Goal: Task Accomplishment & Management: Complete application form

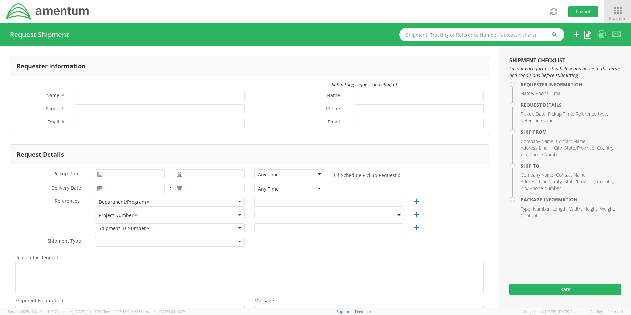
type input "[PERSON_NAME]"
type input "8172241568"
type input "[EMAIL_ADDRESS][PERSON_NAME][DOMAIN_NAME]"
type input "[DATE]"
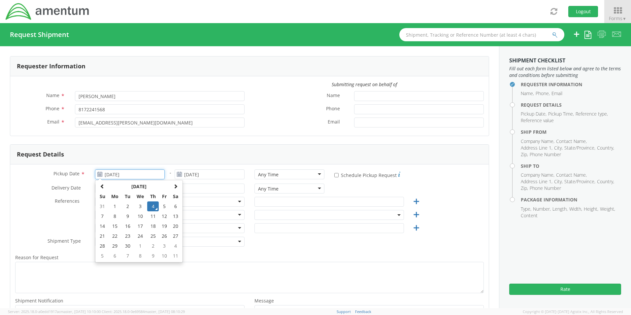
click at [118, 171] on input "[DATE]" at bounding box center [130, 174] width 70 height 10
select select "OCCP.600391.00000"
click at [149, 204] on td "4" at bounding box center [153, 206] width 12 height 10
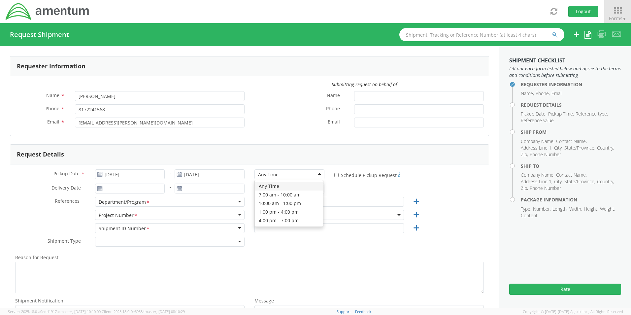
click at [275, 178] on div "Any Time" at bounding box center [289, 174] width 70 height 10
click at [264, 199] on input "text" at bounding box center [328, 202] width 149 height 10
paste input "[PERSON_NAME]"
type input "[PERSON_NAME]"
drag, startPoint x: 260, startPoint y: 211, endPoint x: 263, endPoint y: 218, distance: 7.8
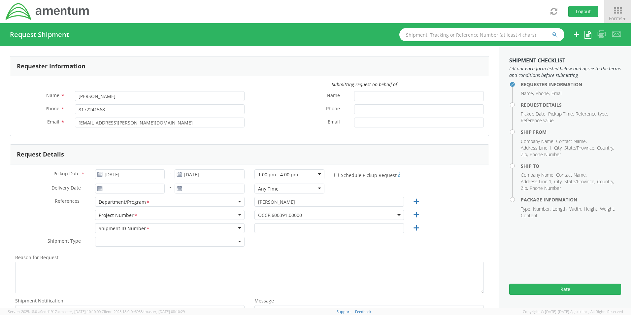
click at [261, 214] on span "OCCP.600391.00000" at bounding box center [328, 215] width 149 height 10
click at [264, 226] on input "search" at bounding box center [328, 226] width 144 height 10
paste input "OVHD.100612.00000"
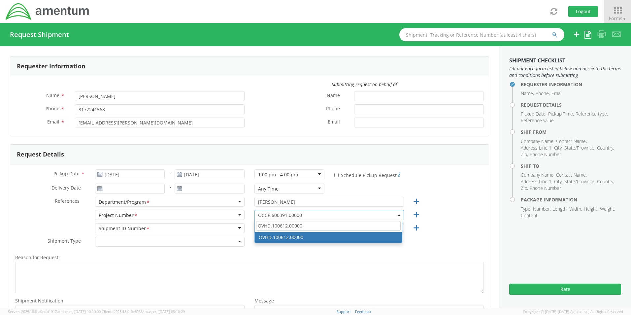
type input "OVHD.100612.00000"
select select "OVHD.100612.00000"
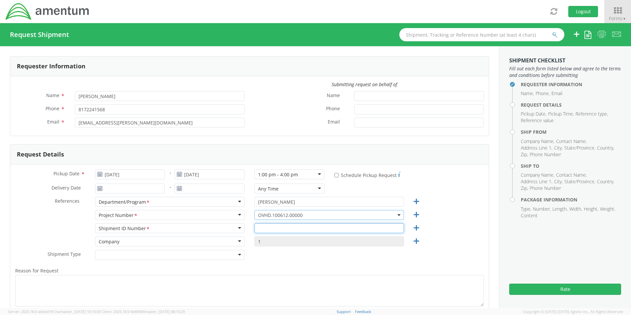
click at [259, 228] on input "text" at bounding box center [328, 228] width 149 height 10
paste input "[PERSON_NAME] RITM0231926"
type input "[PERSON_NAME] RITM0231926"
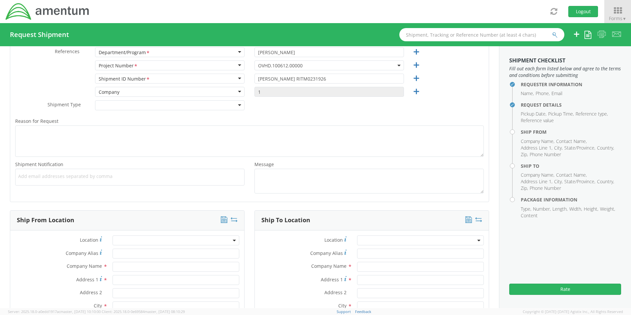
click at [20, 176] on span "Add email addresses separated by comma" at bounding box center [129, 176] width 223 height 7
paste input "[PERSON_NAME][EMAIL_ADDRESS][PERSON_NAME][DOMAIN_NAME]"
type input "[PERSON_NAME][EMAIL_ADDRESS][PERSON_NAME][DOMAIN_NAME]"
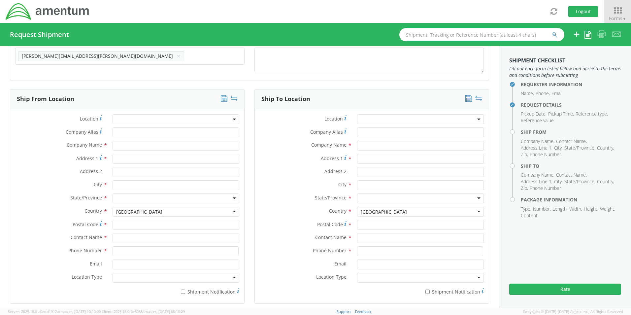
scroll to position [281, 0]
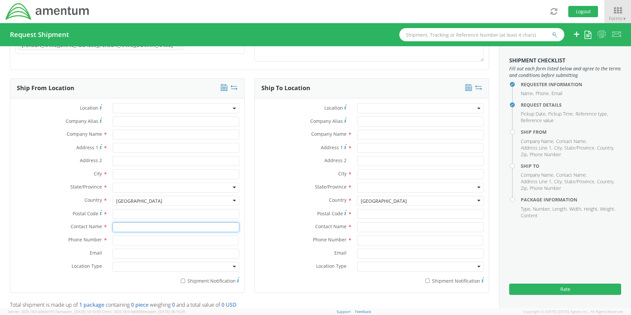
click at [126, 226] on input "text" at bounding box center [175, 227] width 127 height 10
type input "sene"
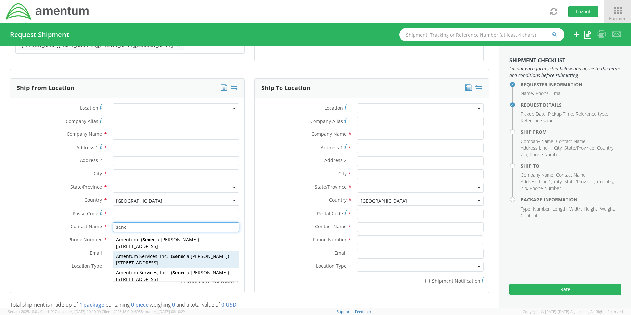
click at [128, 260] on span "[STREET_ADDRESS]" at bounding box center [137, 262] width 42 height 6
type input "Amentum Services, Inc."
type input "[STREET_ADDRESS]"
type input "[GEOGRAPHIC_DATA]"
type input "76177"
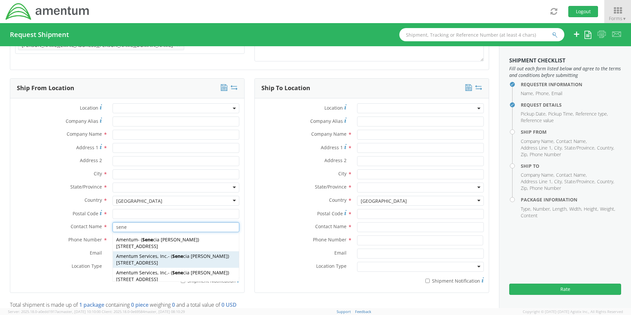
type input "[PERSON_NAME]"
type input "[PHONE_NUMBER]"
type input "[EMAIL_ADDRESS][PERSON_NAME][DOMAIN_NAME]"
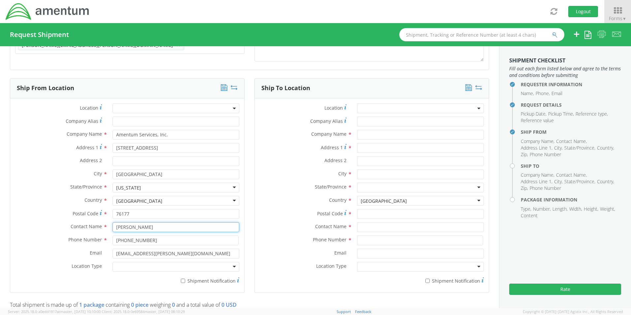
type input "[PERSON_NAME]"
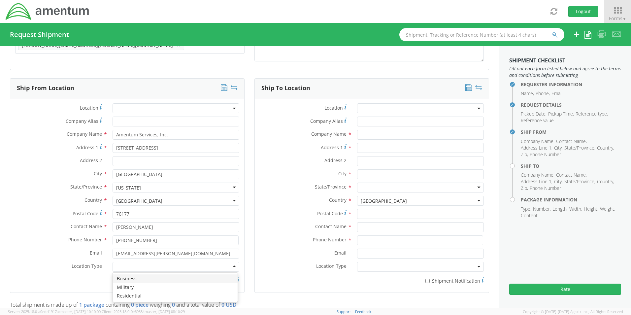
click at [127, 269] on div at bounding box center [175, 267] width 127 height 10
drag, startPoint x: 131, startPoint y: 275, endPoint x: 136, endPoint y: 276, distance: 5.0
click at [183, 279] on input "* Shipment Notification" at bounding box center [183, 280] width 4 height 4
checkbox input "true"
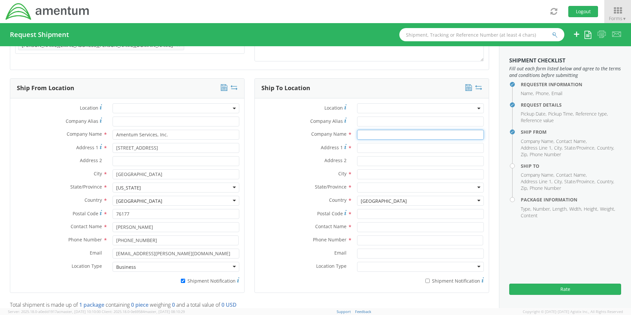
click at [358, 135] on input "text" at bounding box center [420, 135] width 127 height 10
paste input "[PERSON_NAME]"
type input "Amentum / [PERSON_NAME]"
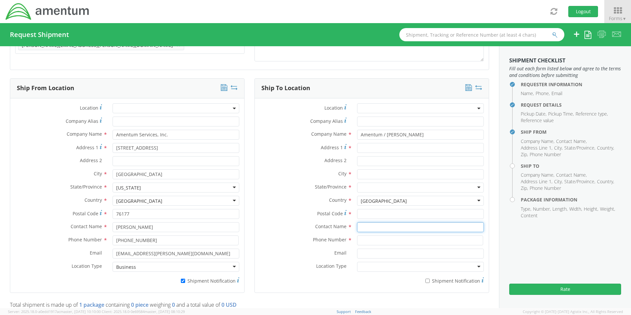
click at [371, 228] on input "text" at bounding box center [420, 227] width 127 height 10
paste input "[PERSON_NAME]"
type input "[PERSON_NAME]"
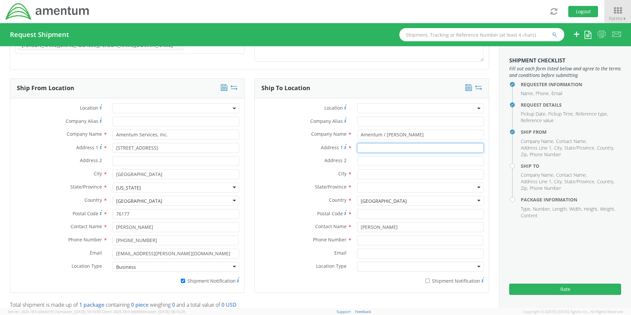
click at [383, 146] on input "Address 1 *" at bounding box center [420, 148] width 127 height 10
paste input "[STREET_ADDRESS]"
type input "[STREET_ADDRESS]"
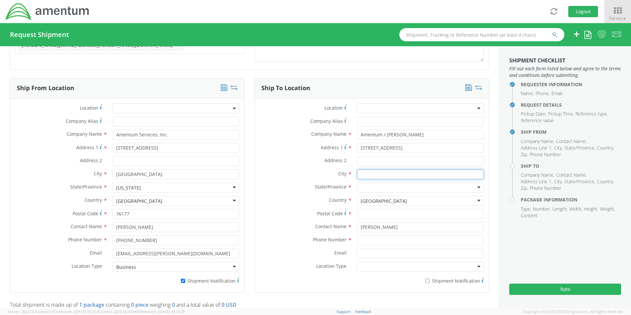
click at [362, 173] on input "text" at bounding box center [420, 174] width 127 height 10
paste input "Pueblo"
type input "Pueblo"
click at [359, 184] on div at bounding box center [420, 187] width 127 height 10
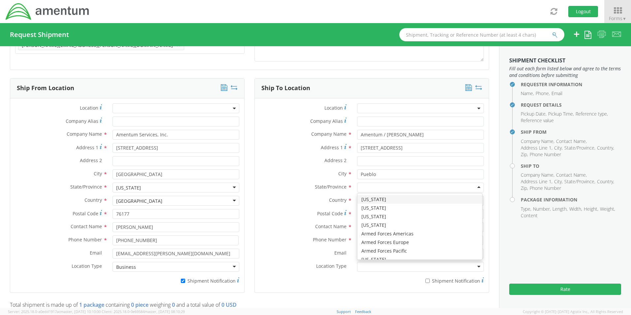
type input "c"
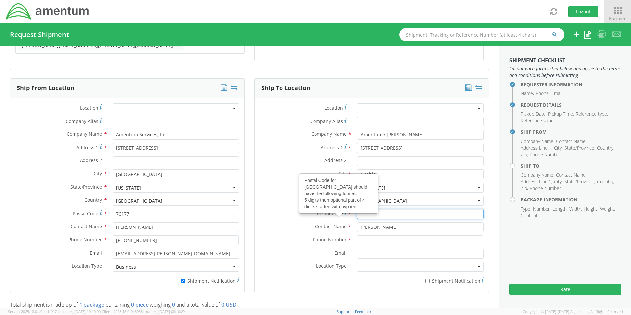
click at [365, 212] on input "Postal Code Postal Code for United States should have the following format: 5 d…" at bounding box center [420, 214] width 127 height 10
paste input "1003"
click at [357, 216] on input "1003" at bounding box center [420, 214] width 127 height 10
type input "81003"
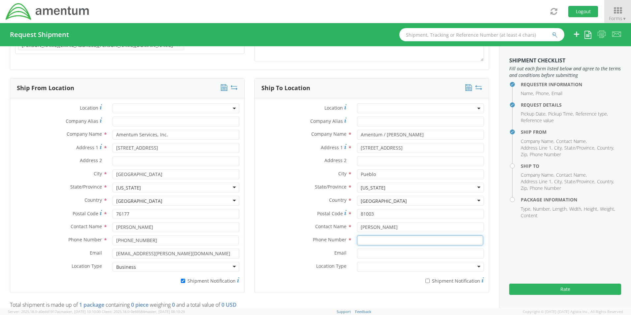
click at [383, 243] on input at bounding box center [420, 240] width 126 height 10
paste input "[PHONE_NUMBER]"
type input "[PHONE_NUMBER]"
click at [364, 252] on input "Email *" at bounding box center [420, 253] width 127 height 10
paste input "[PHONE_NUMBER]"
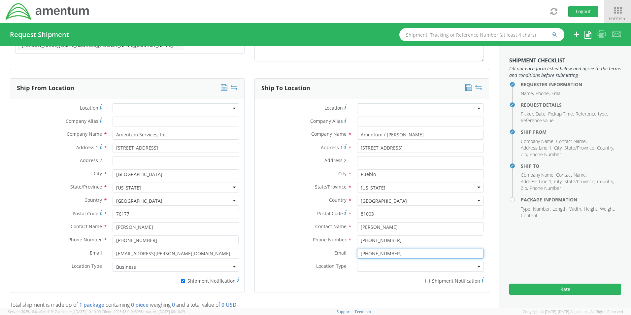
type input "[PHONE_NUMBER]"
click at [425, 281] on input "* Shipment Notification" at bounding box center [427, 280] width 4 height 4
checkbox input "true"
drag, startPoint x: 398, startPoint y: 254, endPoint x: 334, endPoint y: 254, distance: 63.3
click at [336, 254] on div "Email * [PHONE_NUMBER] Invalid email(s)" at bounding box center [372, 253] width 234 height 10
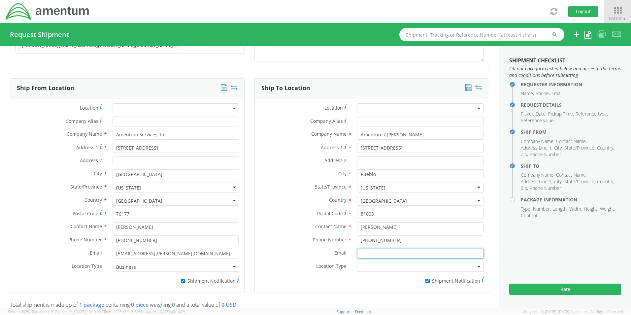
click at [370, 253] on input "Email *" at bounding box center [420, 253] width 127 height 10
paste input "[PERSON_NAME][EMAIL_ADDRESS][PERSON_NAME][DOMAIN_NAME]"
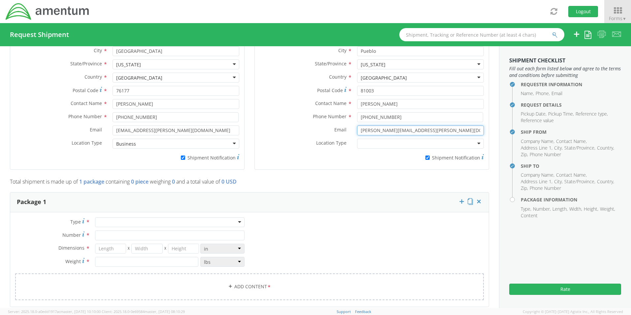
scroll to position [413, 0]
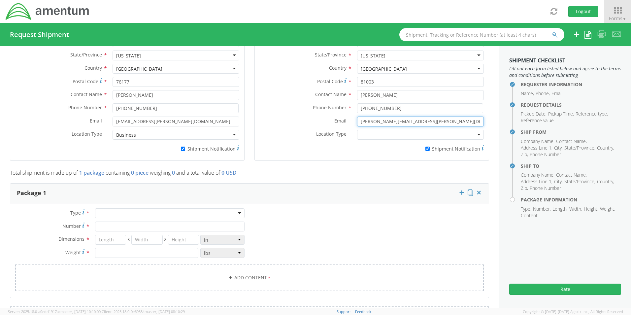
type input "[PERSON_NAME][EMAIL_ADDRESS][PERSON_NAME][DOMAIN_NAME]"
click at [103, 214] on div at bounding box center [169, 213] width 149 height 10
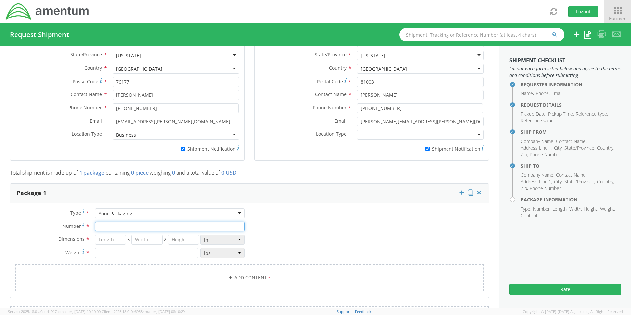
click at [107, 228] on input "Number *" at bounding box center [169, 226] width 149 height 10
type input "1"
type input "20"
type input "14"
type input "3"
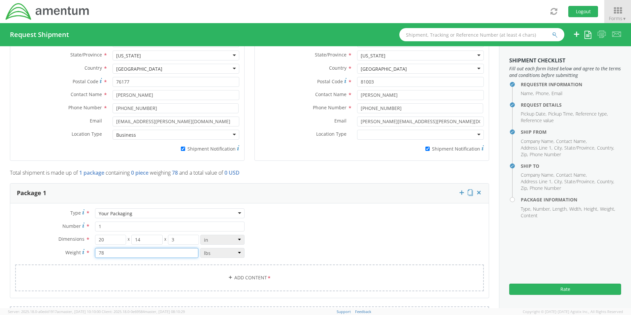
type input "7"
type input "8.0"
click at [251, 278] on link "Add Content *" at bounding box center [249, 277] width 468 height 27
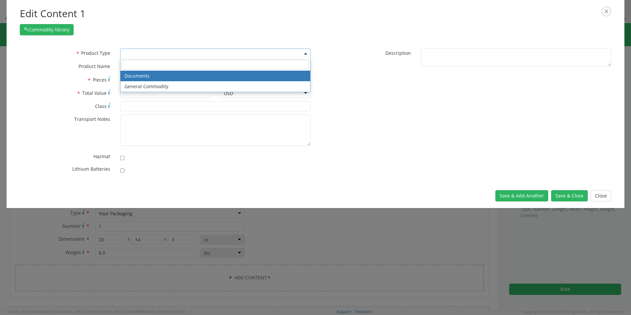
click at [126, 53] on span at bounding box center [215, 53] width 190 height 10
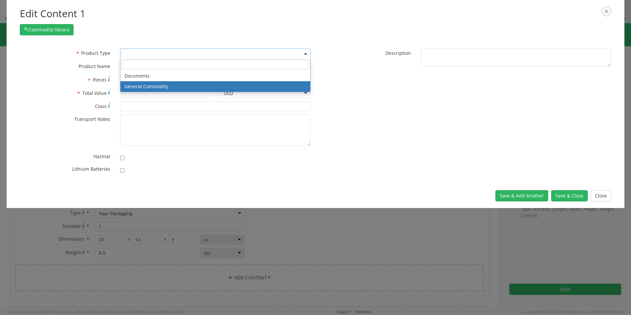
select select "COMMODITY"
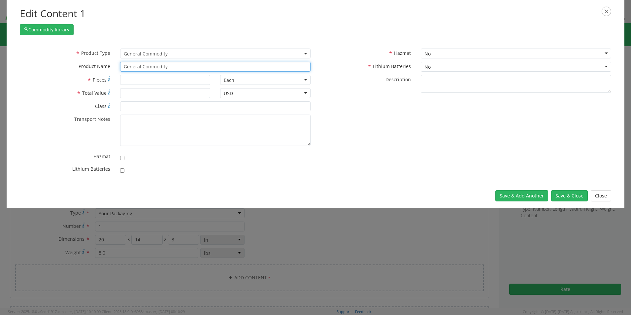
drag, startPoint x: 175, startPoint y: 69, endPoint x: 88, endPoint y: 70, distance: 87.7
click at [88, 70] on div "* Product Name General Commodity" at bounding box center [165, 67] width 300 height 10
paste input "Laptop/loaner (w/PS): LOAN-CORP015984/SN: JWLS9Z3"
type input "Laptop/loaner (w/PS): LOAN-CORP015984/SN: JWLS9Z3"
type input "1"
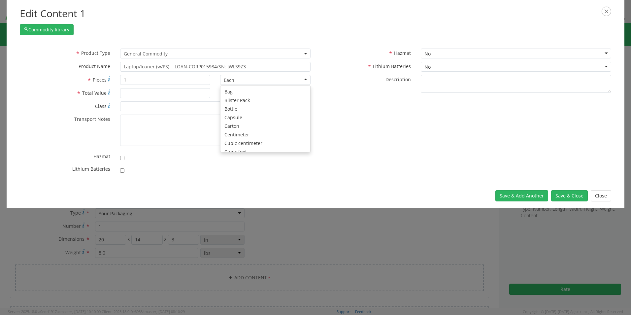
scroll to position [59, 0]
type input "1500.00"
click at [122, 170] on input "checkbox" at bounding box center [122, 170] width 4 height 4
checkbox input "true"
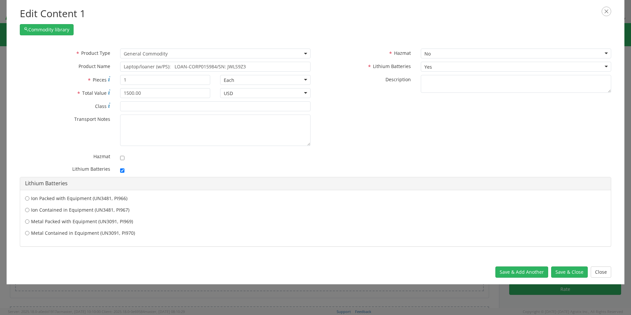
click at [74, 210] on label "Ion Contained in Equipment (UN3481, PI967)" at bounding box center [315, 209] width 580 height 7
click at [29, 210] on input "Ion Contained in Equipment (UN3481, PI967)" at bounding box center [27, 209] width 4 height 7
radio input "true"
click at [561, 270] on button "Save & Close" at bounding box center [569, 271] width 37 height 11
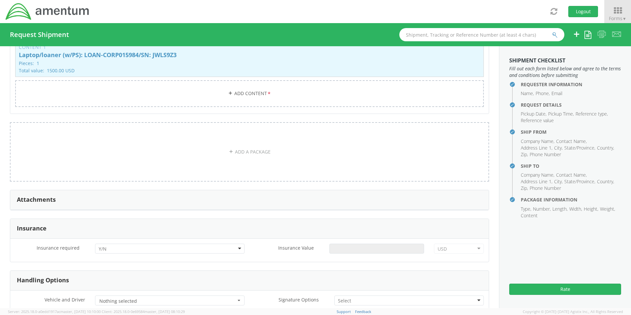
scroll to position [710, 0]
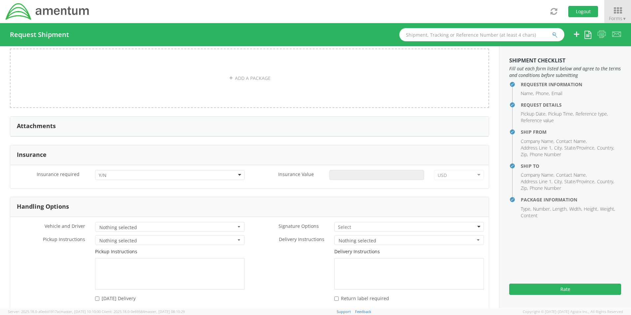
click at [115, 174] on div at bounding box center [169, 175] width 149 height 10
click at [351, 177] on input "Insurance Value *" at bounding box center [376, 175] width 95 height 10
type input "1500.00"
click at [344, 229] on input "select-one" at bounding box center [345, 227] width 14 height 7
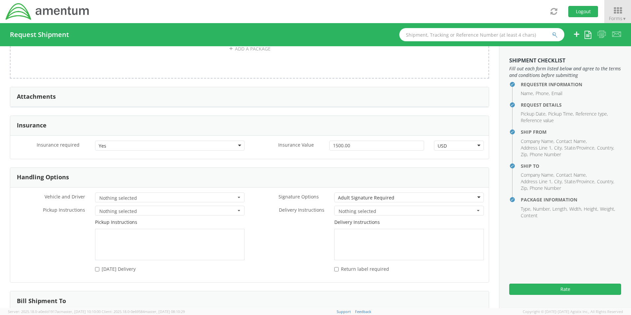
scroll to position [800, 0]
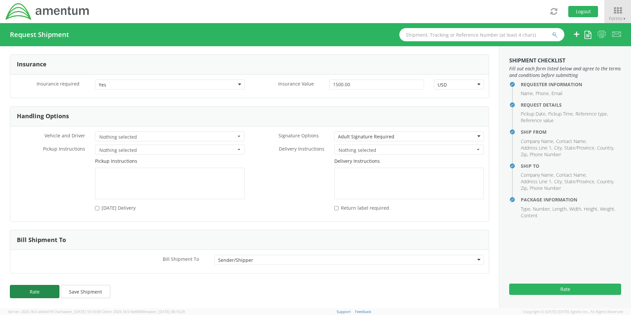
click at [37, 291] on button "Rate" at bounding box center [34, 291] width 49 height 13
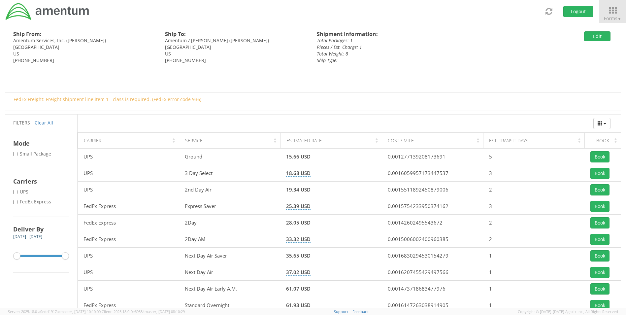
click at [43, 202] on label "* FedEx Express" at bounding box center [32, 201] width 39 height 7
click at [17, 202] on input "* FedEx Express" at bounding box center [15, 202] width 4 height 4
checkbox input "true"
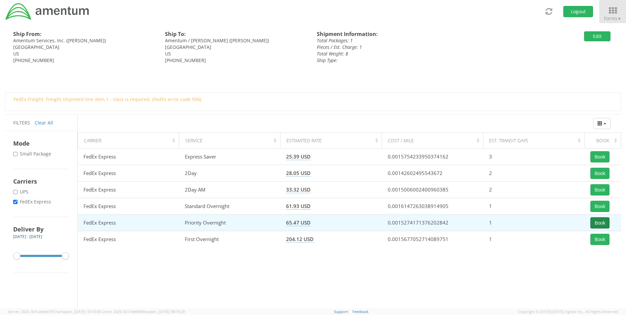
click at [595, 223] on button "Book" at bounding box center [599, 222] width 19 height 11
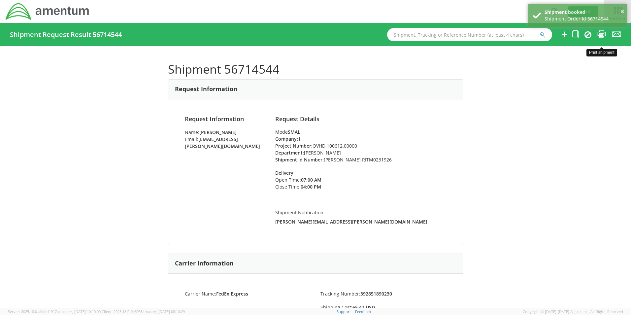
click at [601, 34] on icon at bounding box center [601, 34] width 9 height 8
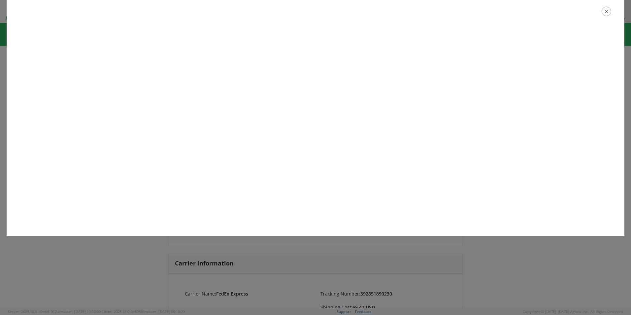
click at [605, 11] on icon "button" at bounding box center [606, 12] width 10 height 10
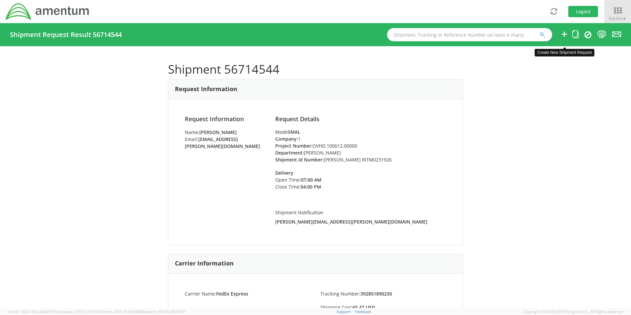
click at [563, 36] on icon at bounding box center [564, 34] width 8 height 8
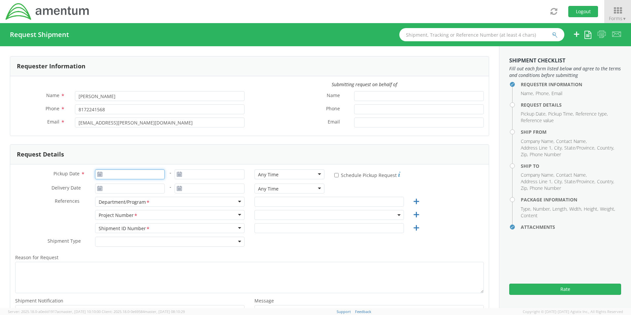
type input "[DATE]"
click at [105, 173] on input "[DATE]" at bounding box center [130, 174] width 70 height 10
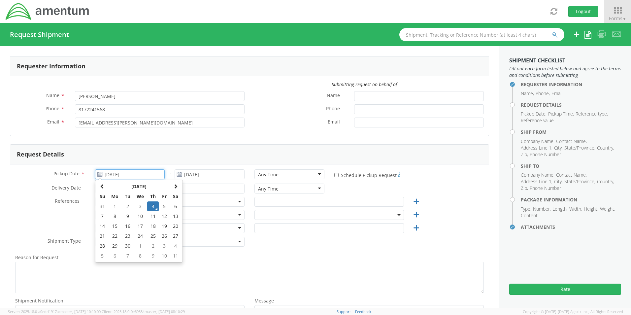
select select "OCCP.600391.00000"
click at [152, 205] on td "4" at bounding box center [153, 206] width 12 height 10
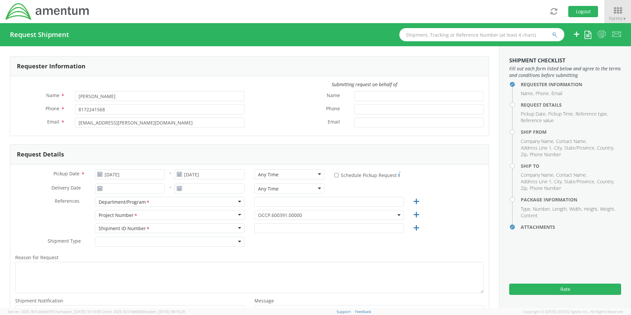
click at [263, 174] on div "Any Time" at bounding box center [268, 174] width 20 height 7
click at [268, 204] on input "text" at bounding box center [328, 202] width 149 height 10
paste input "[PERSON_NAME]"
type input "[PERSON_NAME]"
click at [259, 214] on span "OCCP.600391.00000" at bounding box center [329, 215] width 142 height 6
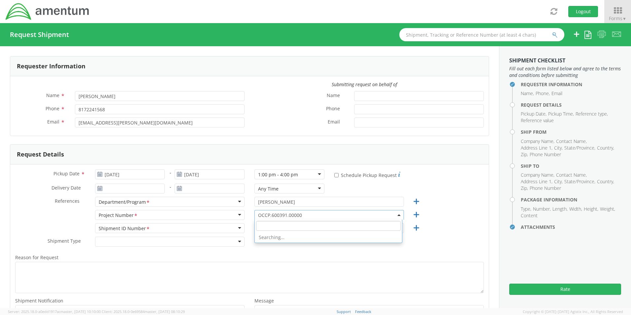
click at [262, 224] on input "search" at bounding box center [328, 226] width 144 height 10
paste input "401C.00.00.C.FS00.0000"
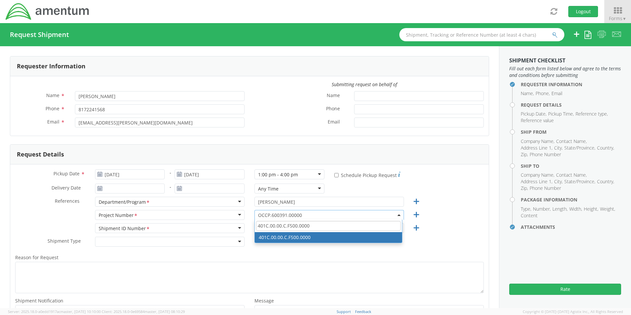
type input "401C.00.00.C.FS00.0000"
select select "401C.00.00.C.FS00.0000"
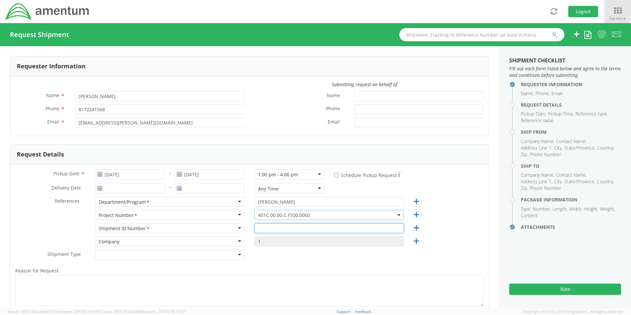
click at [269, 232] on input "text" at bounding box center [328, 228] width 149 height 10
paste input "REQ0226625- [PERSON_NAME]"
type input "REQ0226625- [PERSON_NAME]"
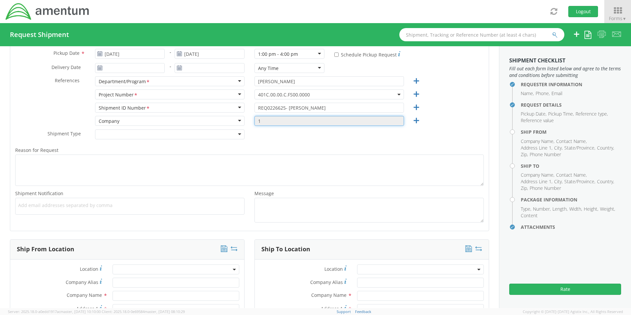
scroll to position [132, 0]
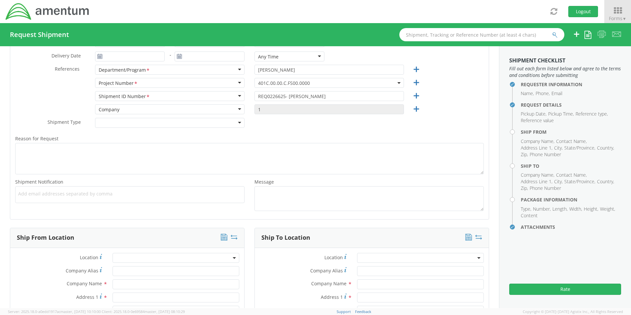
click at [35, 196] on span "Add email addresses separated by comma" at bounding box center [129, 193] width 223 height 7
paste input "[PERSON_NAME][EMAIL_ADDRESS][PERSON_NAME][DOMAIN_NAME]"
type input "[PERSON_NAME][EMAIL_ADDRESS][PERSON_NAME][DOMAIN_NAME]"
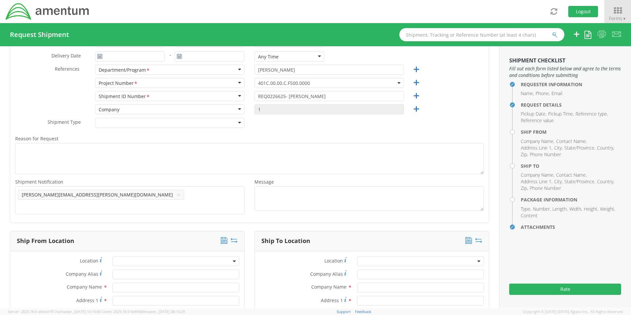
scroll to position [0, 0]
click at [126, 193] on span "Add email addresses separated by comma" at bounding box center [129, 193] width 223 height 7
paste input "[EMAIL_ADDRESS][DOMAIN_NAME]"
type input "[EMAIL_ADDRESS][DOMAIN_NAME]"
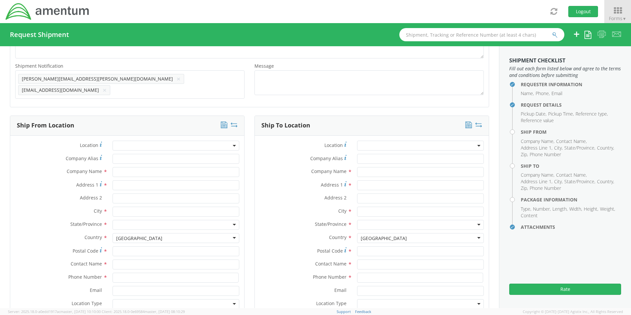
scroll to position [297, 0]
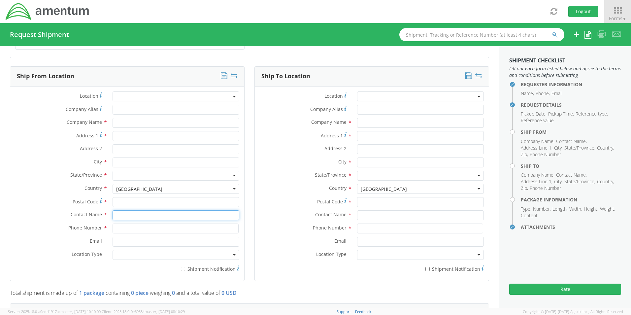
click at [128, 211] on input "text" at bounding box center [175, 215] width 127 height 10
type input "sene"
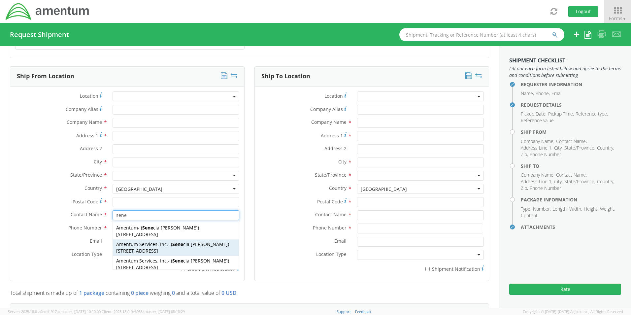
drag, startPoint x: 136, startPoint y: 245, endPoint x: 135, endPoint y: 261, distance: 15.9
click at [136, 247] on span "[STREET_ADDRESS]" at bounding box center [137, 250] width 42 height 6
type input "Amentum Services, Inc."
type input "[STREET_ADDRESS]"
type input "[GEOGRAPHIC_DATA]"
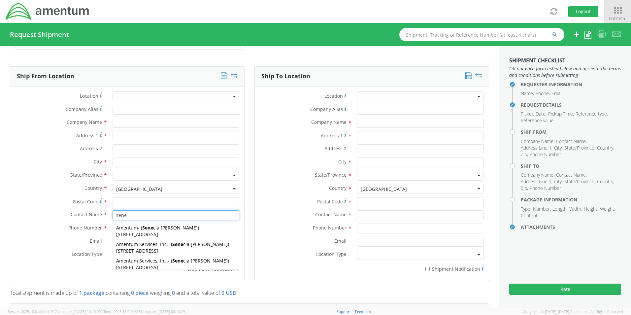
type input "76177"
type input "[PERSON_NAME]"
type input "[PHONE_NUMBER]"
type input "[EMAIL_ADDRESS][PERSON_NAME][DOMAIN_NAME]"
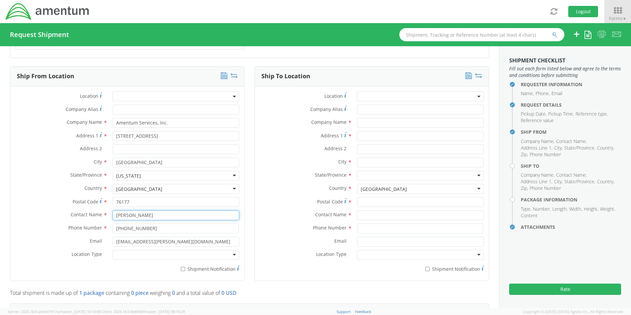
type input "[PERSON_NAME]"
click at [132, 252] on div at bounding box center [175, 255] width 127 height 10
click at [182, 266] on input "* Shipment Notification" at bounding box center [183, 268] width 4 height 4
checkbox input "true"
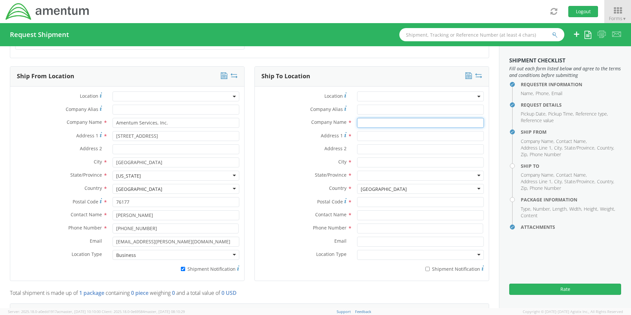
click at [376, 119] on input "text" at bounding box center [420, 123] width 127 height 10
paste input "[PERSON_NAME]"
type input "Amentum / [PERSON_NAME]"
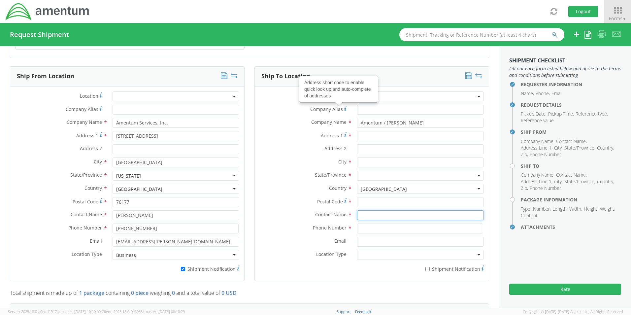
click at [372, 211] on input "text" at bounding box center [420, 215] width 127 height 10
paste input "[PERSON_NAME]"
type input "[PERSON_NAME]"
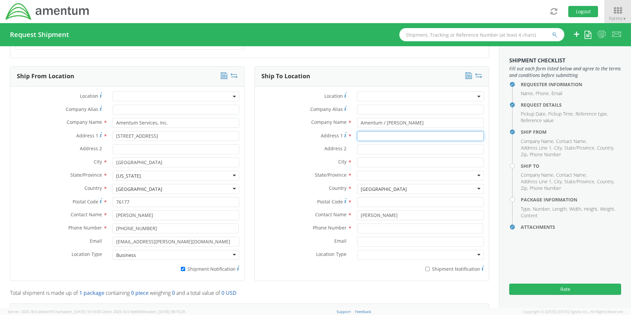
click at [363, 133] on input "Address 1 *" at bounding box center [420, 136] width 127 height 10
paste input "[STREET_ADDRESS]"
type input "[STREET_ADDRESS]"
click at [367, 160] on input "text" at bounding box center [420, 162] width 127 height 10
paste input "Paducah,"
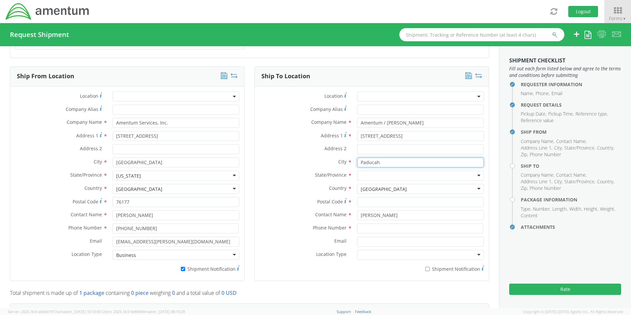
type input "Paducah"
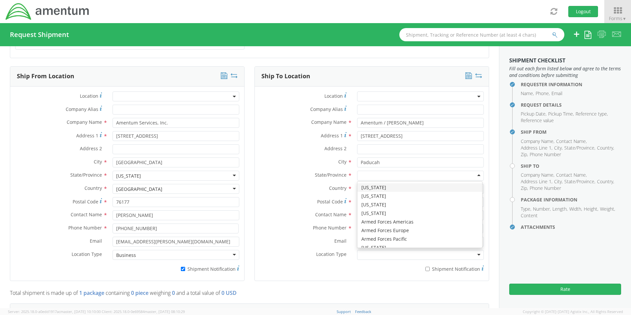
click at [374, 171] on div at bounding box center [420, 175] width 127 height 10
type input "k"
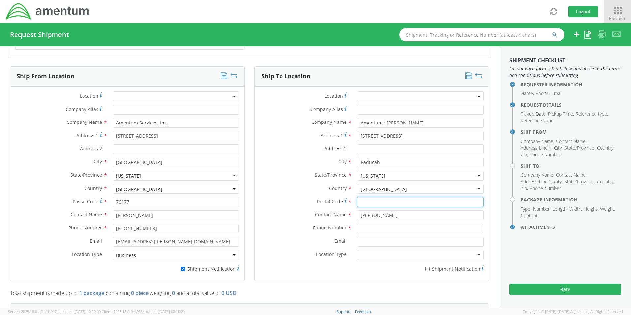
click at [367, 198] on input "Postal Code *" at bounding box center [420, 202] width 127 height 10
paste input "42001"
type input "42001"
click at [372, 224] on input at bounding box center [420, 228] width 126 height 10
paste input "[PHONE_NUMBER]"
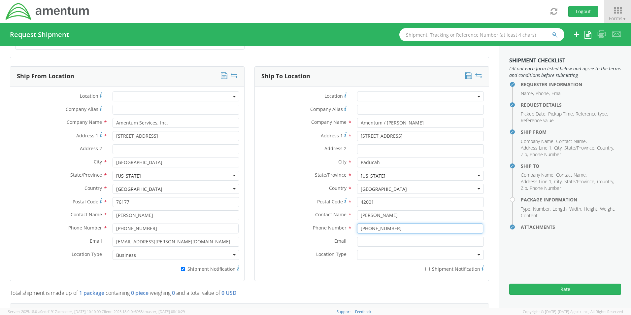
type input "[PHONE_NUMBER]"
click at [363, 236] on input "Email *" at bounding box center [420, 241] width 127 height 10
paste input "[EMAIL_ADDRESS][DOMAIN_NAME]"
type input "[EMAIL_ADDRESS][DOMAIN_NAME]"
click at [425, 266] on input "* Shipment Notification" at bounding box center [427, 268] width 4 height 4
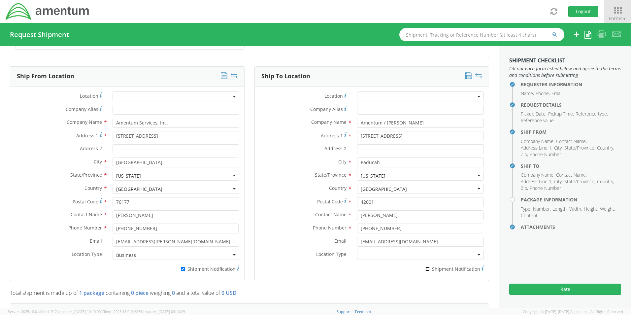
checkbox input "true"
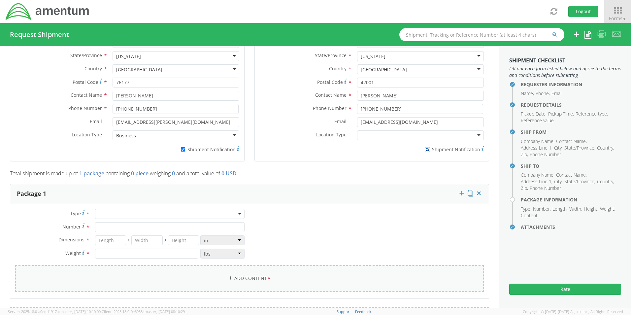
scroll to position [462, 0]
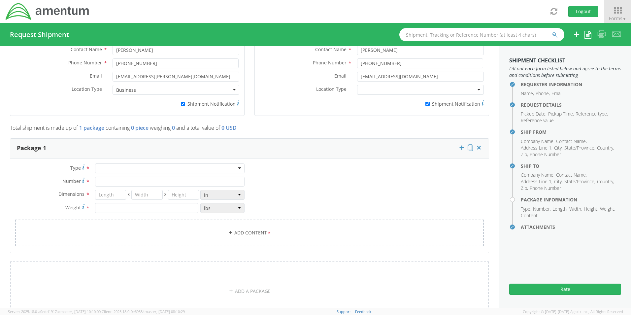
click at [101, 163] on div at bounding box center [169, 168] width 149 height 10
click at [107, 176] on input "Number *" at bounding box center [169, 181] width 149 height 10
type input "1"
type input "24"
type input "18"
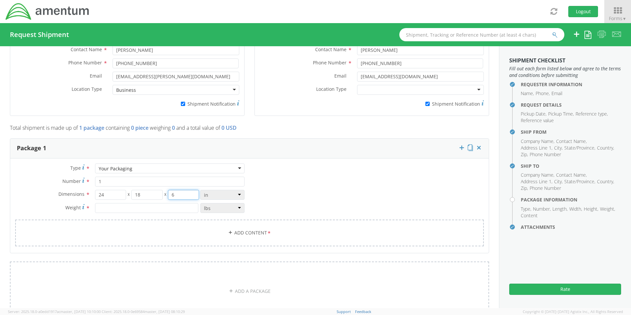
type input "6"
type input "15.0"
click at [255, 231] on link "Add Content *" at bounding box center [249, 232] width 468 height 27
select select
type input "General Commodity"
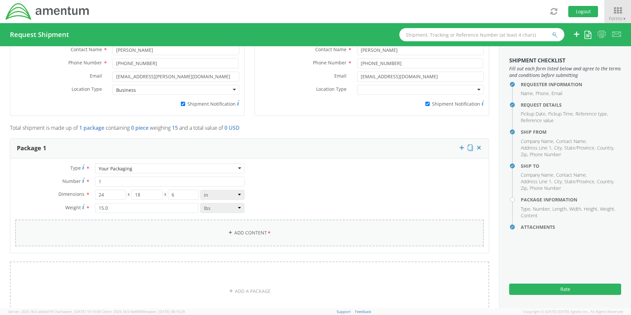
checkbox input "false"
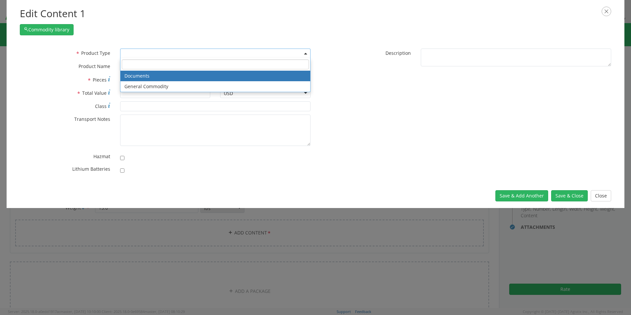
click at [130, 53] on span at bounding box center [215, 53] width 190 height 10
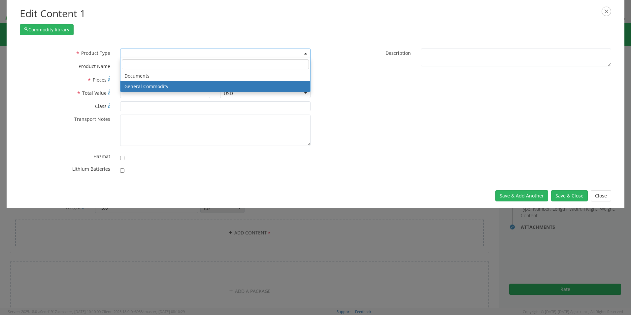
select select "COMMODITY"
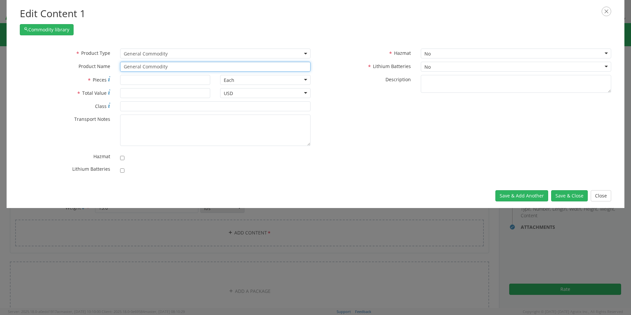
drag, startPoint x: 177, startPoint y: 66, endPoint x: 89, endPoint y: 65, distance: 88.1
click at [91, 65] on div "* Product Name General Commodity unable to find any results that match the curr…" at bounding box center [165, 67] width 300 height 10
paste input "Laptop- CORP026773 (1J2D0B4) Dock- 18Q2364 KBM Combo"
type input "Laptop- CORP026773 (1J2D0B4) Dock- 18Q2364 KBM Combo"
type input "3"
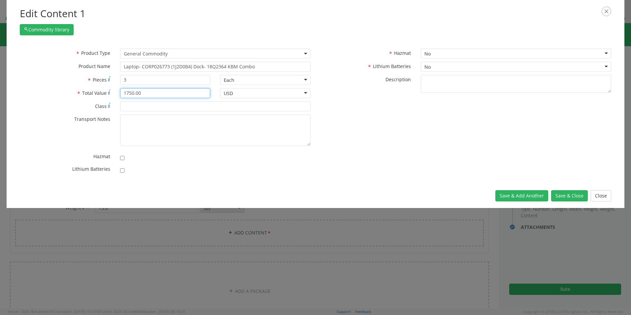
type input "1750.00"
click at [122, 171] on input "checkbox" at bounding box center [122, 170] width 4 height 4
checkbox input "true"
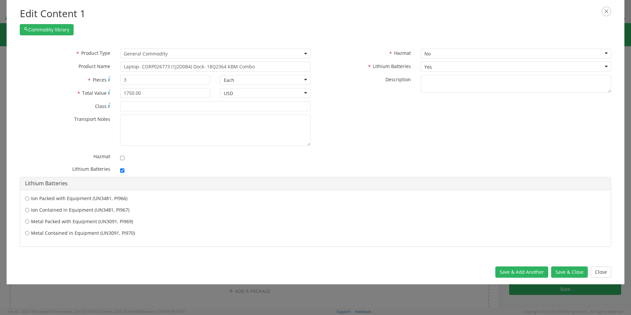
click at [45, 208] on label "Ion Contained in Equipment (UN3481, PI967)" at bounding box center [315, 209] width 580 height 7
click at [29, 208] on input "Ion Contained in Equipment (UN3481, PI967)" at bounding box center [27, 209] width 4 height 7
radio input "true"
click at [570, 273] on button "Save & Close" at bounding box center [569, 271] width 37 height 11
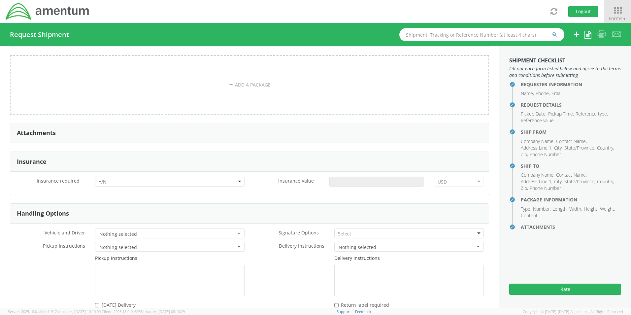
scroll to position [758, 0]
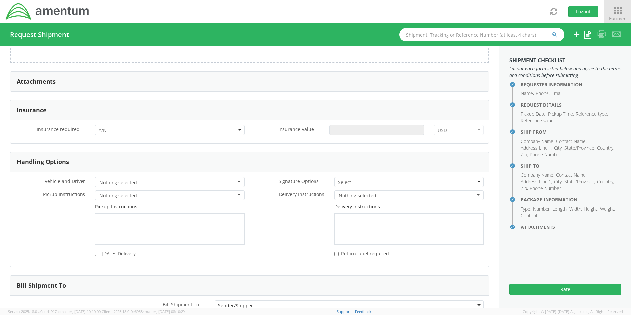
click at [111, 126] on div at bounding box center [169, 130] width 149 height 10
drag, startPoint x: 110, startPoint y: 145, endPoint x: 165, endPoint y: 145, distance: 54.7
click at [356, 128] on input "Insurance Value *" at bounding box center [376, 130] width 95 height 10
type input "1750.00"
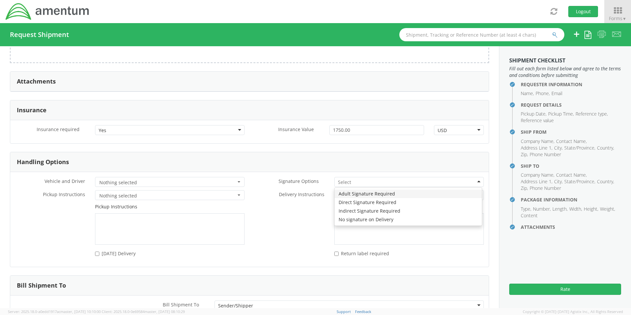
click at [345, 181] on input "select-one" at bounding box center [345, 182] width 14 height 7
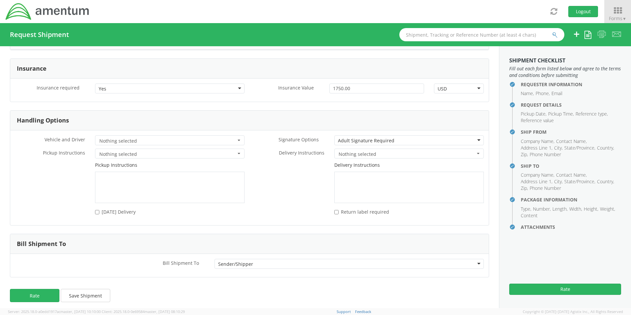
scroll to position [800, 0]
click at [35, 291] on button "Rate" at bounding box center [34, 294] width 49 height 13
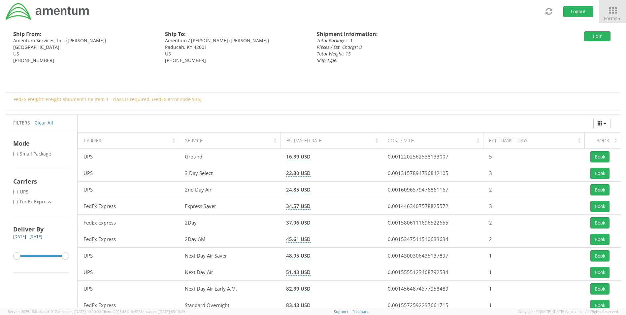
click at [38, 201] on label "* FedEx Express" at bounding box center [32, 201] width 39 height 7
click at [17, 201] on input "* FedEx Express" at bounding box center [15, 202] width 4 height 4
checkbox input "true"
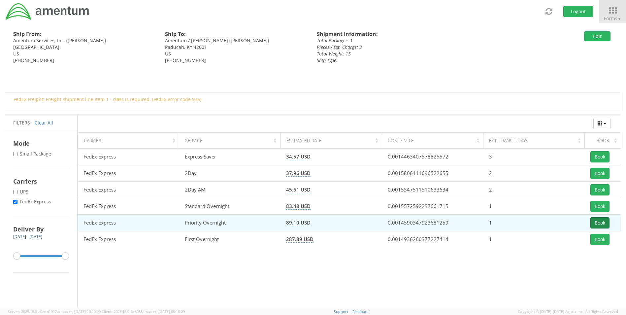
click at [593, 222] on button "Book" at bounding box center [599, 222] width 19 height 11
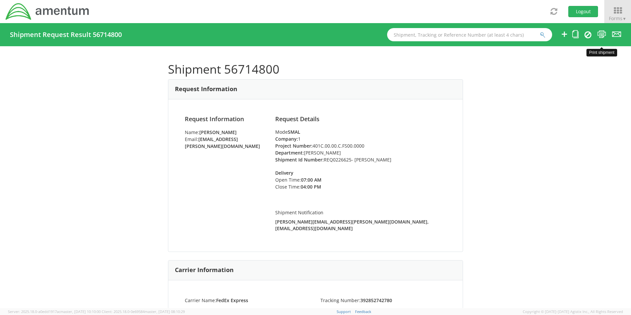
click at [600, 30] on icon at bounding box center [601, 34] width 9 height 8
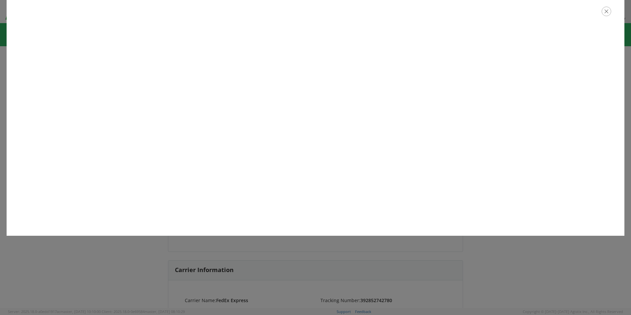
click at [605, 12] on icon "button" at bounding box center [606, 12] width 10 height 10
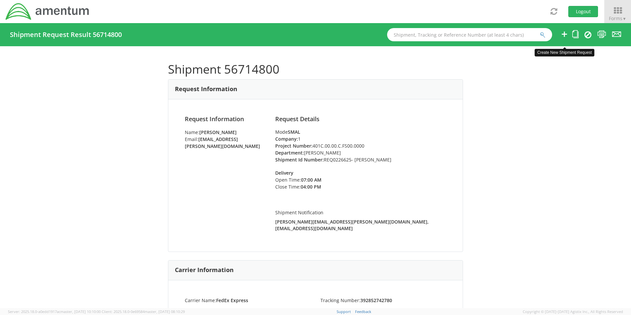
click at [563, 35] on icon at bounding box center [564, 34] width 8 height 8
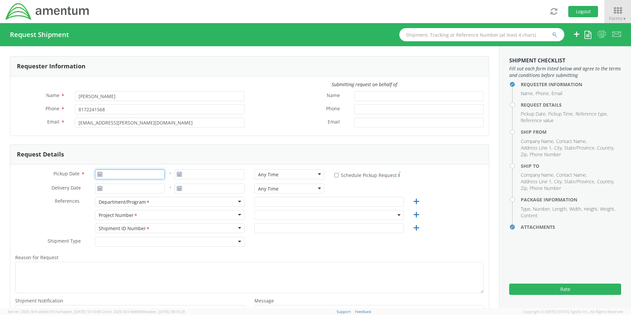
type input "[DATE]"
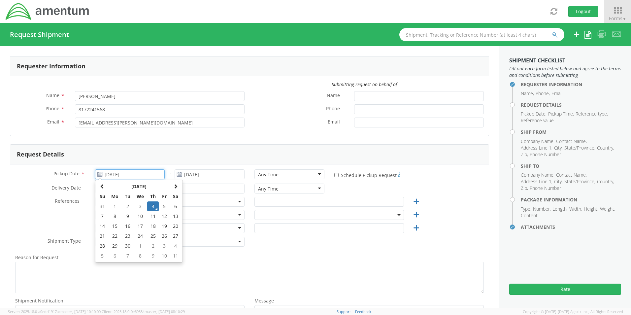
click at [111, 173] on input "[DATE]" at bounding box center [130, 174] width 70 height 10
select select "OCCP.600391.00000"
click at [151, 203] on td "4" at bounding box center [153, 206] width 12 height 10
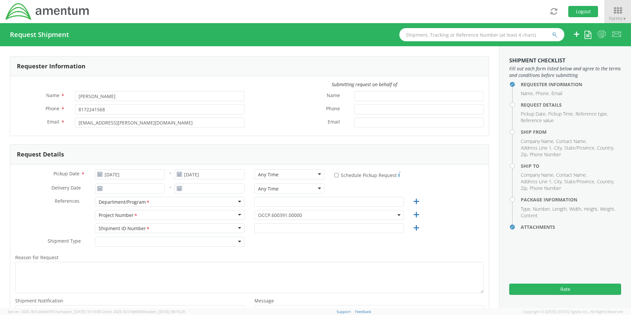
click at [264, 173] on div "Any Time" at bounding box center [268, 174] width 20 height 7
click at [275, 201] on input "text" at bounding box center [328, 202] width 149 height 10
paste input "[PERSON_NAME]"
type input "[PERSON_NAME]"
drag, startPoint x: 258, startPoint y: 213, endPoint x: 260, endPoint y: 218, distance: 5.0
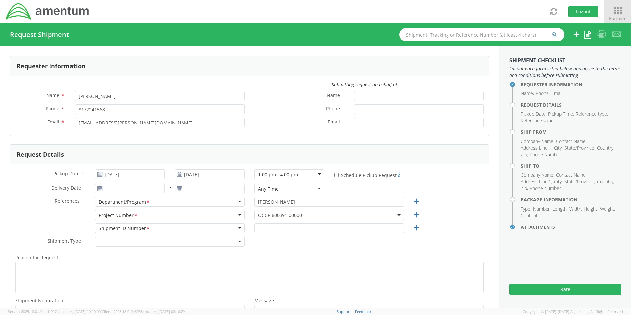
click at [258, 215] on span "OCCP.600391.00000" at bounding box center [329, 215] width 142 height 6
click at [261, 223] on input "search" at bounding box center [328, 226] width 144 height 10
paste input "OVHD.600535.00PMO"
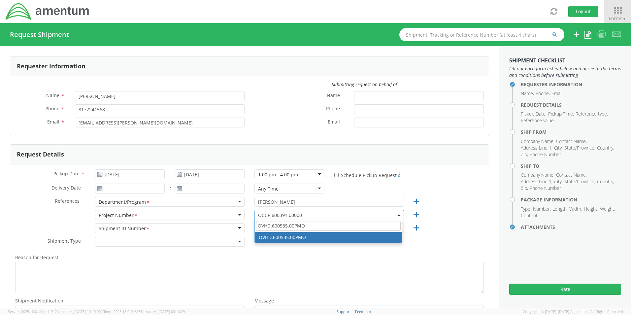
type input "OVHD.600535.00PMO"
select select "OVHD.600535.00PMO"
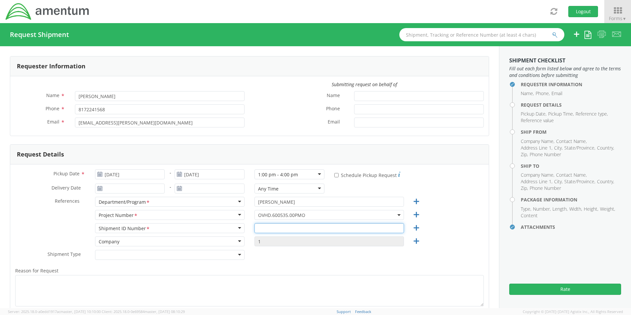
click at [277, 227] on input "text" at bounding box center [328, 228] width 149 height 10
paste input "[PERSON_NAME] - REQ0217815"
type input "[PERSON_NAME] - REQ0217815"
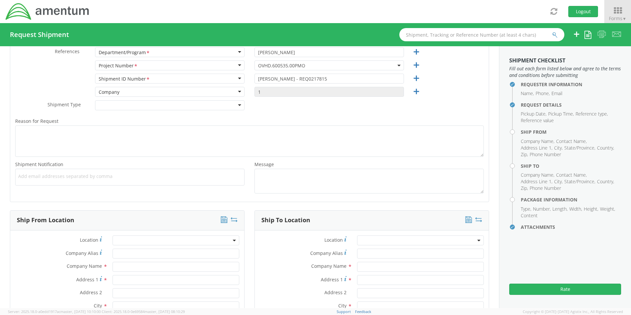
click at [23, 177] on span "Add email addresses separated by comma" at bounding box center [129, 176] width 223 height 7
paste input "[PERSON_NAME][EMAIL_ADDRESS][PERSON_NAME][DOMAIN_NAME]"
type input "[PERSON_NAME][EMAIL_ADDRESS][PERSON_NAME][DOMAIN_NAME]"
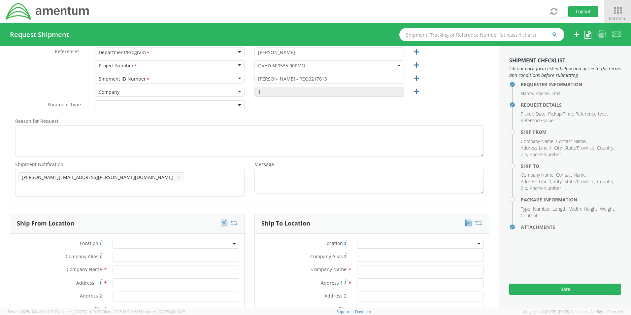
scroll to position [0, 0]
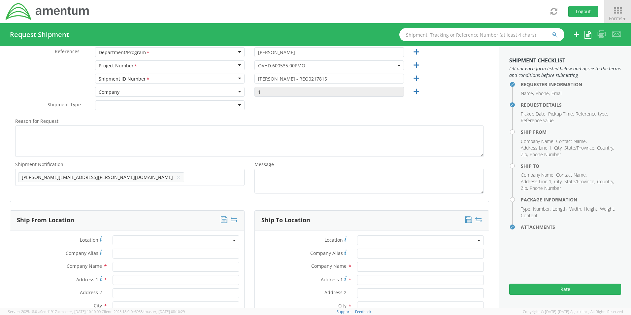
click at [123, 179] on span "Add email addresses separated by comma" at bounding box center [129, 176] width 223 height 7
paste input "[EMAIL_ADDRESS][DOMAIN_NAME]"
type input "[EMAIL_ADDRESS][DOMAIN_NAME]"
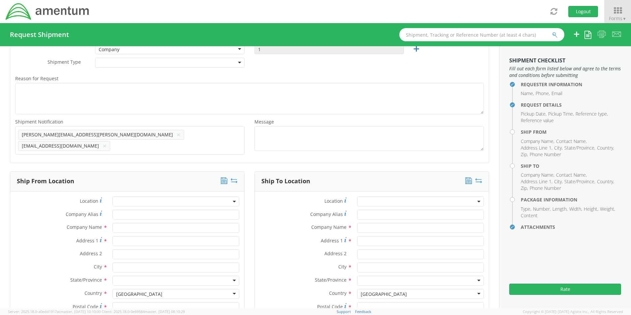
scroll to position [281, 0]
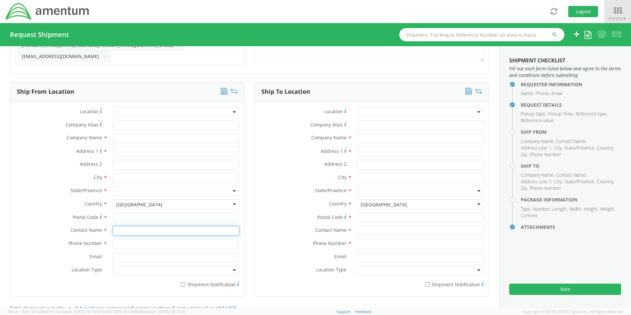
click at [122, 228] on input "text" at bounding box center [175, 231] width 127 height 10
type input "sene"
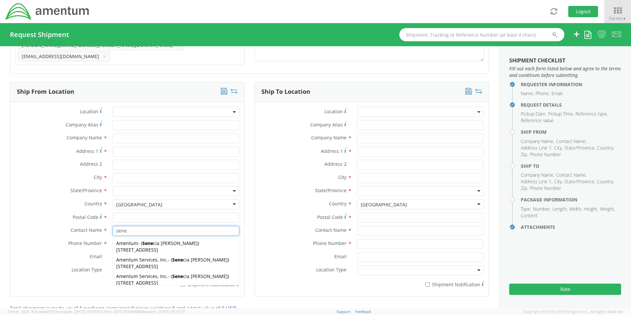
drag, startPoint x: 134, startPoint y: 262, endPoint x: 133, endPoint y: 270, distance: 8.0
click at [134, 263] on span "[STREET_ADDRESS]" at bounding box center [137, 266] width 42 height 6
type input "Amentum Services, Inc."
type input "[STREET_ADDRESS]"
type input "[GEOGRAPHIC_DATA]"
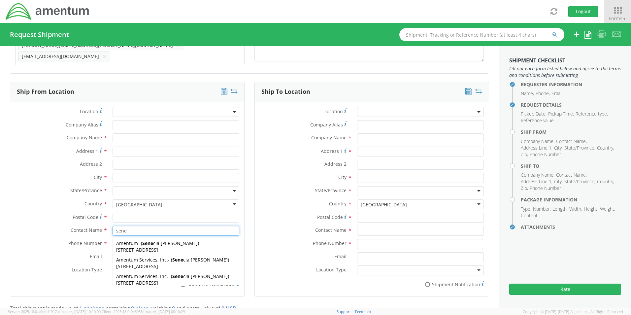
type input "76177"
type input "[PERSON_NAME]"
type input "[PHONE_NUMBER]"
type input "[EMAIL_ADDRESS][PERSON_NAME][DOMAIN_NAME]"
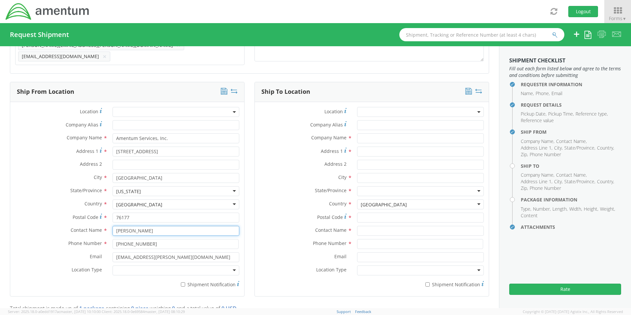
type input "[PERSON_NAME]"
click at [133, 270] on div at bounding box center [175, 270] width 127 height 10
click at [183, 283] on label "* Shipment Notification" at bounding box center [175, 284] width 127 height 8
click at [183, 283] on input "* Shipment Notification" at bounding box center [183, 284] width 4 height 4
checkbox input "true"
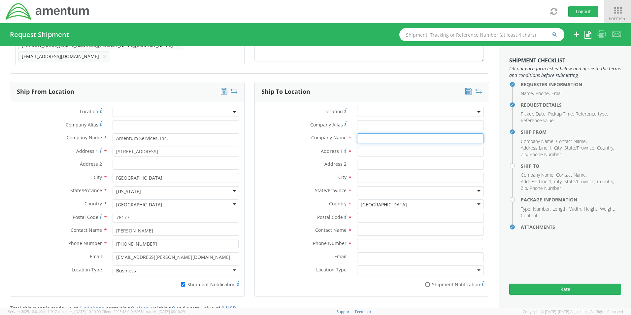
click at [381, 136] on input "text" at bounding box center [420, 138] width 127 height 10
click at [400, 137] on input "Amentum /" at bounding box center [420, 138] width 127 height 10
paste input "[PERSON_NAME]"
type input "Amentum / [PERSON_NAME]"
click at [373, 227] on input "text" at bounding box center [420, 231] width 127 height 10
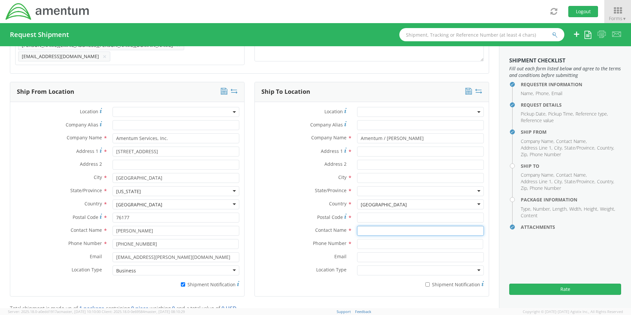
paste input "[PERSON_NAME]"
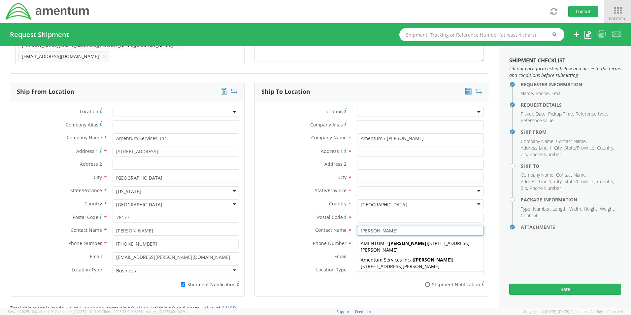
type input "[PERSON_NAME]"
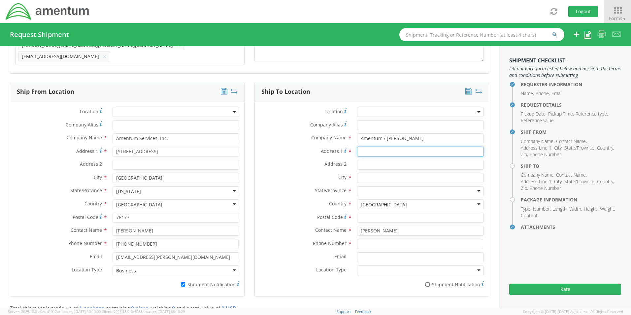
click at [374, 146] on input "Address 1 *" at bounding box center [420, 151] width 127 height 10
paste input "[STREET_ADDRESS][PERSON_NAME]"
type input "[STREET_ADDRESS][PERSON_NAME]"
click at [363, 177] on input "text" at bounding box center [420, 178] width 127 height 10
paste input "[PERSON_NAME],"
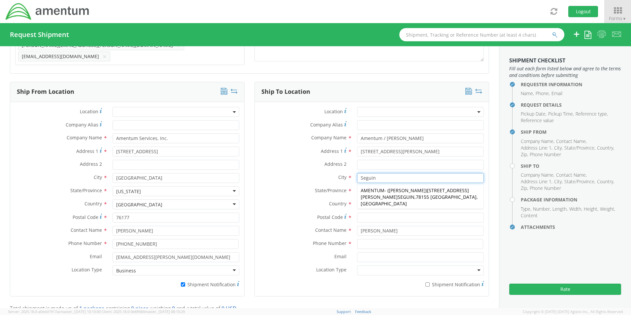
type input "Seguin"
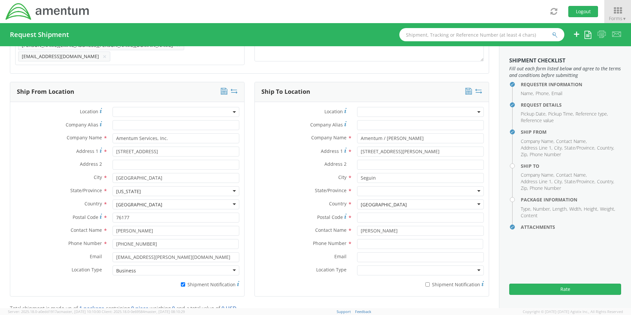
click at [273, 174] on label "City *" at bounding box center [303, 177] width 97 height 9
click at [366, 186] on div at bounding box center [420, 191] width 127 height 10
type input "t"
click at [368, 215] on input "Postal Code *" at bounding box center [420, 217] width 127 height 10
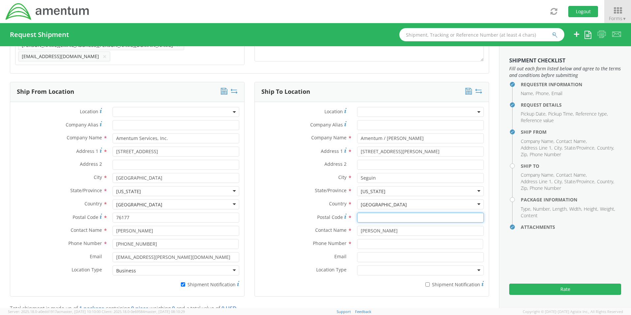
paste input "78155"
type input "78155"
click at [372, 242] on input at bounding box center [420, 244] width 126 height 10
paste input "[PHONE_NUMBER]"
type input "[PHONE_NUMBER]"
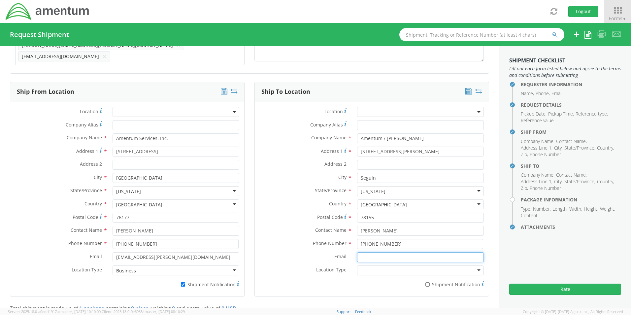
click at [360, 252] on input "Email *" at bounding box center [420, 257] width 127 height 10
paste input "[PERSON_NAME][EMAIL_ADDRESS][PERSON_NAME][DOMAIN_NAME]"
type input "[PERSON_NAME][EMAIL_ADDRESS][PERSON_NAME][DOMAIN_NAME]"
click at [425, 282] on input "* Shipment Notification" at bounding box center [427, 284] width 4 height 4
checkbox input "true"
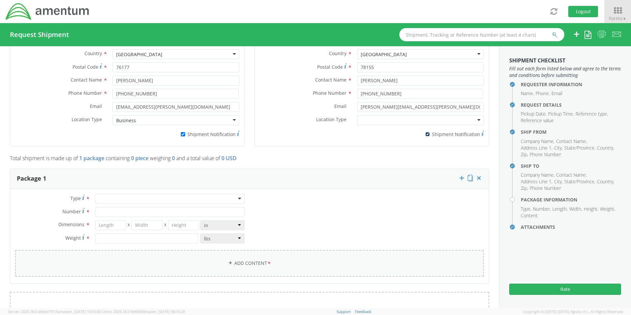
scroll to position [446, 0]
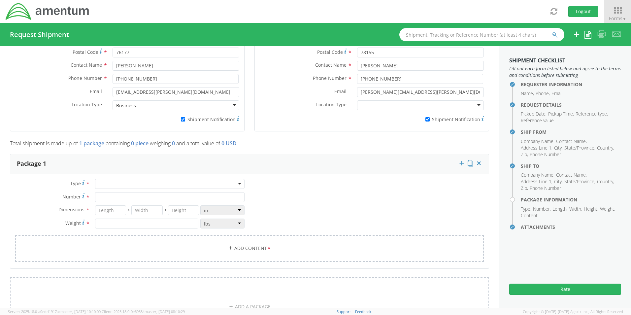
drag, startPoint x: 107, startPoint y: 180, endPoint x: 105, endPoint y: 187, distance: 6.5
click at [106, 179] on div at bounding box center [169, 184] width 149 height 10
click at [106, 192] on input "Number *" at bounding box center [169, 197] width 149 height 10
type input "1"
type input "16"
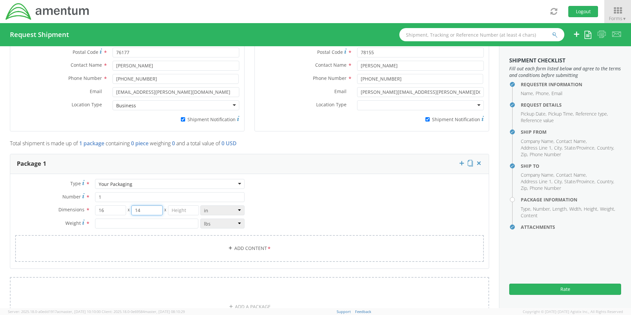
type input "14"
type input "3"
type input "6.5"
click at [235, 244] on link "Add Content *" at bounding box center [249, 248] width 468 height 27
select select
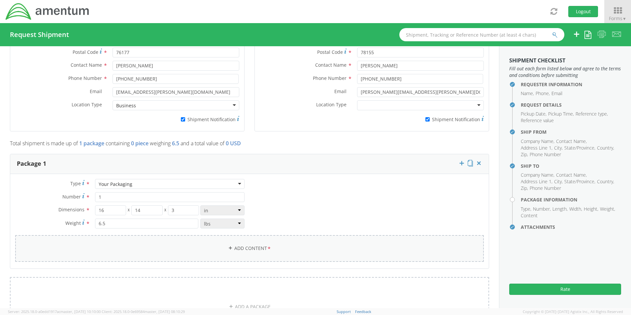
type input "General Commodity"
checkbox input "false"
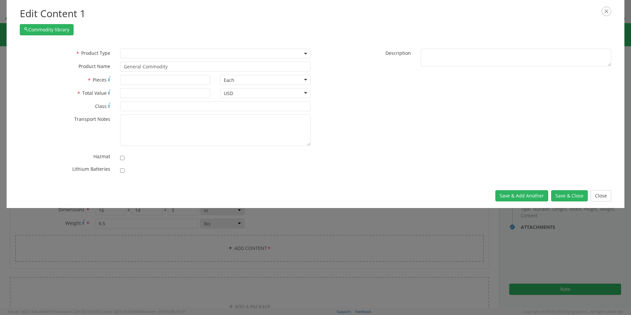
click at [131, 55] on span at bounding box center [215, 53] width 190 height 10
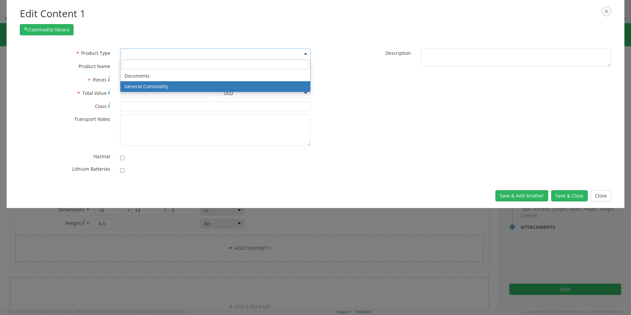
select select "COMMODITY"
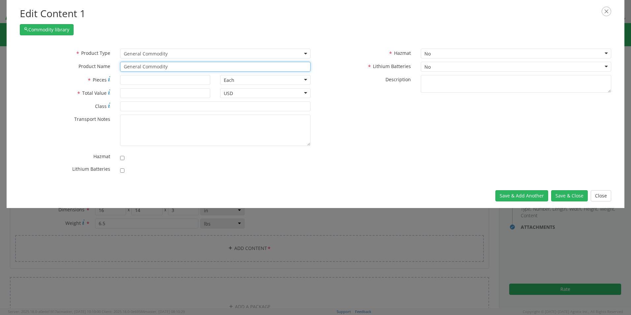
drag, startPoint x: 159, startPoint y: 68, endPoint x: 76, endPoint y: 63, distance: 83.2
click at [82, 63] on div "* Product Name General Commodity unable to find any results that match the curr…" at bounding box center [165, 67] width 300 height 10
paste input "Laptop - SCTASK0236180 Dell – CORP026784 service tag GGTD0B4"
type input "Laptop - SCTASK0236180 Dell – CORP026784 service tag GGTD0B4"
type input "1"
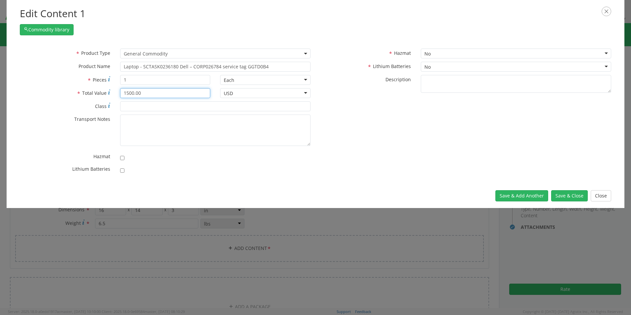
type input "1500.00"
click at [120, 170] on input "checkbox" at bounding box center [122, 170] width 4 height 4
checkbox input "true"
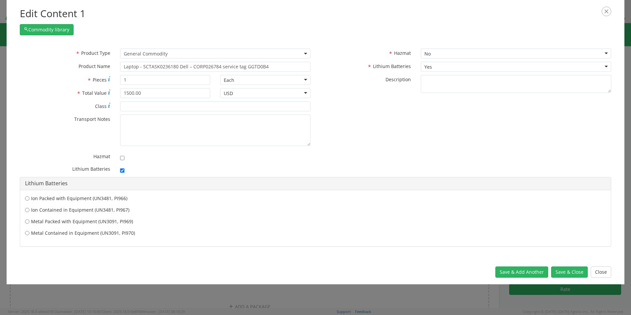
click at [82, 212] on label "Ion Contained in Equipment (UN3481, PI967)" at bounding box center [315, 209] width 580 height 7
click at [29, 212] on input "Ion Contained in Equipment (UN3481, PI967)" at bounding box center [27, 209] width 4 height 7
radio input "true"
click at [566, 273] on button "Save & Close" at bounding box center [569, 271] width 37 height 11
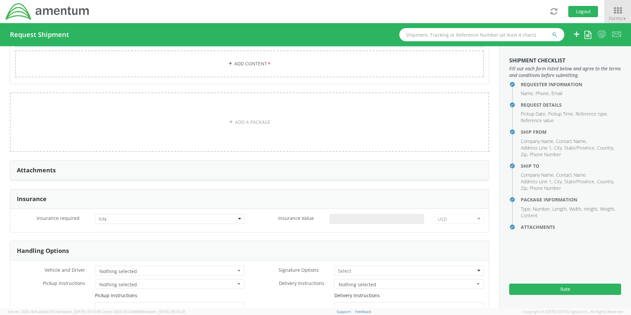
scroll to position [743, 0]
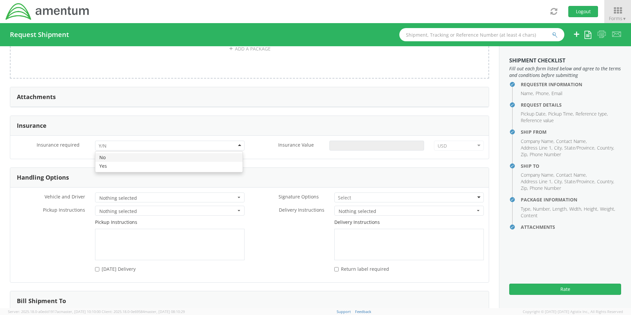
click at [108, 141] on div at bounding box center [169, 145] width 149 height 10
click at [338, 145] on input "Insurance Value *" at bounding box center [376, 145] width 95 height 10
type input "1500.00"
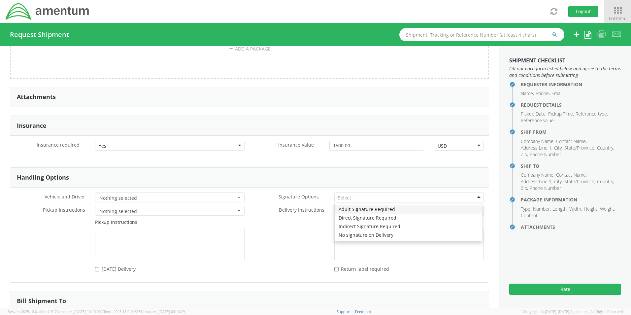
click at [350, 195] on div at bounding box center [408, 197] width 149 height 10
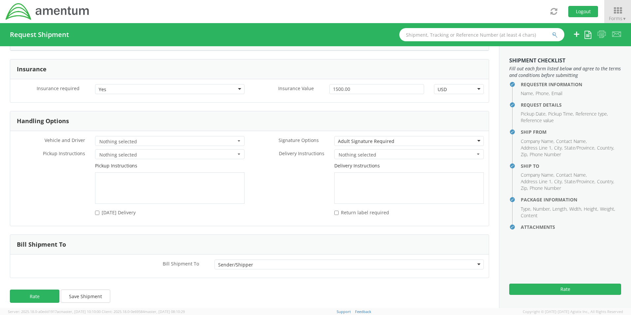
scroll to position [800, 0]
click at [37, 291] on button "Rate" at bounding box center [34, 294] width 49 height 13
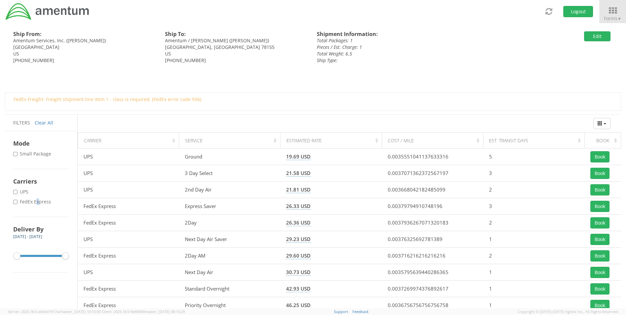
click at [38, 203] on label "* FedEx Express" at bounding box center [32, 201] width 39 height 7
drag, startPoint x: 38, startPoint y: 203, endPoint x: 15, endPoint y: 202, distance: 23.1
click at [15, 202] on input "* FedEx Express" at bounding box center [15, 202] width 4 height 4
checkbox input "true"
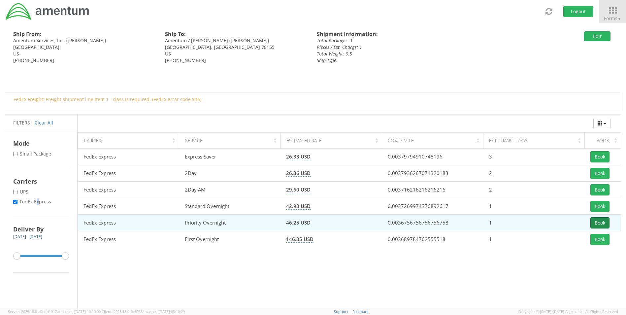
click at [598, 222] on button "Book" at bounding box center [599, 222] width 19 height 11
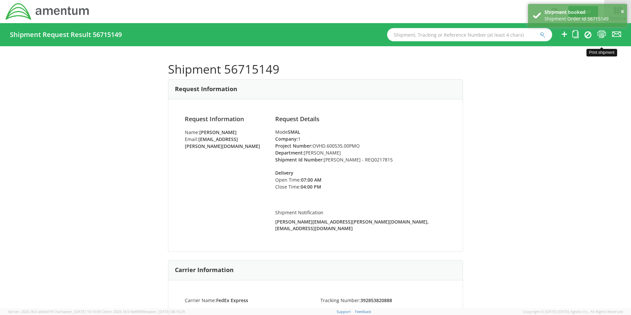
click at [601, 35] on icon at bounding box center [601, 34] width 9 height 8
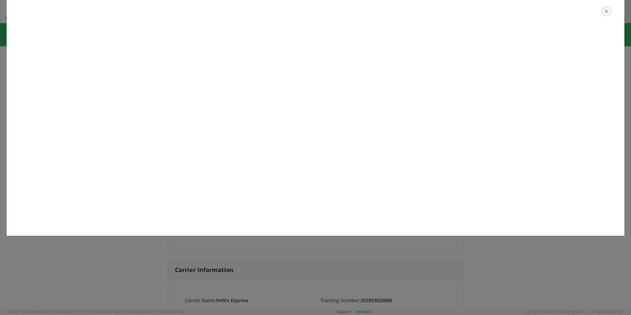
click at [605, 13] on icon "button" at bounding box center [606, 12] width 10 height 10
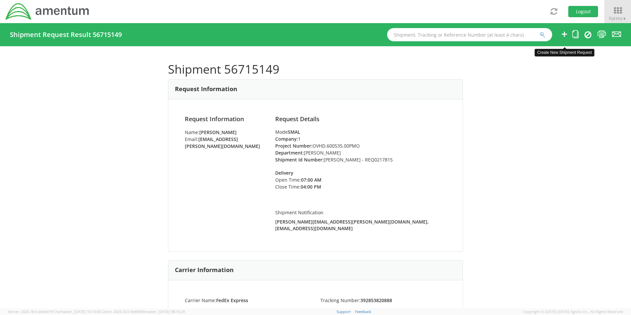
click at [562, 36] on icon at bounding box center [564, 34] width 8 height 8
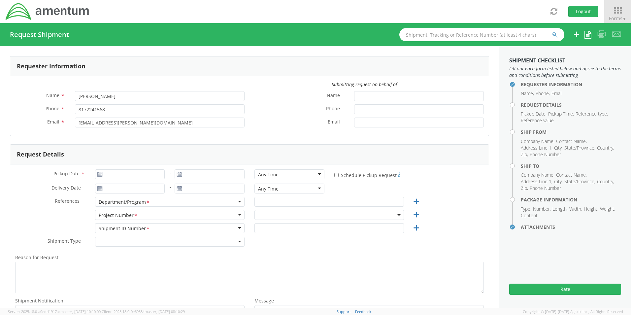
select select "OCCP.600391.00000"
type input "[DATE]"
click at [126, 176] on input "[DATE]" at bounding box center [130, 174] width 70 height 10
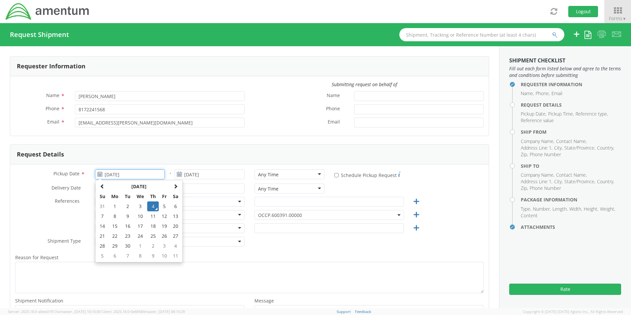
click at [150, 206] on td "4" at bounding box center [153, 206] width 12 height 10
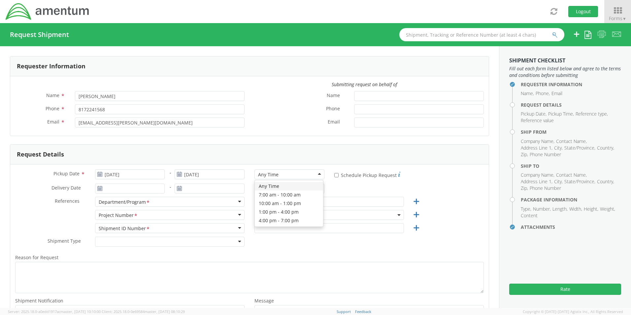
click at [271, 175] on div "Any Time" at bounding box center [268, 174] width 20 height 7
click at [278, 202] on input "text" at bounding box center [328, 202] width 149 height 10
paste input "[PERSON_NAME]"
type input "[PERSON_NAME]"
drag, startPoint x: 266, startPoint y: 212, endPoint x: 267, endPoint y: 217, distance: 5.3
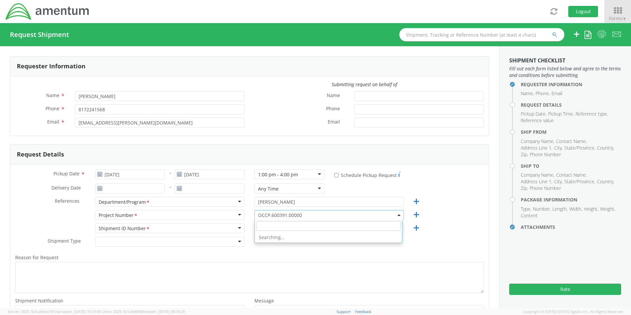
click at [266, 212] on span "OCCP.600391.00000" at bounding box center [329, 215] width 142 height 6
click at [267, 224] on input "search" at bounding box center [328, 226] width 144 height 10
paste input "EJIE.100043.ZO365"
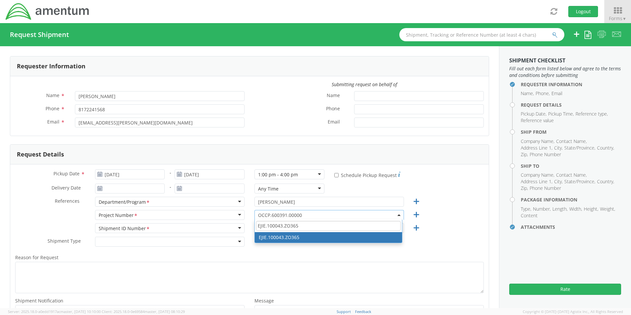
type input "EJIE.100043.ZO365"
select select "EJIE.100043.ZO365"
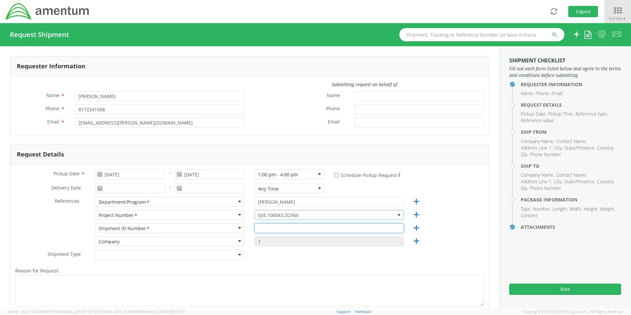
click at [270, 225] on input "text" at bounding box center [328, 228] width 149 height 10
paste input "[PERSON_NAME] FOB"
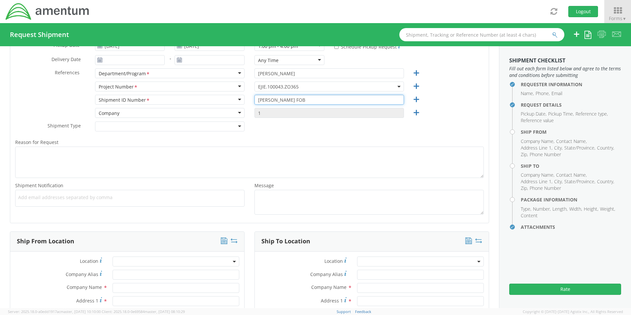
scroll to position [132, 0]
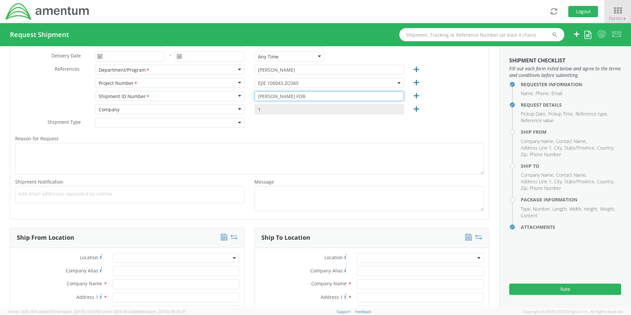
type input "[PERSON_NAME] FOB"
click at [43, 200] on div "Add email addresses separated by comma" at bounding box center [129, 194] width 229 height 17
click at [40, 198] on ul at bounding box center [129, 194] width 223 height 11
paste input "[PERSON_NAME][EMAIL_ADDRESS][PERSON_NAME][DOMAIN_NAME]"
type input "[PERSON_NAME][EMAIL_ADDRESS][PERSON_NAME][DOMAIN_NAME]"
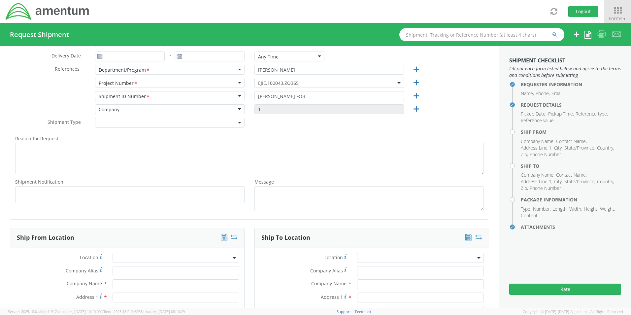
scroll to position [0, 0]
click at [140, 200] on ul "[PERSON_NAME][EMAIL_ADDRESS][PERSON_NAME][DOMAIN_NAME] ×" at bounding box center [129, 194] width 223 height 11
paste input "[EMAIL_ADDRESS][DOMAIN_NAME]"
type input "[EMAIL_ADDRESS][DOMAIN_NAME]"
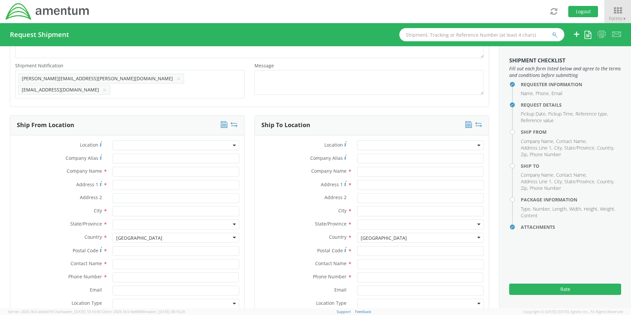
scroll to position [297, 0]
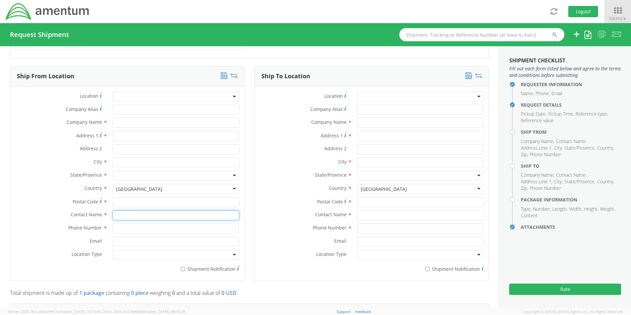
click at [130, 214] on input "text" at bounding box center [175, 215] width 127 height 10
type input "sene"
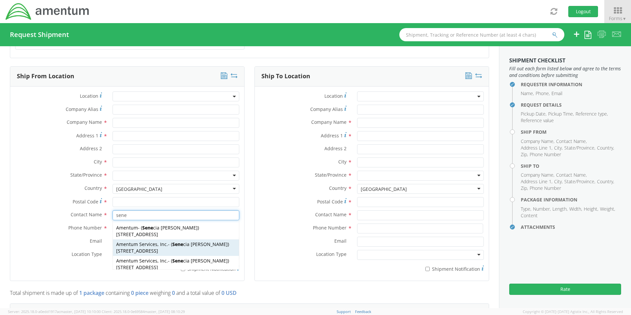
click at [129, 247] on span "[STREET_ADDRESS]" at bounding box center [137, 250] width 42 height 6
type input "Amentum Services, Inc."
type input "[STREET_ADDRESS]"
type input "[GEOGRAPHIC_DATA]"
type input "76177"
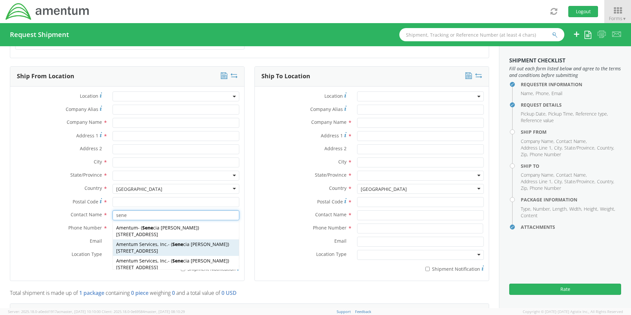
type input "[PERSON_NAME]"
type input "[PHONE_NUMBER]"
type input "[EMAIL_ADDRESS][PERSON_NAME][DOMAIN_NAME]"
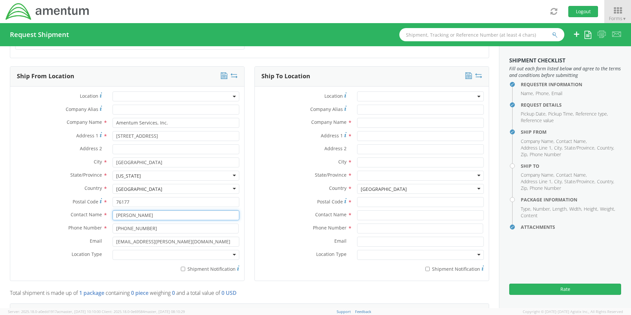
type input "[PERSON_NAME]"
drag, startPoint x: 129, startPoint y: 252, endPoint x: 130, endPoint y: 258, distance: 6.0
click at [129, 255] on div at bounding box center [175, 255] width 127 height 10
drag, startPoint x: 132, startPoint y: 265, endPoint x: 136, endPoint y: 265, distance: 4.0
click at [185, 265] on label "* Shipment Notification" at bounding box center [175, 268] width 127 height 8
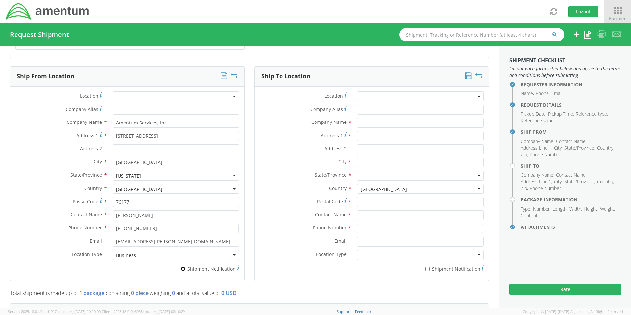
click at [185, 266] on input "* Shipment Notification" at bounding box center [183, 268] width 4 height 4
checkbox input "true"
click at [376, 118] on input "text" at bounding box center [420, 123] width 127 height 10
paste input "[PERSON_NAME]"
click at [381, 121] on input "Amentum ./ [PERSON_NAME]" at bounding box center [420, 123] width 127 height 10
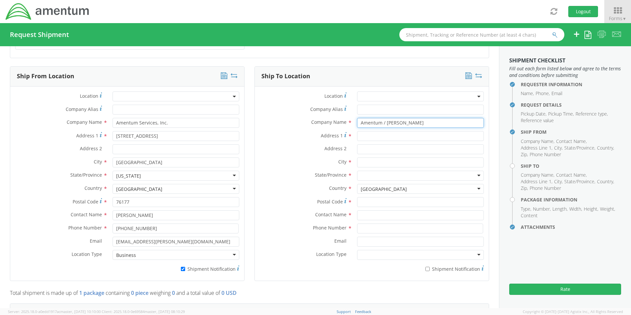
type input "Amentum / [PERSON_NAME]"
click at [367, 210] on input "text" at bounding box center [420, 215] width 127 height 10
paste input "[PERSON_NAME]"
type input "[PERSON_NAME]"
click at [363, 132] on input "Address 1 *" at bounding box center [420, 136] width 127 height 10
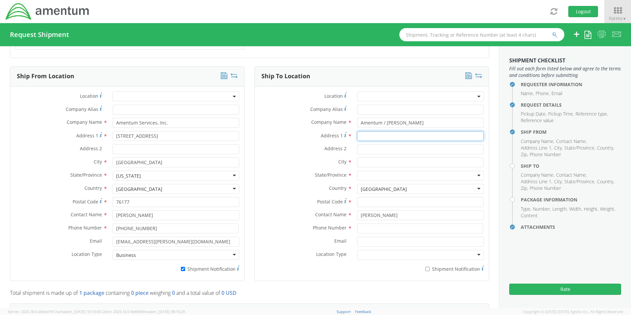
paste input "[STREET_ADDRESS]"
type input "[STREET_ADDRESS]"
click at [382, 146] on input "Address 2 *" at bounding box center [420, 149] width 127 height 10
paste input "Suite 500,"
type input "Suite 500"
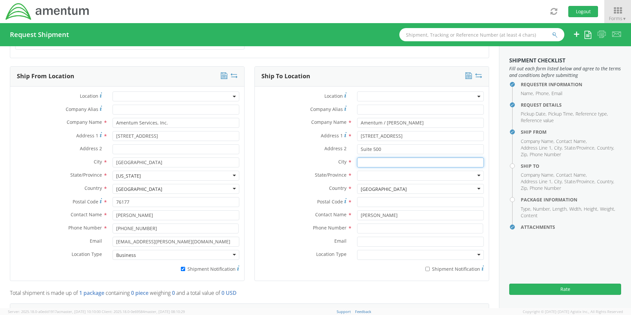
click at [371, 159] on input "text" at bounding box center [420, 162] width 127 height 10
paste input "[GEOGRAPHIC_DATA]"
type input "[GEOGRAPHIC_DATA]"
click at [361, 173] on div at bounding box center [420, 175] width 127 height 10
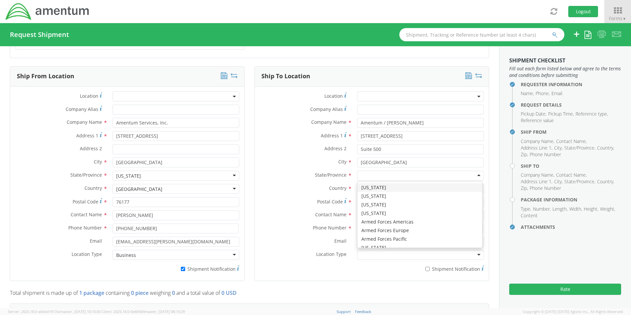
type input "m"
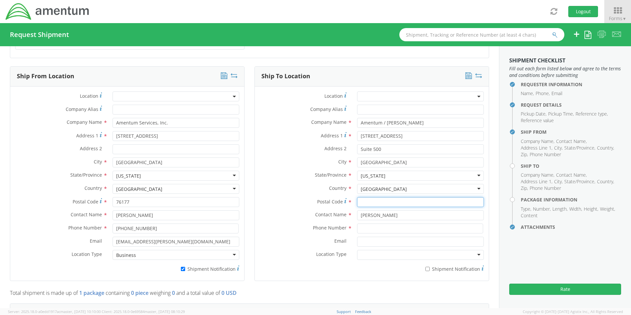
click at [369, 198] on input "Postal Code *" at bounding box center [420, 202] width 127 height 10
paste input "21076"
type input "21076"
click at [379, 227] on input at bounding box center [420, 228] width 126 height 10
paste input "[PHONE_NUMBER]"
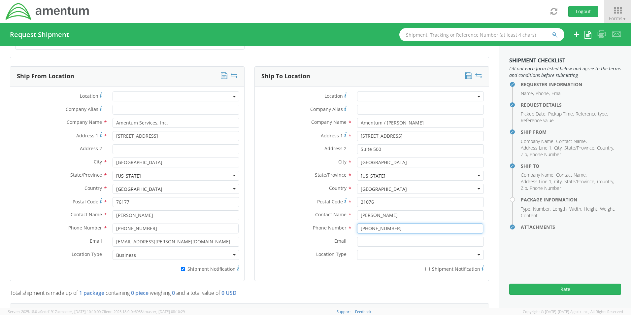
type input "[PHONE_NUMBER]"
click at [370, 241] on input "Email *" at bounding box center [420, 241] width 127 height 10
paste input "[PERSON_NAME][EMAIL_ADDRESS][PERSON_NAME][DOMAIN_NAME]"
type input "[PERSON_NAME][EMAIL_ADDRESS][PERSON_NAME][DOMAIN_NAME]"
click at [425, 266] on input "* Shipment Notification" at bounding box center [427, 268] width 4 height 4
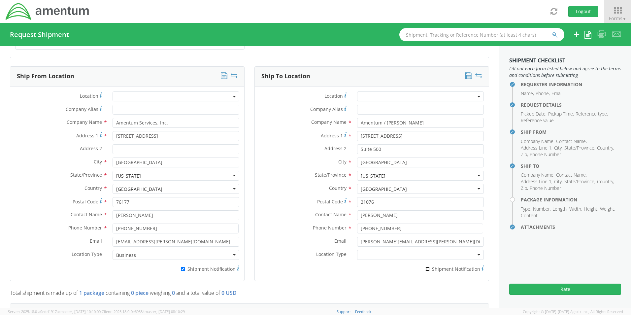
checkbox input "true"
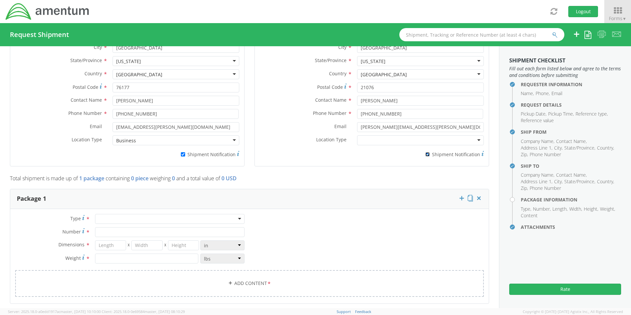
scroll to position [429, 0]
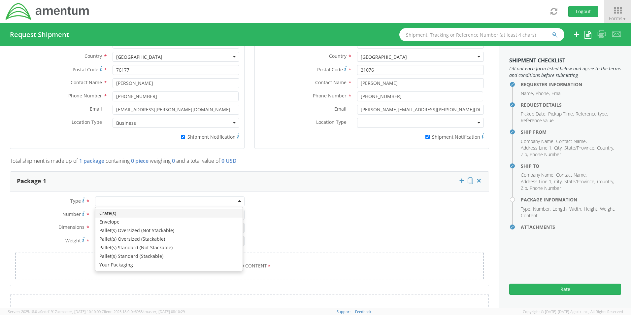
click at [99, 198] on input "select-one" at bounding box center [99, 201] width 1 height 7
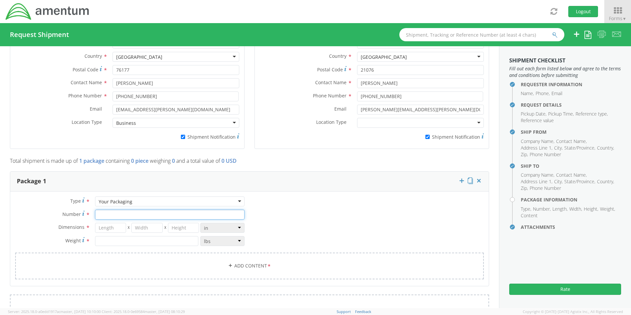
click at [101, 211] on input "Number *" at bounding box center [169, 214] width 149 height 10
type input "1"
type input "18"
type input "12"
type input "10"
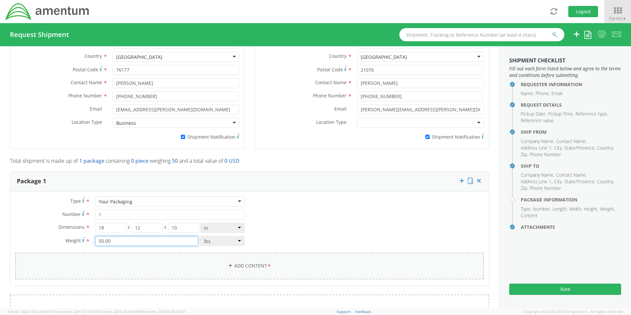
type input "50.00"
click at [249, 263] on link "Add Content *" at bounding box center [249, 265] width 468 height 27
select select
type input "General Commodity"
checkbox input "false"
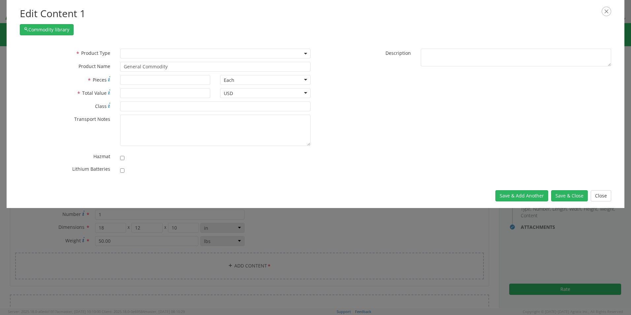
click at [132, 55] on span at bounding box center [215, 53] width 190 height 10
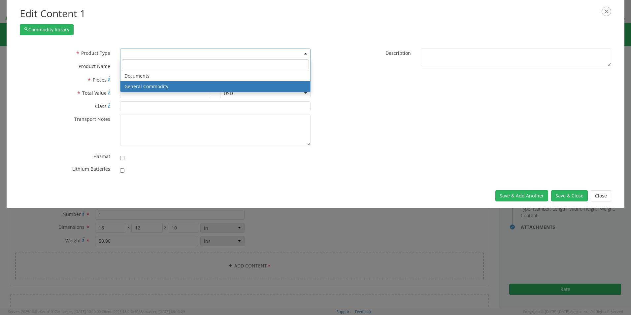
select select "COMMODITY"
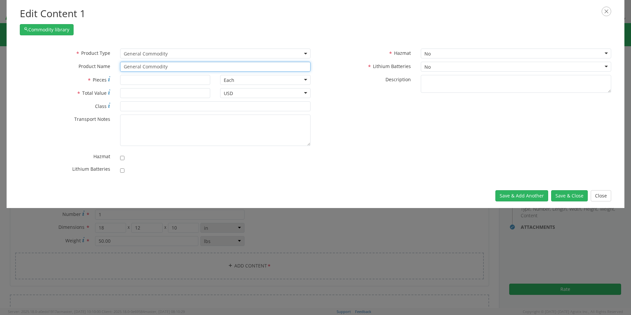
drag, startPoint x: 176, startPoint y: 67, endPoint x: 62, endPoint y: 62, distance: 113.9
click at [82, 62] on div "* Product Name General Commodity unable to find any results that match the curr…" at bounding box center [165, 67] width 300 height 10
paste input "102601250700"
type input "102601250700"
type input "1"
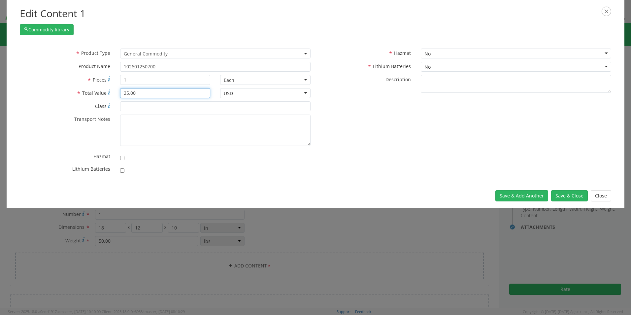
type input "25.00"
click at [122, 170] on input "checkbox" at bounding box center [122, 170] width 4 height 4
checkbox input "true"
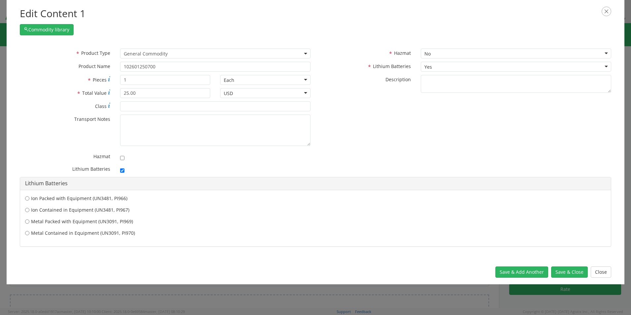
click at [37, 230] on label "Metal Contained in Equipment (UN3091, PI970)" at bounding box center [315, 233] width 580 height 7
click at [29, 230] on input "Metal Contained in Equipment (UN3091, PI970)" at bounding box center [27, 233] width 4 height 7
radio input "true"
click at [573, 270] on button "Save & Close" at bounding box center [569, 271] width 37 height 11
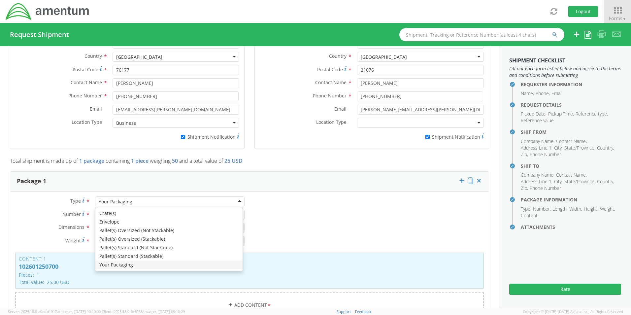
click at [132, 198] on div "Your Packaging" at bounding box center [169, 201] width 149 height 10
type input "9.5"
type input "12.5"
type input "0.25"
type input "1"
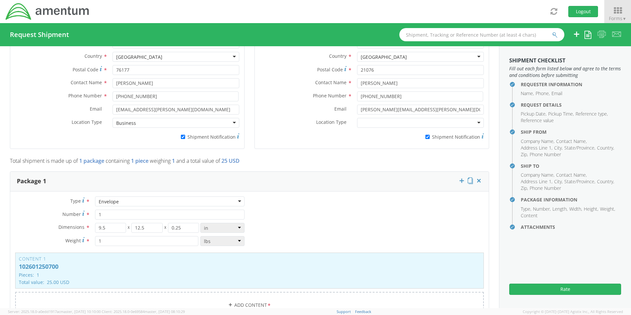
click at [132, 199] on div "Envelope" at bounding box center [169, 201] width 149 height 10
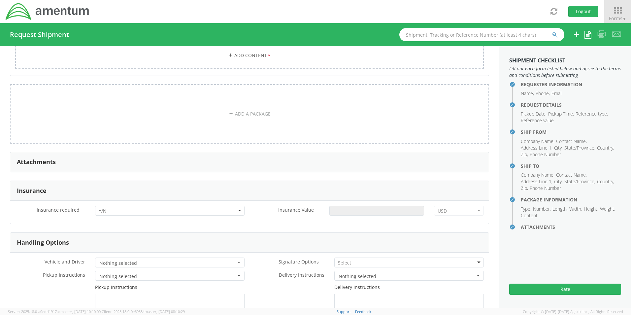
scroll to position [693, 0]
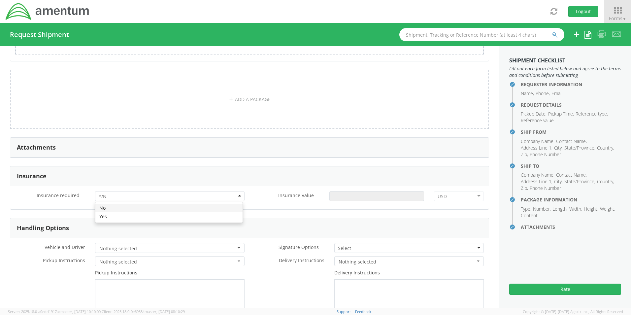
click at [97, 192] on div at bounding box center [169, 196] width 149 height 10
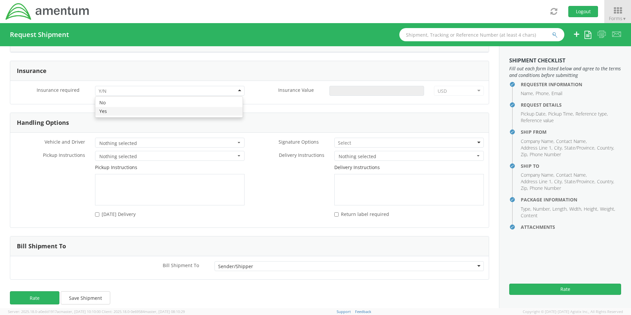
scroll to position [800, 0]
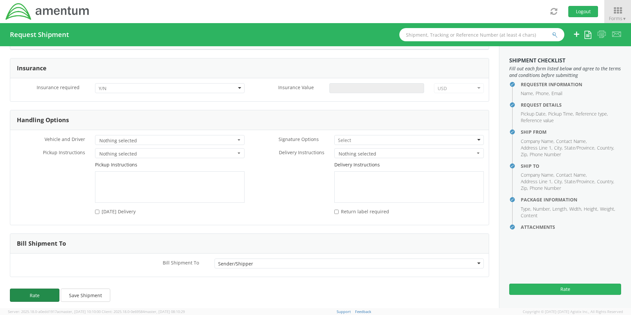
click at [33, 288] on button "Rate" at bounding box center [34, 294] width 49 height 13
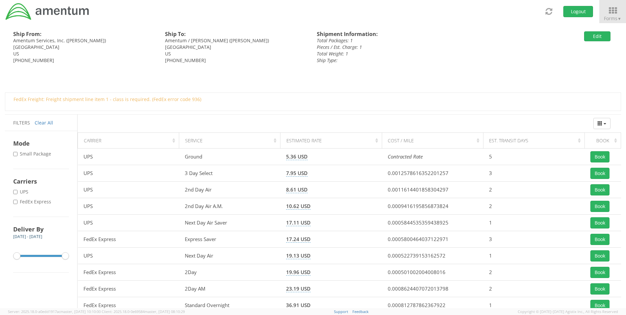
click at [22, 202] on label "* FedEx Express" at bounding box center [32, 201] width 39 height 7
click at [17, 202] on input "* FedEx Express" at bounding box center [15, 202] width 4 height 4
checkbox input "true"
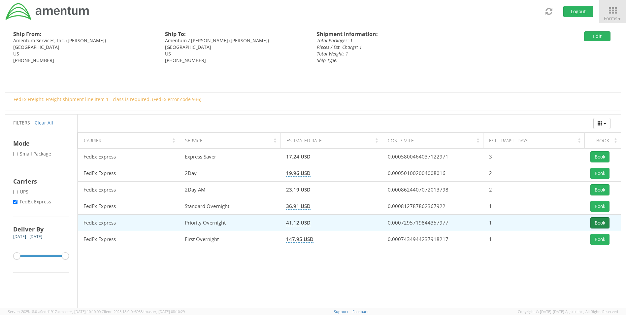
click at [593, 219] on button "Book" at bounding box center [599, 222] width 19 height 11
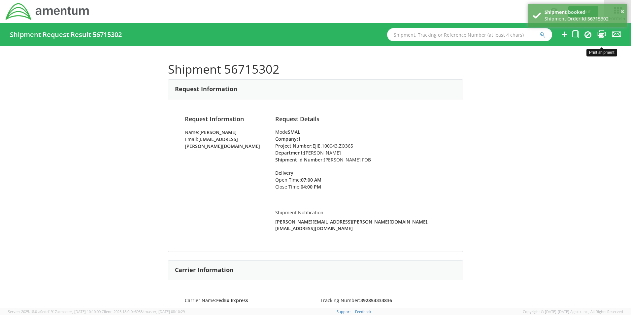
click at [603, 33] on icon at bounding box center [601, 34] width 9 height 8
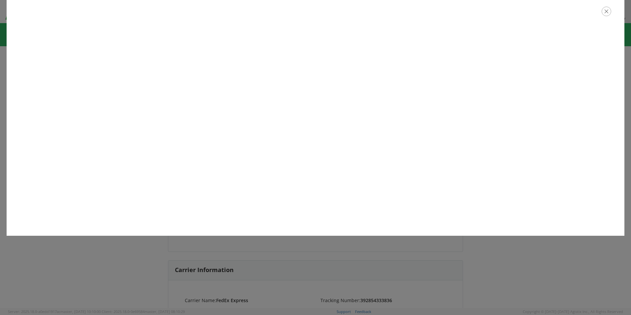
click at [605, 12] on icon "button" at bounding box center [606, 12] width 10 height 10
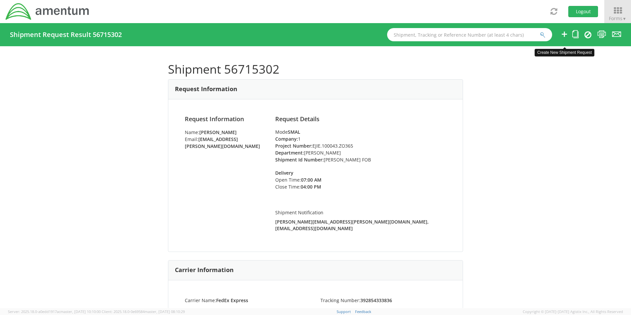
click at [566, 32] on icon at bounding box center [564, 34] width 8 height 8
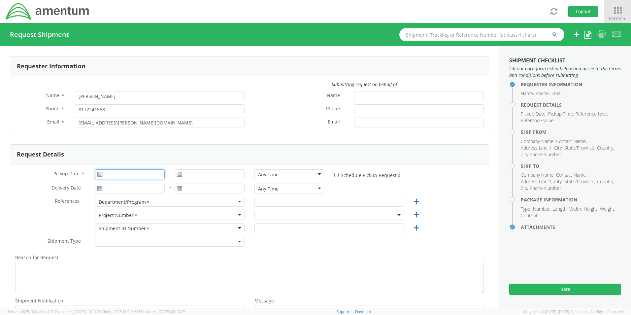
type input "[DATE]"
click at [110, 172] on input "[DATE]" at bounding box center [130, 174] width 70 height 10
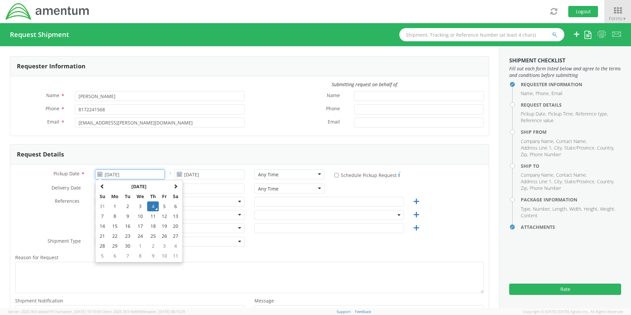
select select "OCCP.600391.00000"
click at [151, 205] on td "4" at bounding box center [153, 206] width 12 height 10
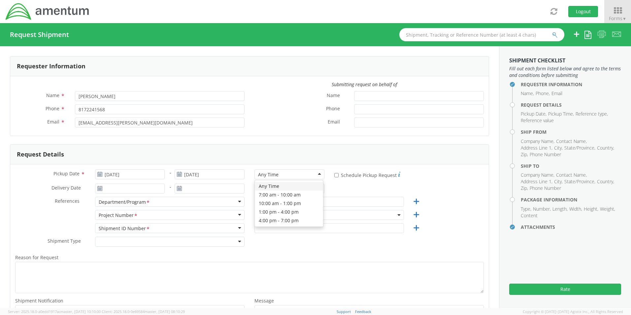
click at [265, 174] on div "Any Time" at bounding box center [268, 174] width 20 height 7
click at [290, 201] on input "text" at bounding box center [328, 202] width 149 height 10
paste input "[PERSON_NAME]"
type input "[PERSON_NAME]"
drag, startPoint x: 261, startPoint y: 214, endPoint x: 263, endPoint y: 222, distance: 8.2
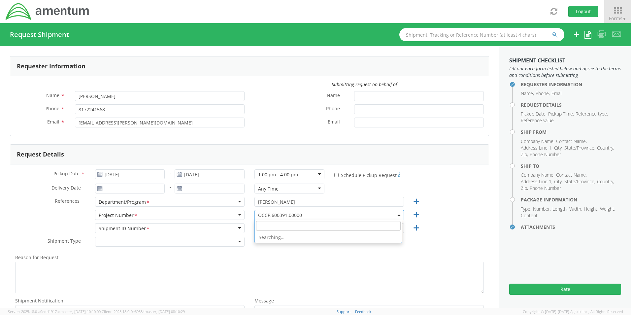
click at [262, 215] on span "OCCP.600391.00000" at bounding box center [329, 215] width 142 height 6
click at [266, 230] on input "search" at bounding box center [328, 226] width 144 height 10
paste input "ADMN.600381.00000"
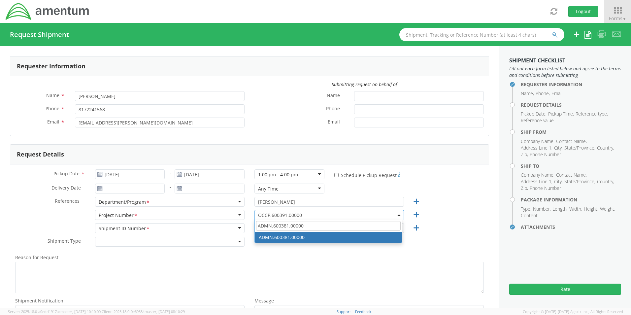
type input "ADMN.600381.00000"
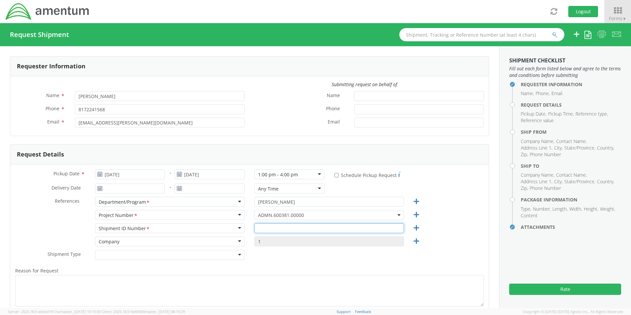
drag, startPoint x: 262, startPoint y: 232, endPoint x: 262, endPoint y: 229, distance: 3.6
click at [262, 232] on input "text" at bounding box center [328, 228] width 149 height 10
paste input "Box Of Pink Sheets,"
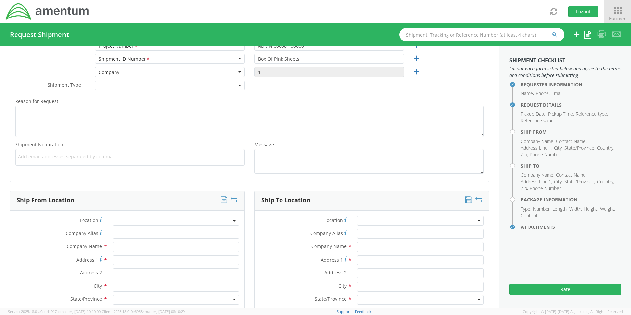
scroll to position [264, 0]
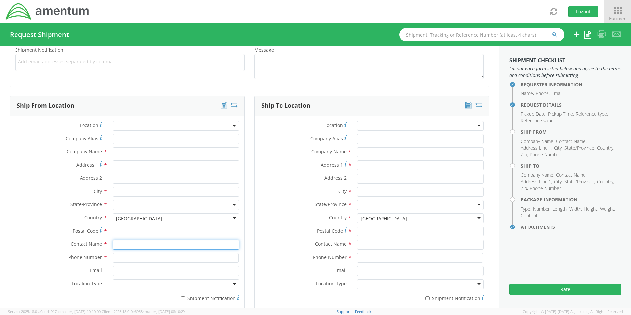
click at [134, 247] on input "text" at bounding box center [175, 244] width 127 height 10
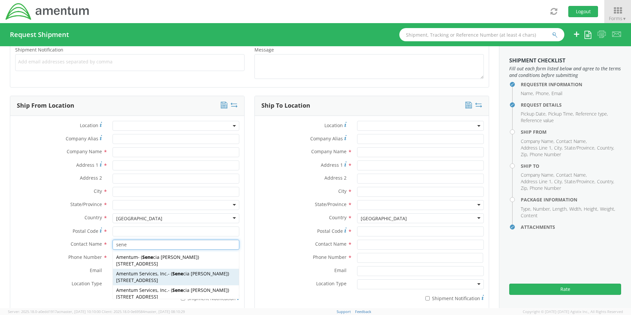
click at [133, 274] on span "Amentum Services, Inc." at bounding box center [142, 273] width 52 height 6
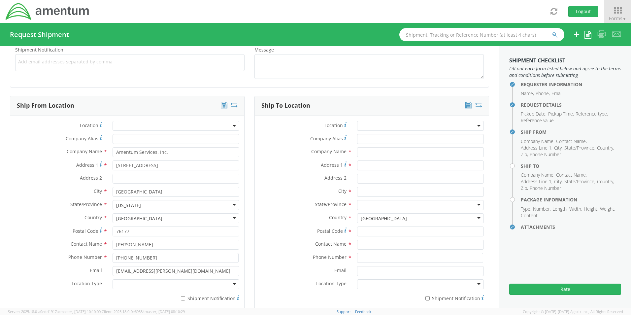
click at [132, 283] on div at bounding box center [175, 284] width 127 height 10
drag, startPoint x: 135, startPoint y: 294, endPoint x: 142, endPoint y: 295, distance: 7.6
click at [181, 298] on input "* Shipment Notification" at bounding box center [183, 298] width 4 height 4
click at [369, 152] on input "text" at bounding box center [420, 152] width 127 height 10
paste input "Amentum"
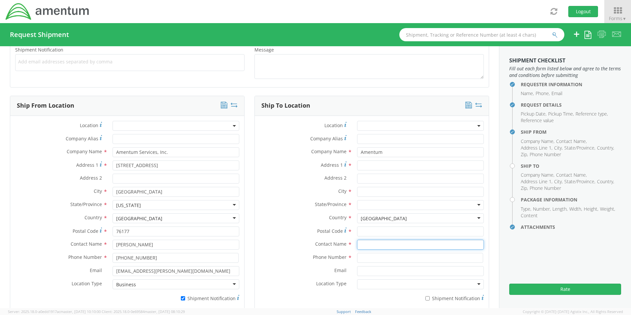
click at [365, 246] on input "text" at bounding box center [420, 244] width 127 height 10
paste input "Attention: [PERSON_NAME]."
click at [379, 166] on input "Address 1 *" at bounding box center [420, 165] width 127 height 10
paste input "[STREET_ADDRESS][PERSON_NAME]"
click at [370, 177] on input "Address 2 *" at bounding box center [420, 178] width 127 height 10
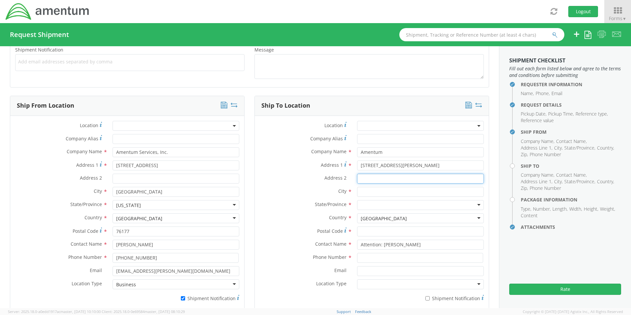
paste input "Suite 200"
click at [368, 192] on input "text" at bounding box center [420, 192] width 127 height 10
paste input "[GEOGRAPHIC_DATA]"
click at [293, 188] on label "City *" at bounding box center [303, 191] width 97 height 9
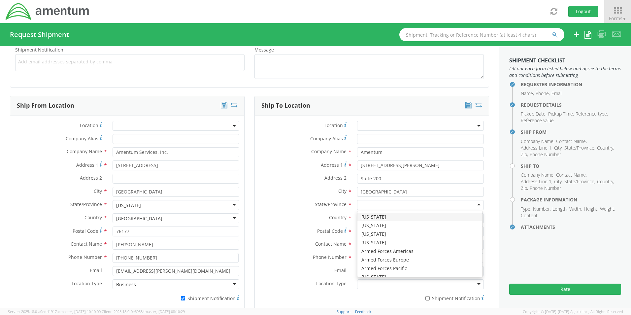
click at [360, 206] on input "select-one" at bounding box center [360, 205] width 1 height 7
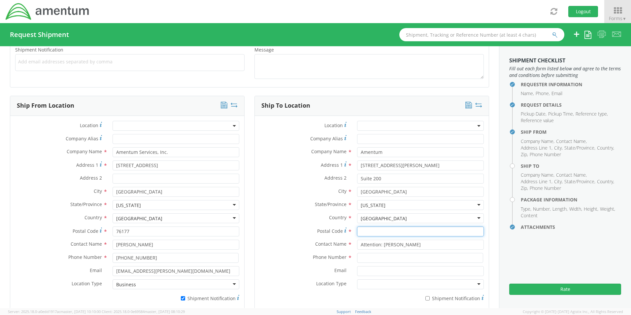
click at [392, 231] on input "Postal Code *" at bounding box center [420, 231] width 127 height 10
paste input "20874"
click at [357, 231] on input "20874" at bounding box center [420, 231] width 127 height 10
click at [375, 262] on input at bounding box center [420, 258] width 126 height 10
click at [369, 268] on input "Email *" at bounding box center [420, 271] width 127 height 10
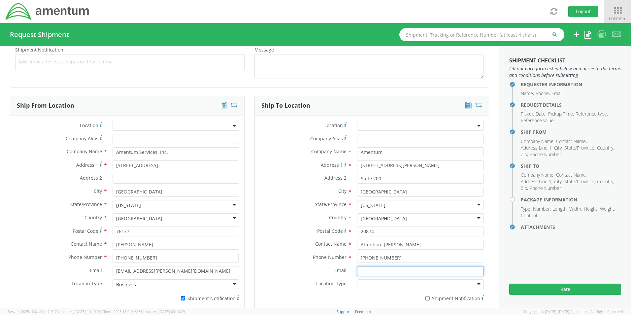
paste input "[PERSON_NAME][EMAIL_ADDRESS][PERSON_NAME][DOMAIN_NAME]"
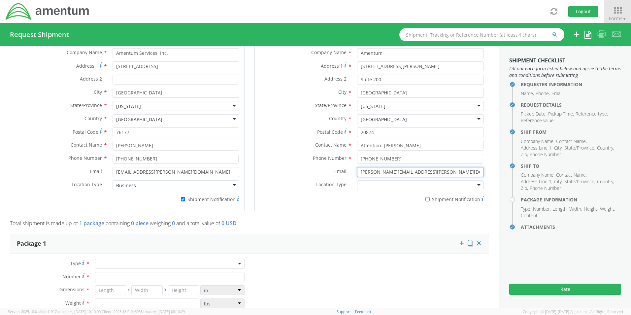
scroll to position [396, 0]
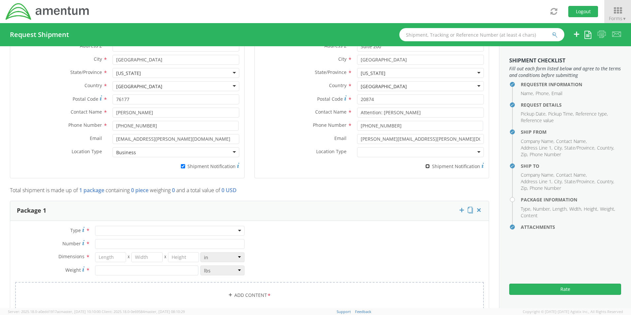
click at [425, 165] on input "* Shipment Notification" at bounding box center [427, 166] width 4 height 4
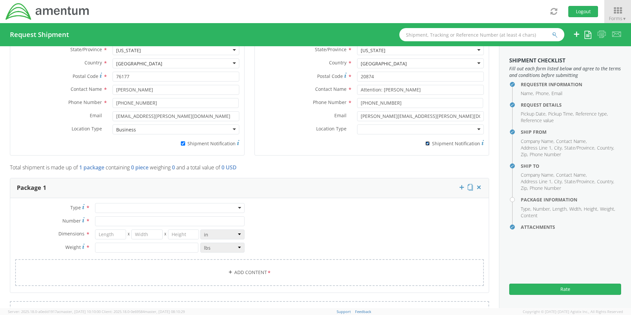
scroll to position [429, 0]
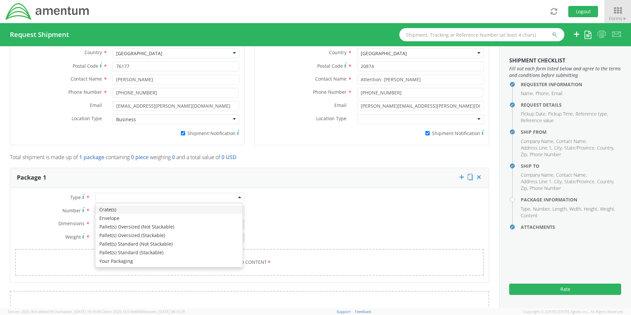
click at [112, 200] on div at bounding box center [169, 198] width 149 height 10
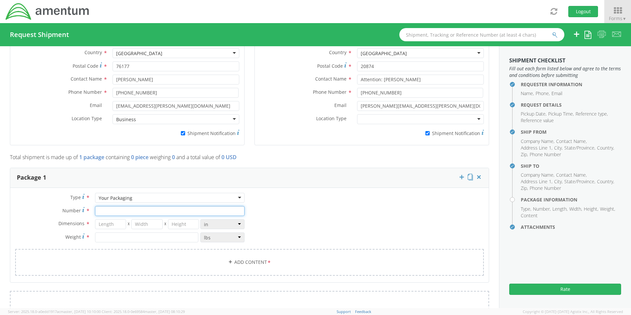
click at [110, 210] on input "Number *" at bounding box center [169, 211] width 149 height 10
click at [248, 260] on link "Add Content *" at bounding box center [249, 262] width 468 height 27
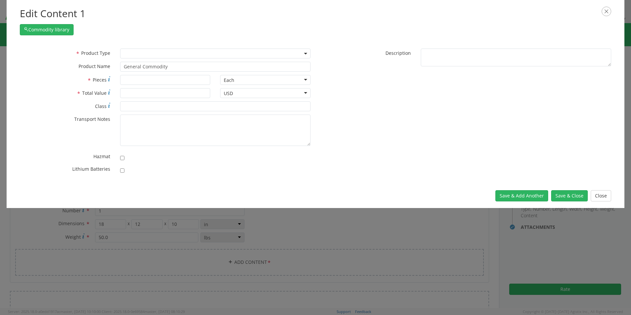
click at [141, 56] on span at bounding box center [215, 53] width 190 height 10
drag, startPoint x: 181, startPoint y: 68, endPoint x: 77, endPoint y: 65, distance: 103.3
click at [84, 65] on div "* Product Name General Commodity unable to find any results that match the curr…" at bounding box center [165, 67] width 300 height 10
paste input "Pink Sheets,"
click at [565, 195] on button "Save & Close" at bounding box center [569, 195] width 37 height 11
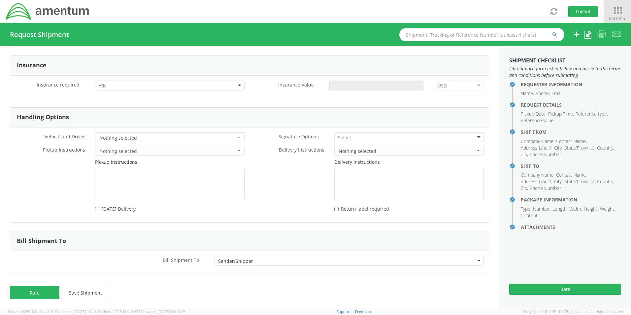
scroll to position [800, 0]
click at [40, 294] on button "Rate" at bounding box center [34, 291] width 49 height 13
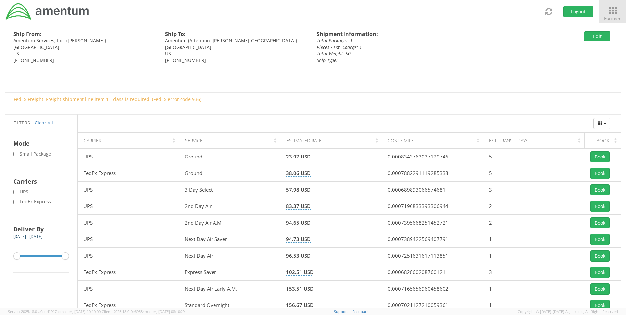
click at [47, 202] on label "* FedEx Express" at bounding box center [32, 201] width 39 height 7
click at [17, 202] on input "* FedEx Express" at bounding box center [15, 202] width 4 height 4
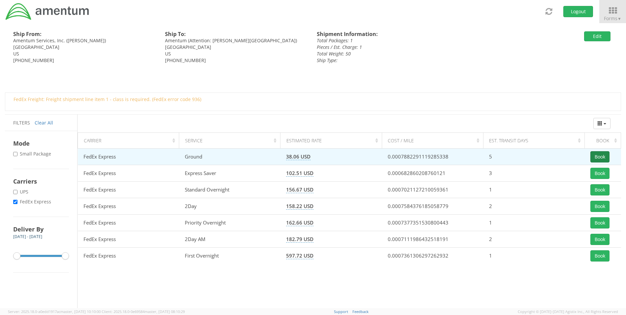
click at [602, 155] on button "Book" at bounding box center [599, 156] width 19 height 11
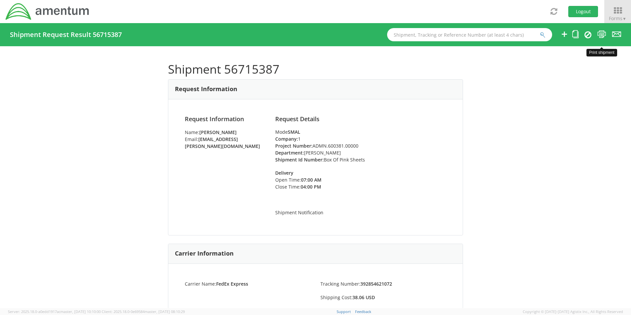
click at [599, 33] on icon at bounding box center [601, 34] width 9 height 8
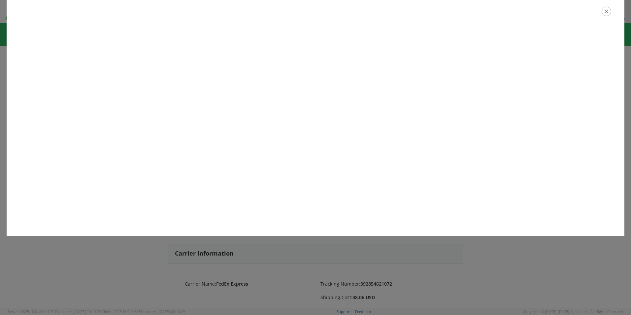
click at [607, 13] on icon "button" at bounding box center [606, 12] width 10 height 10
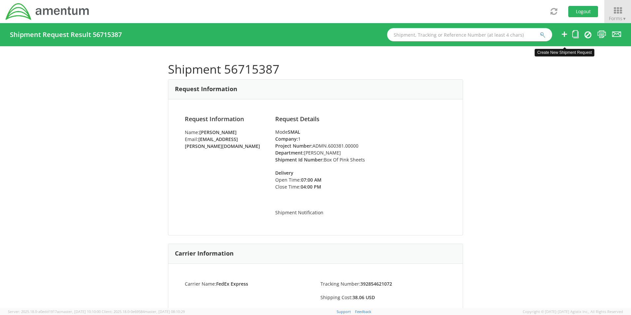
click at [566, 34] on icon at bounding box center [564, 34] width 8 height 8
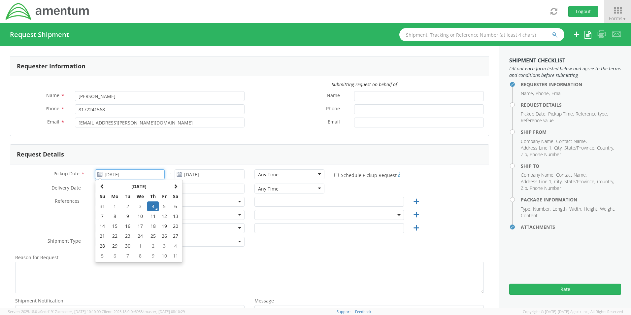
click at [125, 171] on input "[DATE]" at bounding box center [130, 174] width 70 height 10
click at [153, 206] on td "4" at bounding box center [153, 206] width 12 height 10
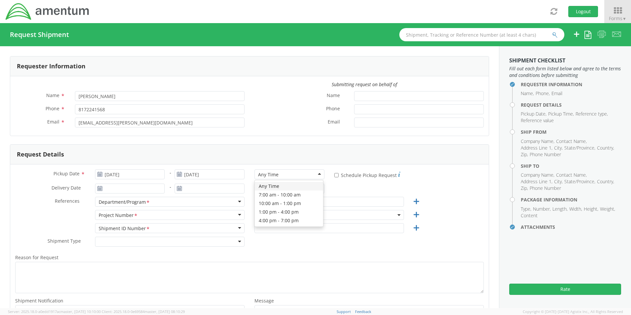
drag, startPoint x: 271, startPoint y: 173, endPoint x: 271, endPoint y: 178, distance: 5.3
click at [271, 174] on div "Any Time" at bounding box center [268, 174] width 20 height 7
click at [269, 202] on input "text" at bounding box center [328, 202] width 149 height 10
paste input "[PERSON_NAME]"
drag, startPoint x: 269, startPoint y: 215, endPoint x: 269, endPoint y: 219, distance: 3.3
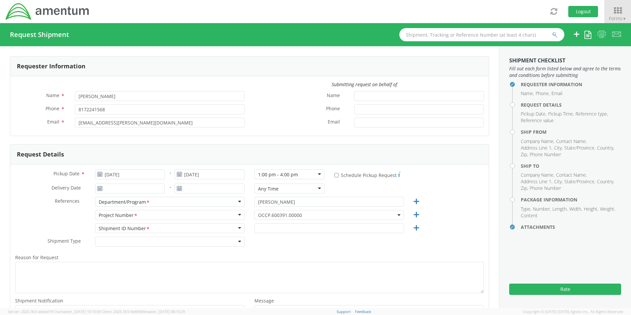
click at [269, 215] on span "OCCP.600391.00000" at bounding box center [329, 215] width 142 height 6
click at [267, 223] on input "search" at bounding box center [328, 226] width 144 height 10
paste input "6097.5.000.00.F.00.0.00P.000"
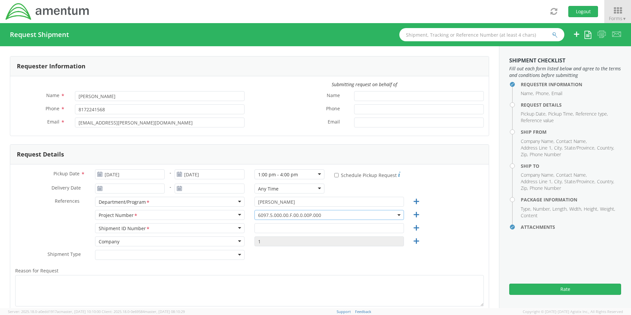
click at [272, 222] on div "OCCP.600391.00000 6097.5.000.00.F.00.0.00P.000 6097.5.000.00.F.00.0.00P.000" at bounding box center [328, 216] width 159 height 13
click at [273, 230] on input "text" at bounding box center [328, 228] width 149 height 10
paste input "[PERSON_NAME] RITM0225872"
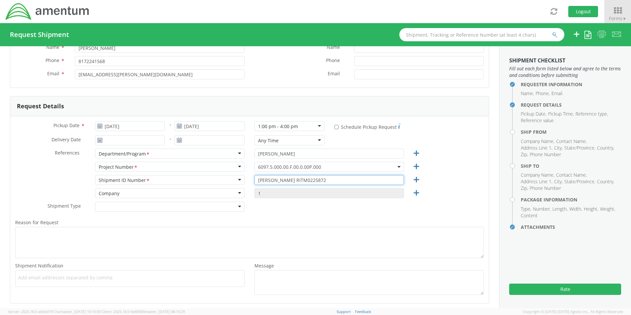
scroll to position [132, 0]
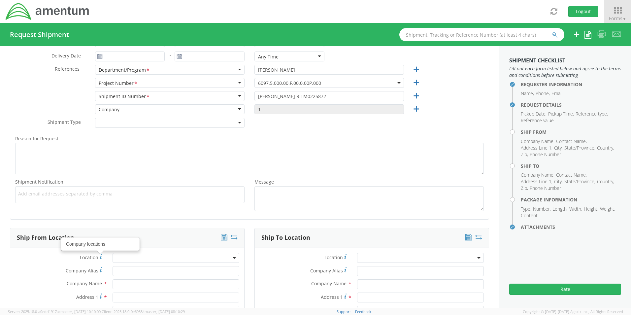
click at [55, 197] on ul at bounding box center [129, 194] width 223 height 11
click at [47, 195] on span "Add email addresses separated by comma" at bounding box center [129, 193] width 223 height 7
paste input "[PERSON_NAME][EMAIL_ADDRESS][PERSON_NAME][DOMAIN_NAME]"
click at [137, 196] on span "Add email addresses separated by comma" at bounding box center [129, 193] width 223 height 7
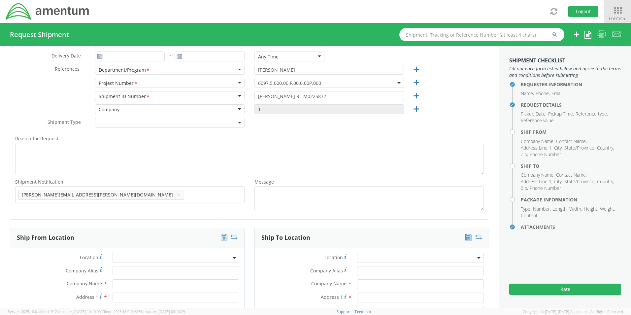
paste input "[EMAIL_ADDRESS][DOMAIN_NAME]"
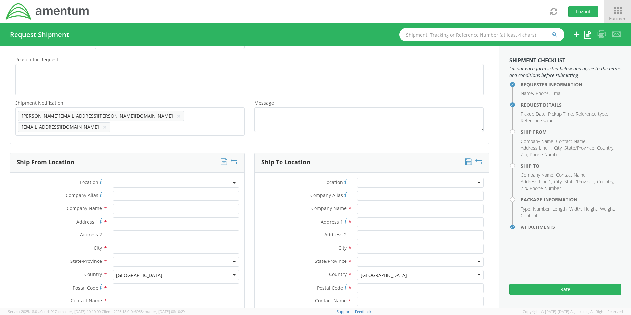
scroll to position [297, 0]
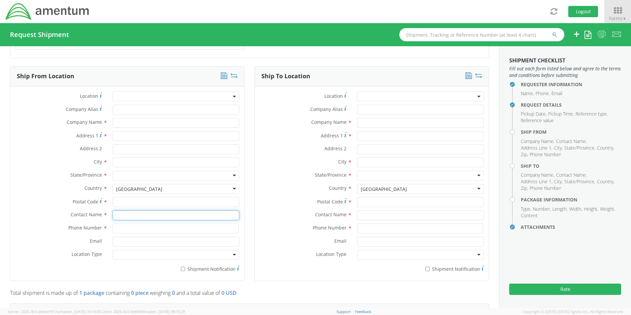
click at [133, 215] on input "text" at bounding box center [175, 215] width 127 height 10
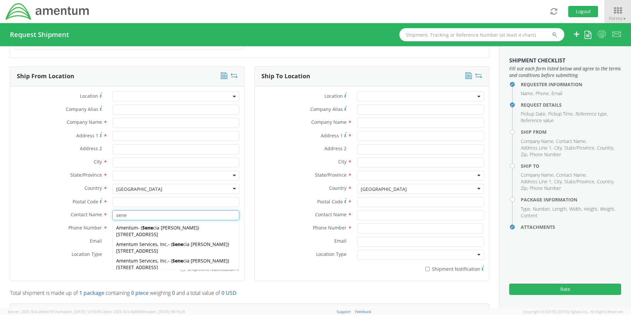
drag, startPoint x: 137, startPoint y: 243, endPoint x: 136, endPoint y: 247, distance: 4.3
click at [137, 244] on div "Amentum Services, Inc. - ( Sene cia [PERSON_NAME] ) [STREET_ADDRESS]" at bounding box center [176, 247] width 126 height 16
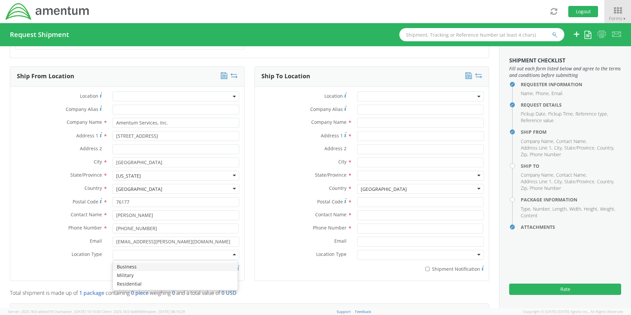
click at [136, 251] on div at bounding box center [175, 255] width 127 height 10
click at [193, 264] on label "* Shipment Notification" at bounding box center [175, 268] width 127 height 8
click at [185, 266] on input "* Shipment Notification" at bounding box center [183, 268] width 4 height 4
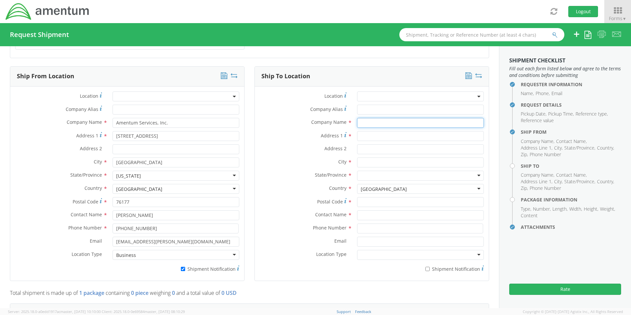
click at [370, 121] on input "text" at bounding box center [420, 123] width 127 height 10
paste input "Amentum"
click at [365, 211] on input "text" at bounding box center [420, 215] width 127 height 10
paste input "Attn:[PERSON_NAME]"
click at [380, 134] on input "Address 1 *" at bounding box center [420, 136] width 127 height 10
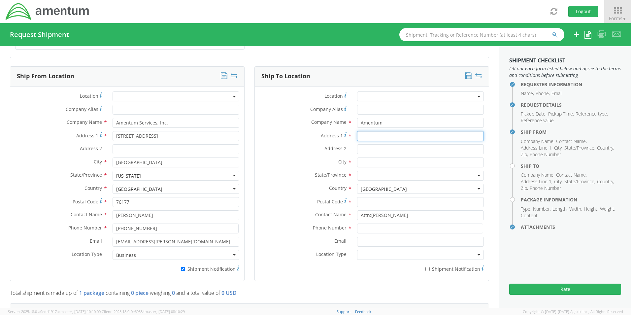
paste input "[STREET_ADDRESS][PERSON_NAME]"
click at [372, 159] on input "text" at bounding box center [420, 162] width 127 height 10
paste input "Pensacola"
drag, startPoint x: 290, startPoint y: 160, endPoint x: 360, endPoint y: 169, distance: 70.5
click at [291, 160] on label "City *" at bounding box center [303, 161] width 97 height 9
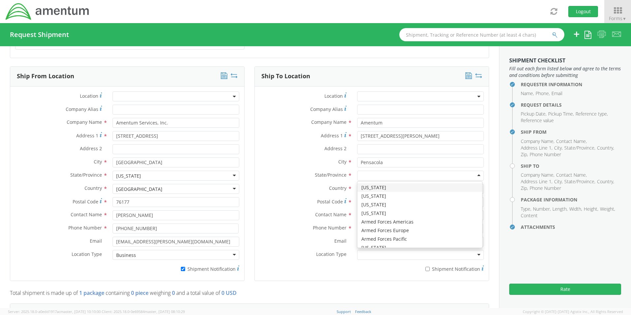
click at [368, 172] on div at bounding box center [420, 175] width 127 height 10
drag, startPoint x: 368, startPoint y: 185, endPoint x: 325, endPoint y: 178, distance: 43.2
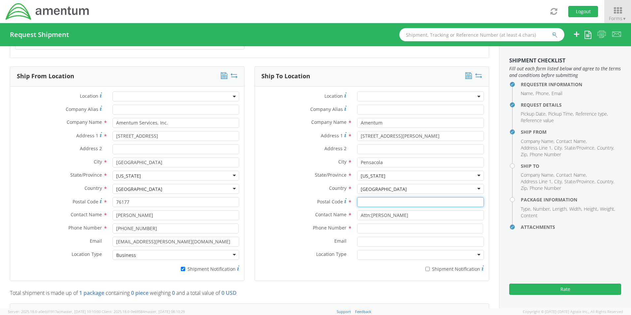
click at [374, 197] on input "Postal Code *" at bounding box center [420, 202] width 127 height 10
paste input "32508"
click at [364, 223] on input at bounding box center [420, 228] width 126 height 10
paste input "[PHONE_NUMBER]"
click at [375, 236] on input "Email *" at bounding box center [420, 241] width 127 height 10
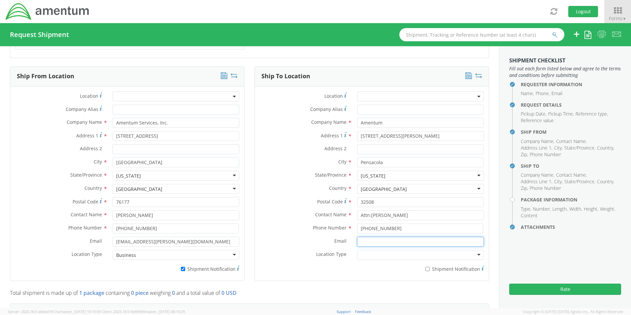
paste input "[PERSON_NAME][EMAIL_ADDRESS][DOMAIN_NAME]"
click at [425, 266] on input "* Shipment Notification" at bounding box center [427, 268] width 4 height 4
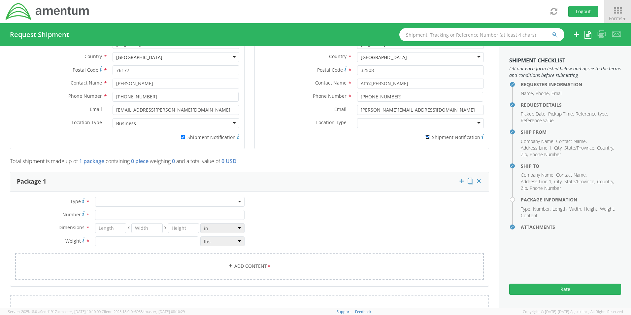
scroll to position [462, 0]
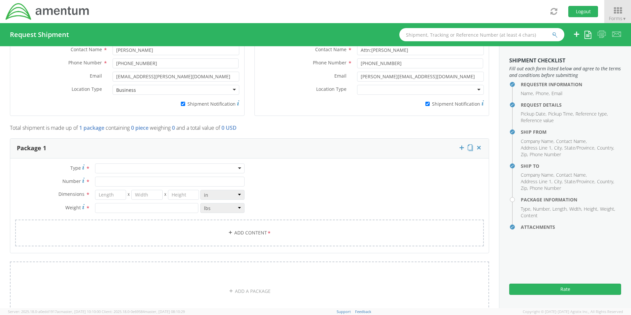
click at [101, 166] on div at bounding box center [169, 168] width 149 height 10
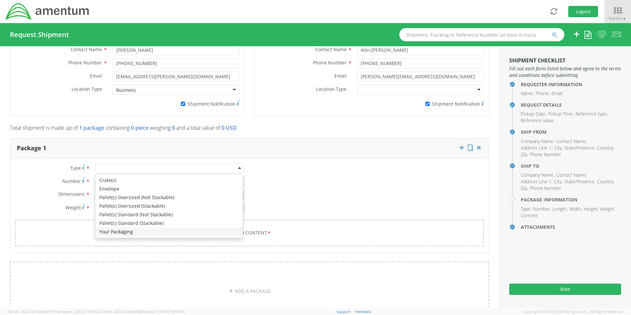
drag, startPoint x: 105, startPoint y: 229, endPoint x: 105, endPoint y: 212, distance: 17.5
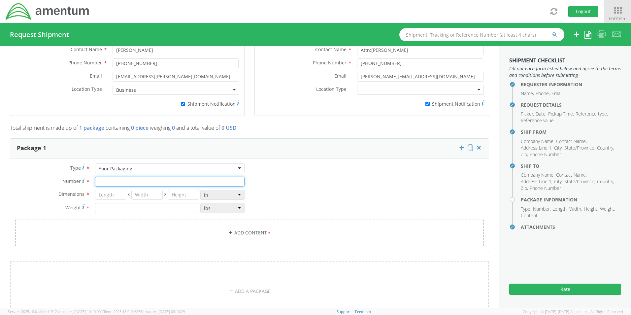
click at [111, 178] on input "Number *" at bounding box center [169, 181] width 149 height 10
click at [238, 227] on link "Add Content *" at bounding box center [249, 232] width 468 height 27
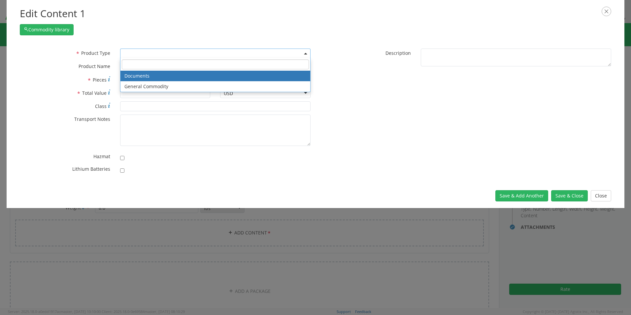
click at [127, 52] on span at bounding box center [215, 53] width 190 height 10
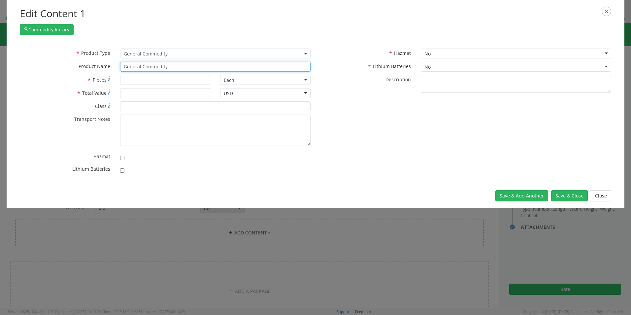
drag, startPoint x: 180, startPoint y: 65, endPoint x: 82, endPoint y: 63, distance: 98.0
click at [86, 62] on div "* Product Name General Commodity unable to find any results that match the curr…" at bounding box center [165, 67] width 300 height 10
paste input "Laptop/10-key: CORP026786/SN: 3G9F0BF (RITM0225872)"
click at [123, 172] on input "checkbox" at bounding box center [122, 170] width 4 height 4
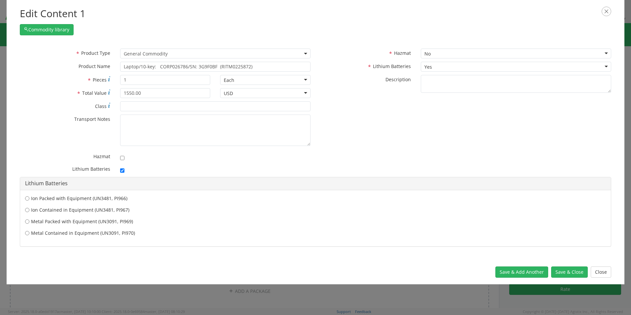
click at [77, 208] on label "Ion Contained in Equipment (UN3481, PI967)" at bounding box center [315, 209] width 580 height 7
click at [29, 208] on input "Ion Contained in Equipment (UN3481, PI967)" at bounding box center [27, 209] width 4 height 7
click at [565, 272] on button "Save & Close" at bounding box center [569, 271] width 37 height 11
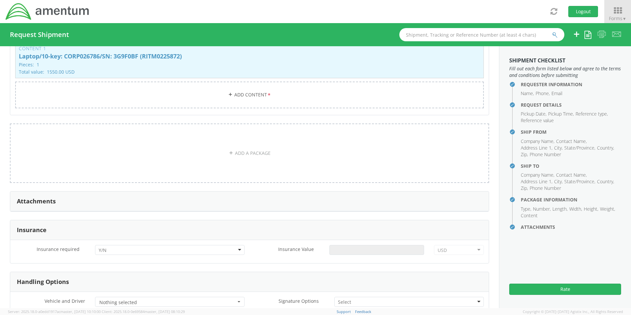
scroll to position [660, 0]
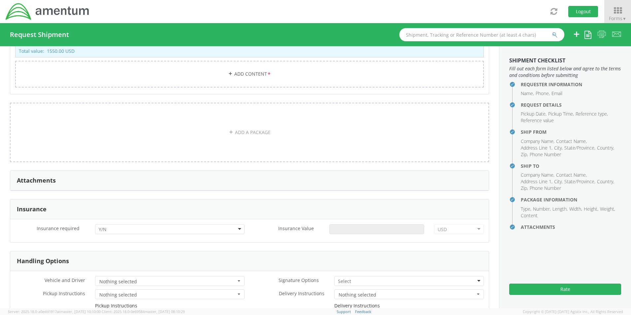
click at [107, 226] on div at bounding box center [169, 229] width 149 height 10
click at [108, 250] on div "No Yes" at bounding box center [168, 245] width 147 height 20
click at [340, 227] on input "Insurance Value *" at bounding box center [376, 229] width 95 height 10
click at [349, 277] on div at bounding box center [408, 281] width 149 height 10
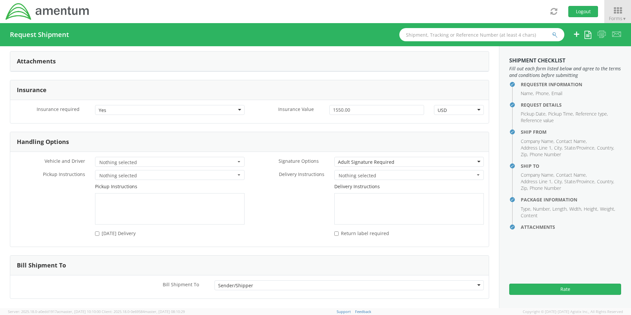
scroll to position [800, 0]
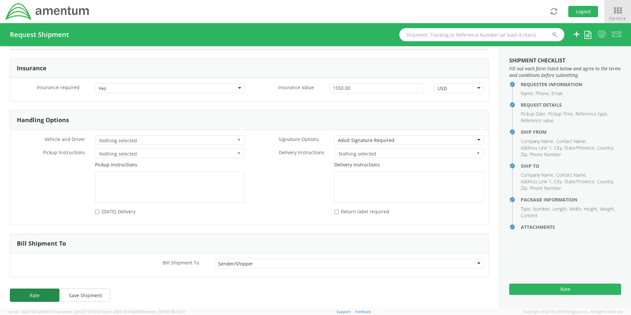
click at [46, 289] on button "Rate" at bounding box center [34, 294] width 49 height 13
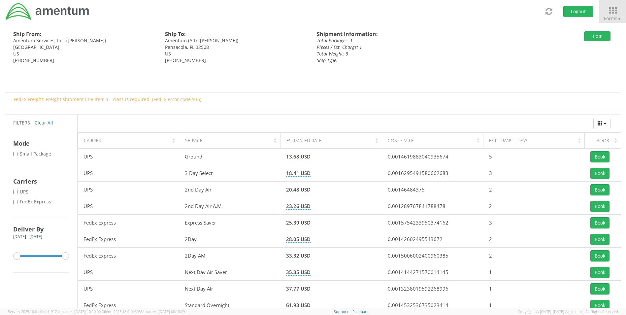
click at [26, 201] on label "* FedEx Express" at bounding box center [32, 201] width 39 height 7
click at [17, 201] on input "* FedEx Express" at bounding box center [15, 202] width 4 height 4
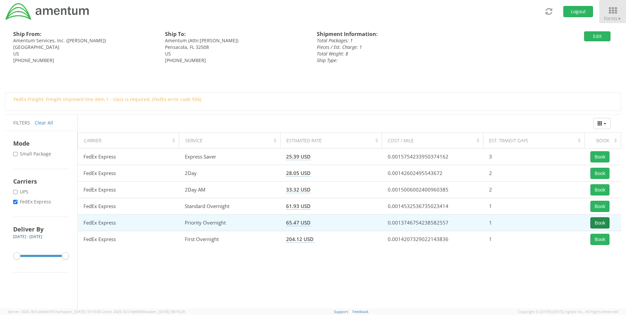
click at [597, 225] on button "Book" at bounding box center [599, 222] width 19 height 11
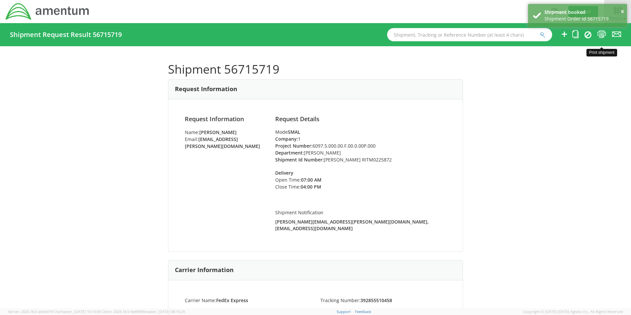
click at [600, 35] on icon at bounding box center [601, 34] width 9 height 8
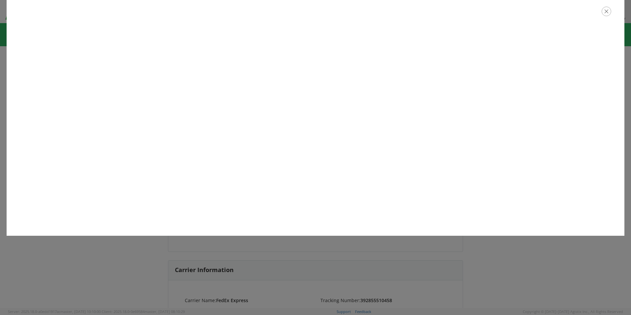
click at [608, 13] on icon "button" at bounding box center [606, 12] width 10 height 10
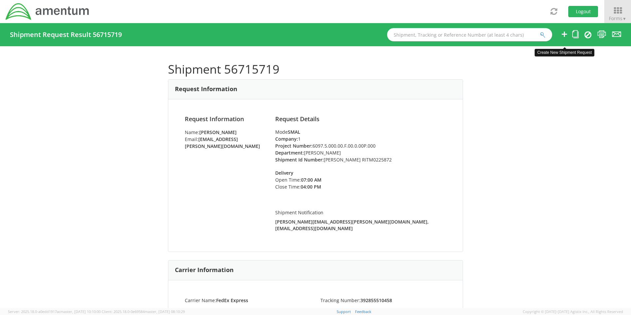
click at [564, 32] on icon at bounding box center [564, 34] width 8 height 8
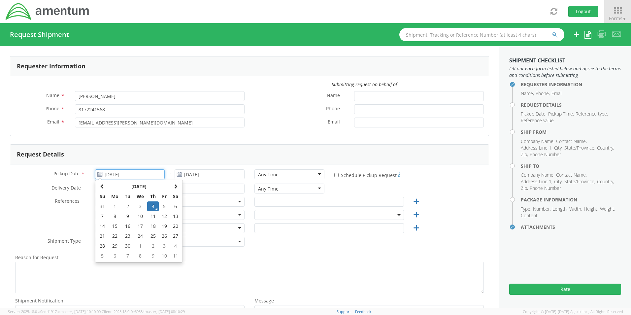
click at [108, 173] on input "[DATE]" at bounding box center [130, 174] width 70 height 10
click at [151, 206] on td "4" at bounding box center [153, 206] width 12 height 10
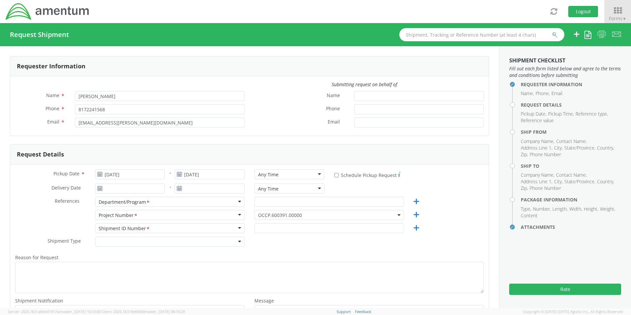
click at [266, 179] on div "Any Time Any Time Any Time 7:00 am - 10:00 am 10:00 am - 1:00 pm 1:00 pm - 4:00…" at bounding box center [289, 175] width 80 height 13
click at [268, 176] on div "Any Time" at bounding box center [268, 174] width 20 height 7
click at [120, 199] on div "Department/Program *" at bounding box center [124, 202] width 51 height 7
click at [267, 197] on input "text" at bounding box center [328, 202] width 149 height 10
paste input "[PERSON_NAME]"
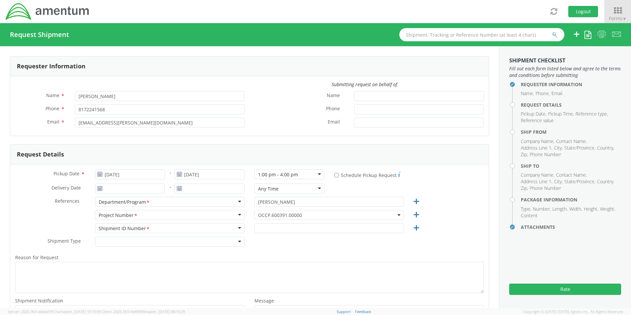
drag, startPoint x: 257, startPoint y: 212, endPoint x: 263, endPoint y: 218, distance: 7.7
click at [261, 215] on span "OCCP.600391.00000" at bounding box center [329, 215] width 142 height 6
paste input "ADMN.100282.CAPTR"
click at [266, 225] on input "search" at bounding box center [328, 226] width 144 height 10
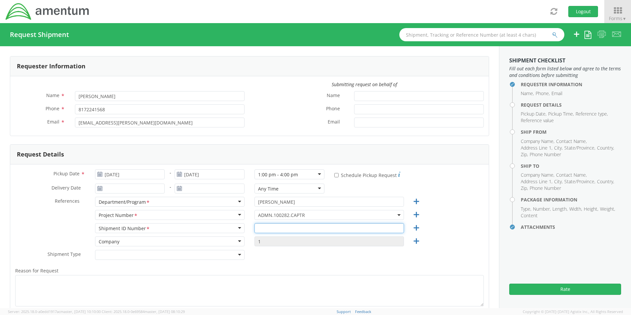
click at [277, 232] on input "text" at bounding box center [328, 228] width 149 height 10
paste input "[PERSON_NAME] REQ0215892"
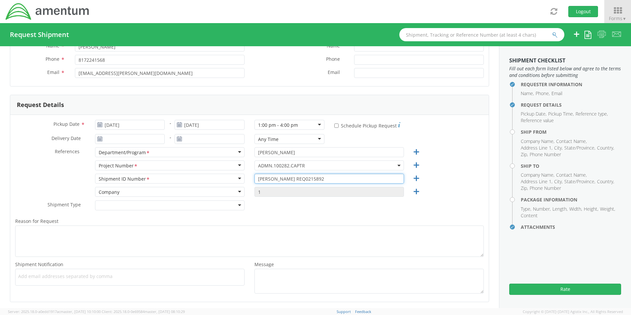
scroll to position [99, 0]
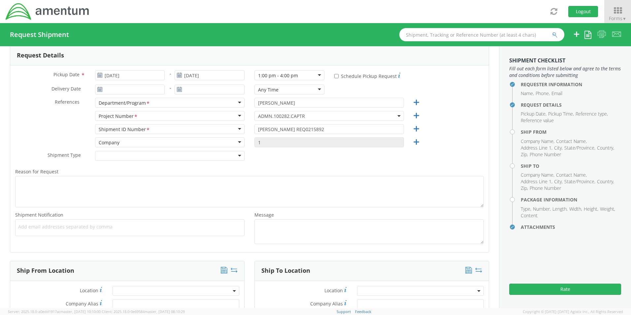
click at [40, 226] on span "Add email addresses separated by comma" at bounding box center [129, 226] width 223 height 7
paste input "[PERSON_NAME][EMAIL_ADDRESS][PERSON_NAME][DOMAIN_NAME]"
click at [139, 225] on span "Add email addresses separated by comma" at bounding box center [129, 226] width 223 height 7
paste input "[EMAIL_ADDRESS][DOMAIN_NAME]"
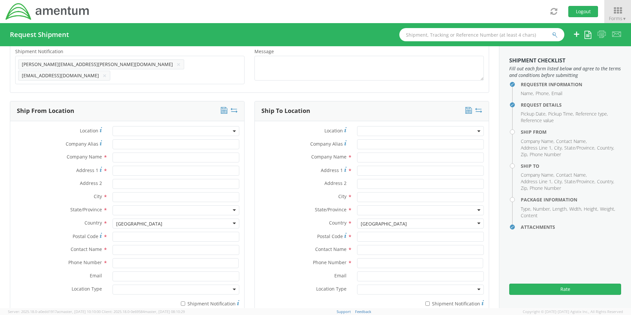
scroll to position [330, 0]
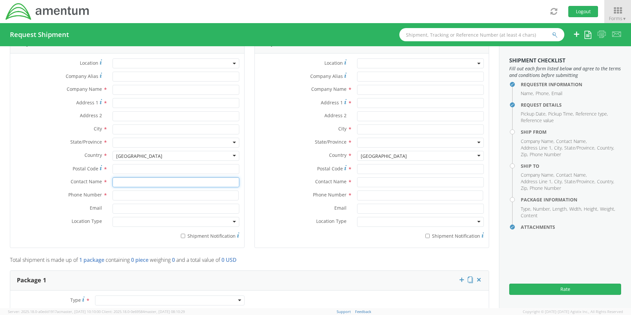
click at [129, 179] on input "text" at bounding box center [175, 182] width 127 height 10
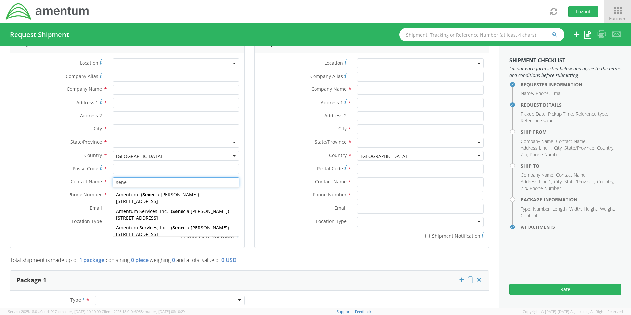
click at [126, 208] on span "Amentum Services, Inc." at bounding box center [142, 211] width 52 height 6
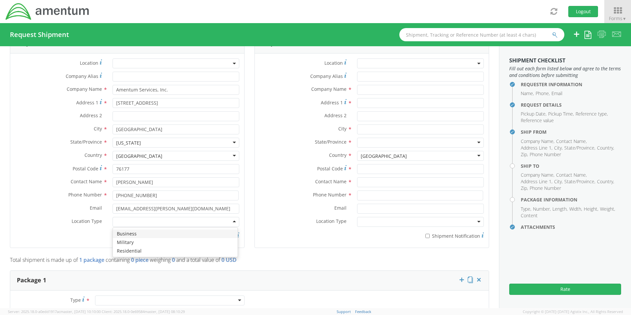
drag, startPoint x: 126, startPoint y: 218, endPoint x: 126, endPoint y: 222, distance: 4.6
click at [126, 219] on div at bounding box center [175, 222] width 127 height 10
drag, startPoint x: 126, startPoint y: 229, endPoint x: 139, endPoint y: 231, distance: 12.6
click at [181, 233] on input "* Shipment Notification" at bounding box center [183, 235] width 4 height 4
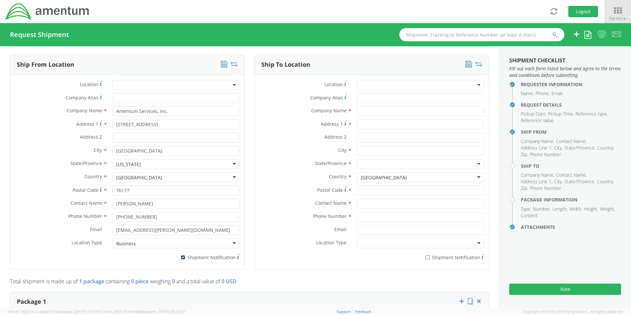
scroll to position [297, 0]
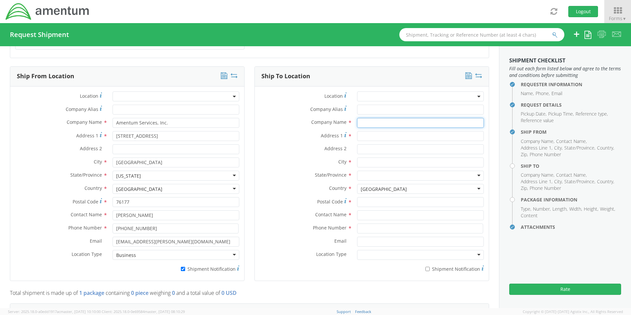
click at [371, 118] on input "text" at bounding box center [420, 123] width 127 height 10
paste input "[PERSON_NAME]"
click at [373, 210] on input "text" at bounding box center [420, 215] width 127 height 10
paste input "[PERSON_NAME]"
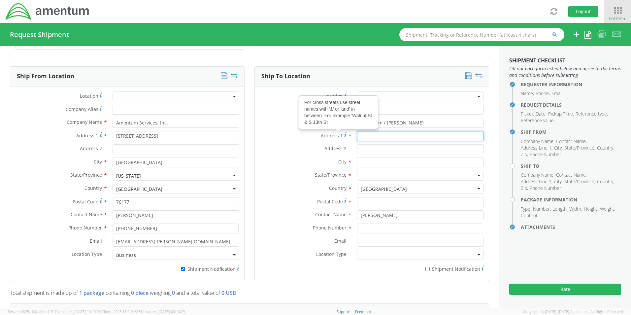
click at [369, 131] on input "Address 1 For cross streets use street names with '&' or 'and' in between. For …" at bounding box center [420, 136] width 127 height 10
paste input "[STREET_ADDRESS][PERSON_NAME]"
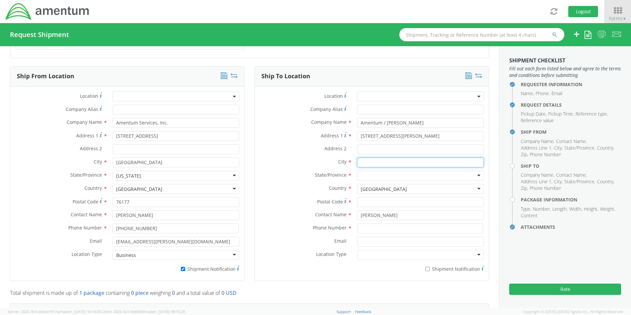
click at [371, 160] on input "text" at bounding box center [420, 162] width 127 height 10
paste input "Celebration,"
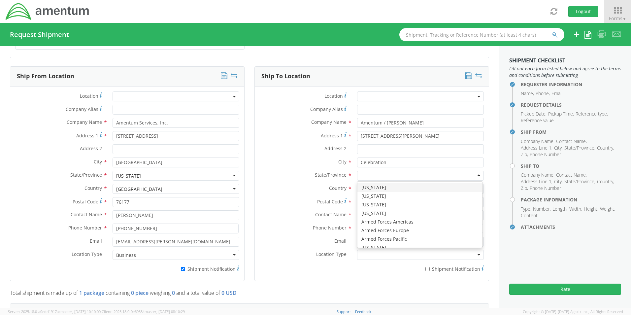
click at [377, 173] on div at bounding box center [420, 175] width 127 height 10
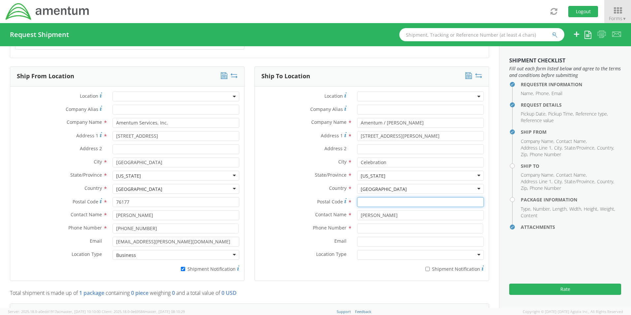
click at [364, 200] on input "Postal Code *" at bounding box center [420, 202] width 127 height 10
paste input "22066"
click at [376, 225] on input at bounding box center [420, 228] width 126 height 10
paste input "[PHONE_NUMBER]"
click at [365, 239] on input "Email *" at bounding box center [420, 241] width 127 height 10
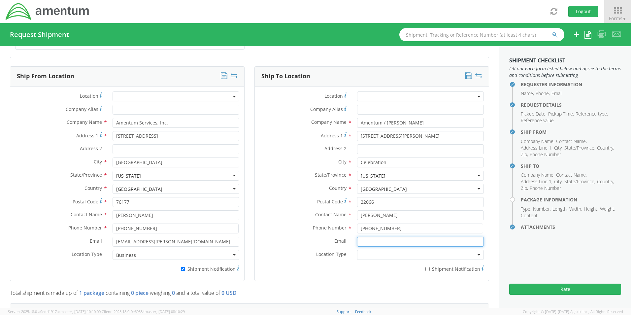
paste input "[PERSON_NAME][EMAIL_ADDRESS][PERSON_NAME][DOMAIN_NAME]"
click at [425, 266] on input "* Shipment Notification" at bounding box center [427, 268] width 4 height 4
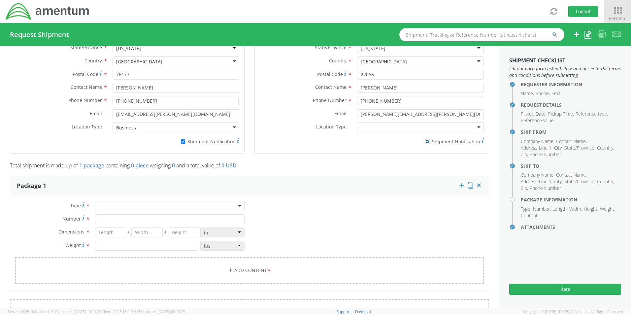
scroll to position [429, 0]
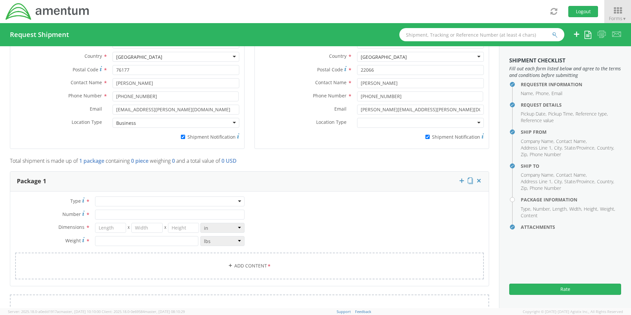
click at [114, 200] on div at bounding box center [169, 201] width 149 height 10
click at [114, 209] on input "Number *" at bounding box center [169, 214] width 149 height 10
click at [239, 259] on link "Add Content *" at bounding box center [249, 265] width 468 height 27
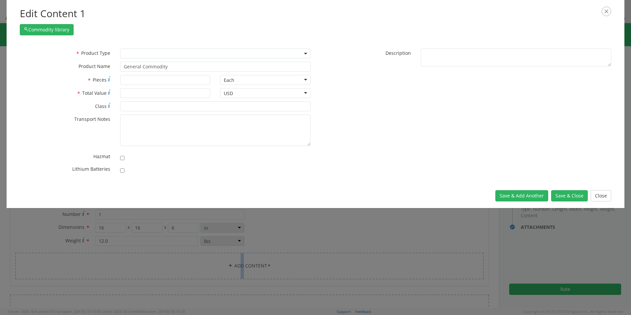
click at [134, 55] on span at bounding box center [215, 53] width 190 height 10
drag, startPoint x: 155, startPoint y: 66, endPoint x: 98, endPoint y: 58, distance: 57.2
click at [104, 59] on div "* Product Type Documents General Commodity General Commodity * Product Name Gen…" at bounding box center [165, 61] width 300 height 26
paste input "Laptop: CORP026738/SN: BC92184 (RITM0224326)"
click at [121, 171] on input "checkbox" at bounding box center [122, 170] width 4 height 4
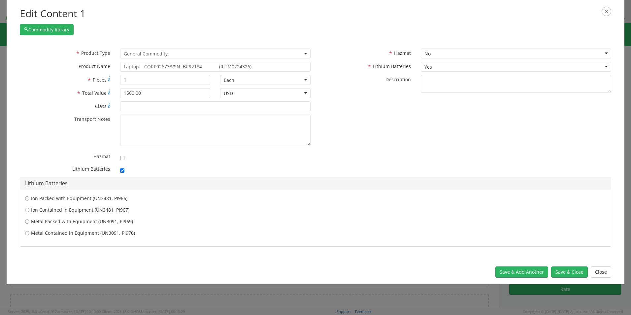
click at [82, 208] on label "Ion Contained in Equipment (UN3481, PI967)" at bounding box center [315, 209] width 580 height 7
click at [29, 208] on input "Ion Contained in Equipment (UN3481, PI967)" at bounding box center [27, 209] width 4 height 7
click at [570, 272] on button "Save & Close" at bounding box center [569, 271] width 37 height 11
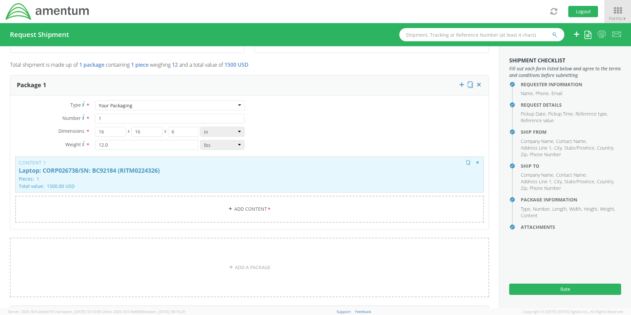
scroll to position [528, 0]
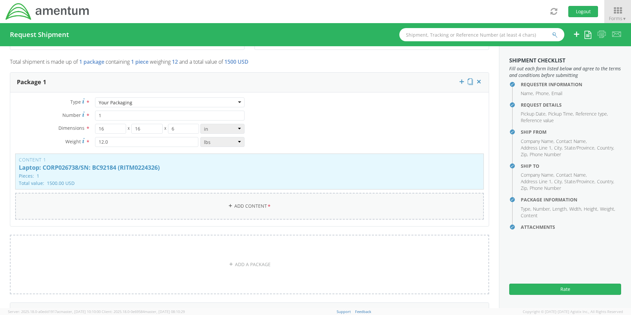
click at [242, 203] on link "Add Content *" at bounding box center [249, 206] width 468 height 27
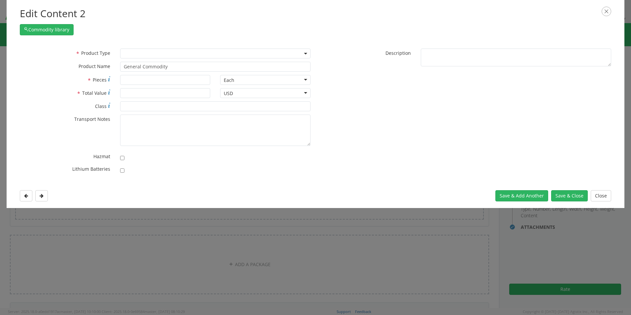
click at [133, 55] on span at bounding box center [215, 53] width 190 height 10
drag, startPoint x: 179, startPoint y: 69, endPoint x: 100, endPoint y: 68, distance: 79.2
click at [111, 68] on div "* Product Name General Commodity unable to find any results that match the curr…" at bounding box center [165, 67] width 300 height 10
paste input "Dock: SN HCFQT14 (RITM0224327)"
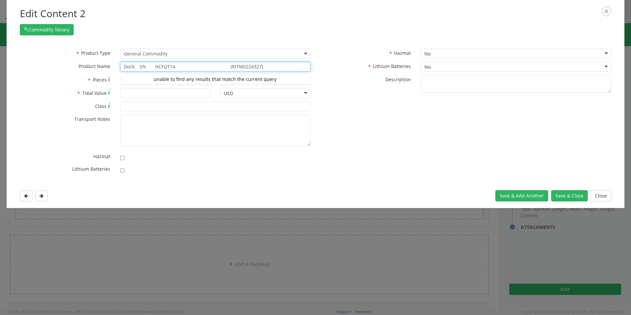
click at [145, 67] on input "Dock: SN HCFQT14 (RITM0224327)" at bounding box center [215, 67] width 190 height 10
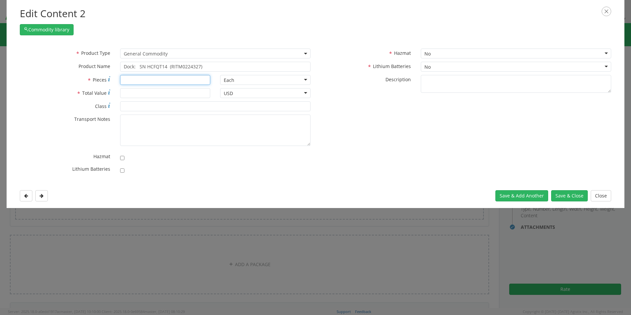
click at [131, 79] on input "* Pieces" at bounding box center [165, 80] width 90 height 10
click at [568, 198] on button "Save & Close" at bounding box center [569, 195] width 37 height 11
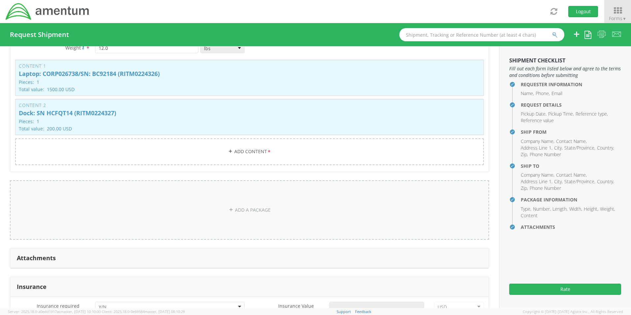
scroll to position [594, 0]
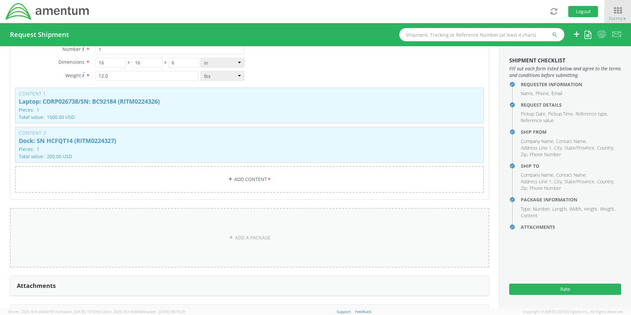
click at [249, 235] on link "ADD A PACKAGE" at bounding box center [249, 237] width 479 height 59
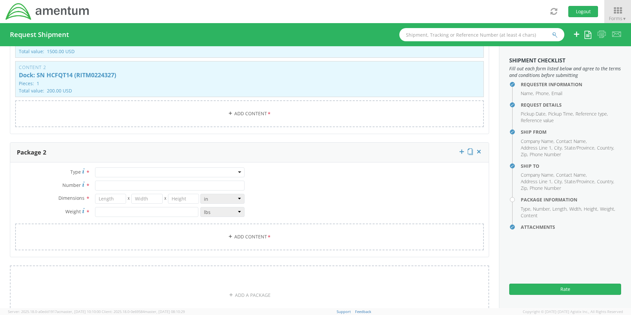
scroll to position [660, 0]
click at [108, 170] on div at bounding box center [169, 172] width 149 height 10
click at [116, 182] on input "Number *" at bounding box center [169, 185] width 149 height 10
click at [120, 188] on div "Type * Your Packaging Your Packaging Crate(s) Envelope Pallet(s) Oversized (Not…" at bounding box center [129, 195] width 239 height 56
click at [240, 232] on link "Add Content *" at bounding box center [249, 236] width 468 height 27
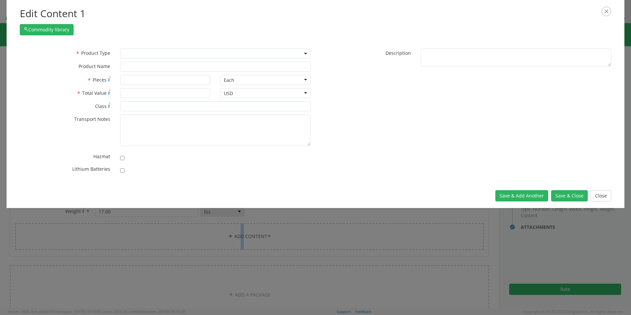
click at [134, 52] on span at bounding box center [215, 53] width 190 height 10
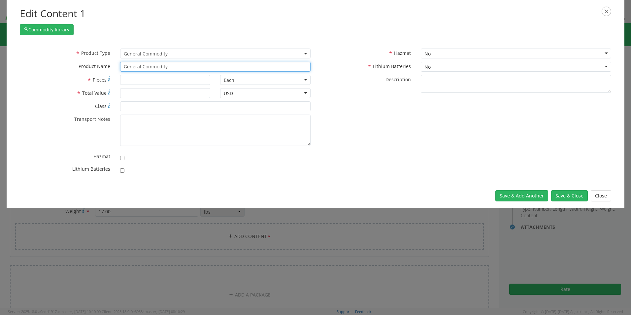
drag, startPoint x: 177, startPoint y: 65, endPoint x: 59, endPoint y: 51, distance: 119.2
click at [77, 54] on div "* Product Type Documents General Commodity General Commodity * Product Name Gen…" at bounding box center [165, 61] width 300 height 26
paste input "Monitors(x2, 24”): 49SYV04 & 3MD7W04 (RITM0224329)"
click at [569, 196] on button "Save & Close" at bounding box center [569, 195] width 37 height 11
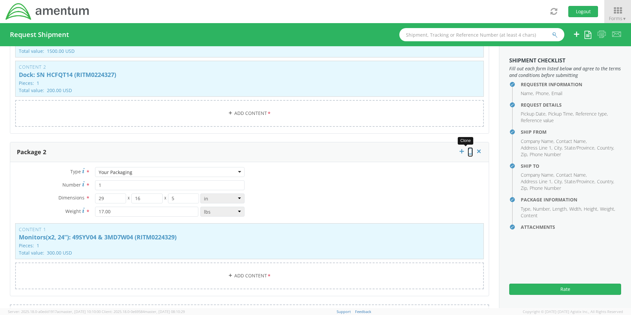
click at [467, 148] on icon at bounding box center [469, 151] width 5 height 7
click at [227, 234] on p "Monitors(x2, 24”): 49SYV04 & 3MD7W04 (RITM0224329)" at bounding box center [249, 237] width 461 height 7
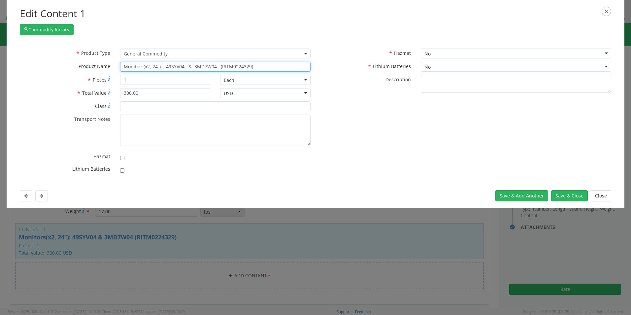
click at [144, 66] on input "Monitors(x2, 24”): 49SYV04 & 3MD7W04 (RITM0224329)" at bounding box center [215, 67] width 190 height 10
click at [158, 67] on input "Monitors(24”): 49SYV04 & 3MD7W04 (RITM0224329)" at bounding box center [215, 67] width 190 height 10
click at [558, 194] on button "Save & Close" at bounding box center [569, 195] width 37 height 11
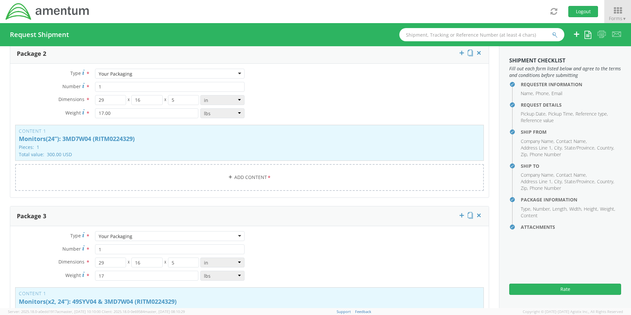
scroll to position [791, 0]
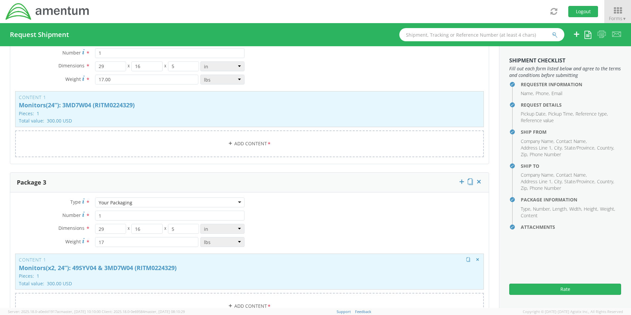
click at [202, 273] on p "Pieces: 1" at bounding box center [249, 275] width 461 height 5
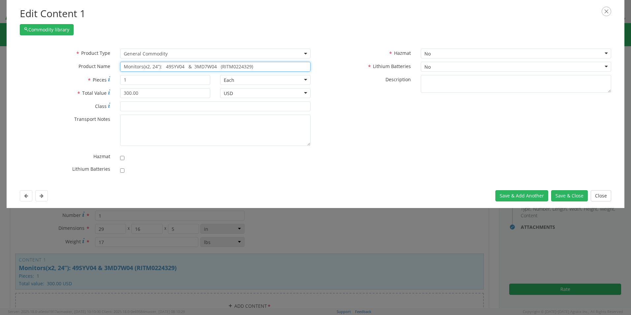
drag, startPoint x: 216, startPoint y: 67, endPoint x: 187, endPoint y: 66, distance: 29.1
click at [187, 66] on input "Monitors(x2, 24”): 49SYV04 & 3MD7W04 (RITM0224329)" at bounding box center [215, 67] width 190 height 10
click at [144, 67] on input "Monitors(x2, 24”): 49SYV04 (RITM0224329)" at bounding box center [215, 67] width 190 height 10
click at [566, 199] on button "Save & Close" at bounding box center [569, 195] width 37 height 11
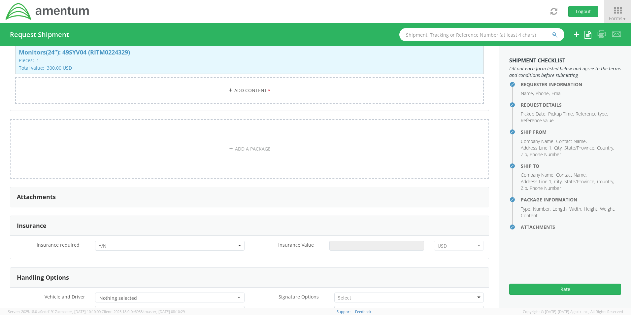
scroll to position [1055, 0]
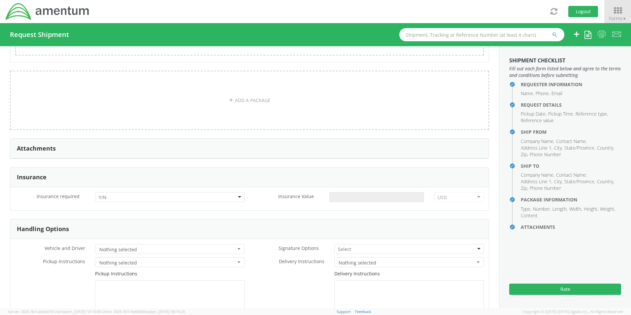
click at [112, 195] on div at bounding box center [169, 197] width 149 height 10
click at [340, 193] on input "Insurance Value *" at bounding box center [376, 197] width 95 height 10
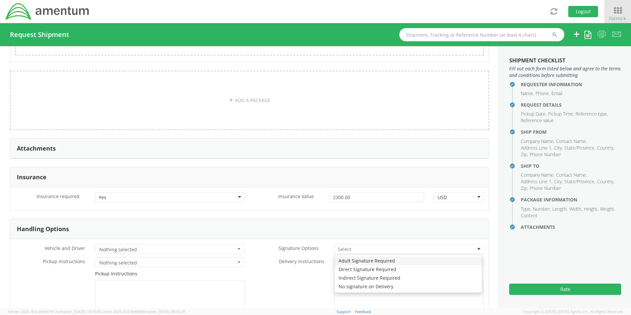
click at [351, 245] on div at bounding box center [408, 249] width 149 height 10
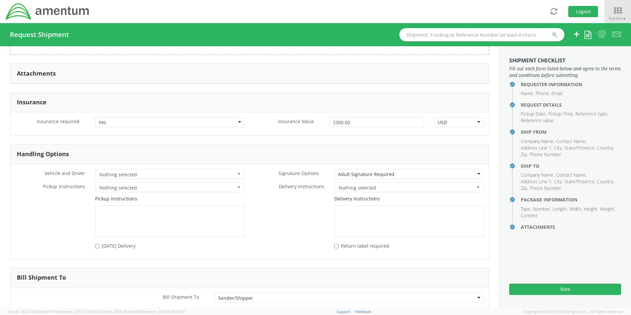
scroll to position [1164, 0]
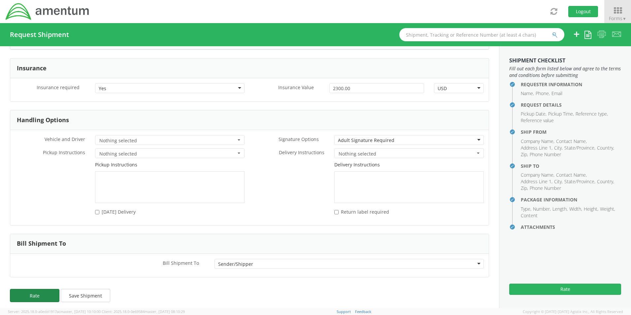
click at [42, 292] on button "Rate" at bounding box center [34, 295] width 49 height 13
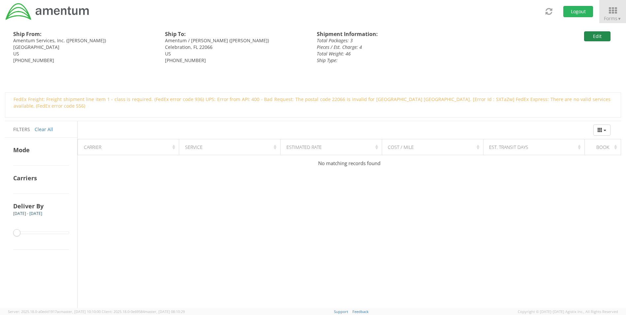
click at [601, 35] on button "Edit" at bounding box center [597, 36] width 26 height 10
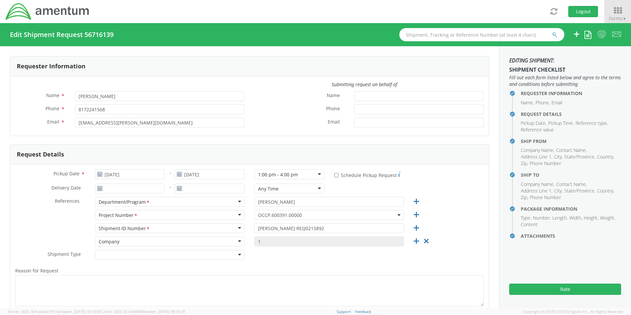
click at [263, 213] on span "OCCP.600391.00000" at bounding box center [329, 215] width 142 height 6
click at [262, 225] on input "search" at bounding box center [328, 226] width 144 height 10
paste input "6097.5.000.00.F.00.0.00P.000"
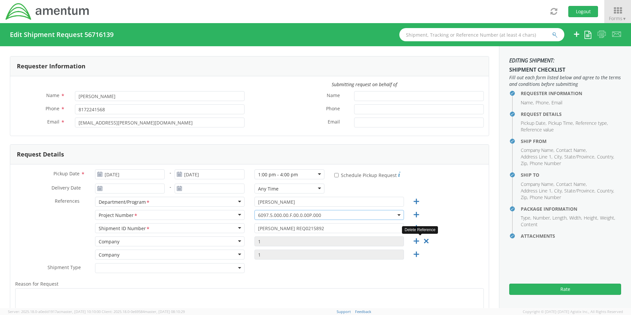
click at [423, 242] on icon at bounding box center [426, 241] width 8 height 8
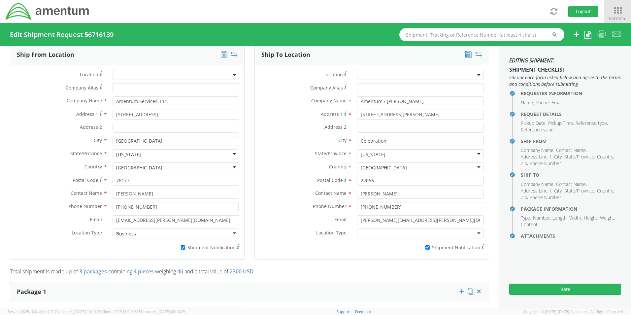
scroll to position [330, 0]
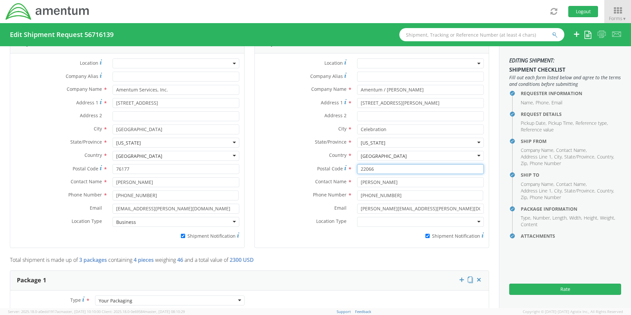
drag, startPoint x: 388, startPoint y: 162, endPoint x: 329, endPoint y: 165, distance: 59.1
click at [329, 165] on div "Postal Code * 22066" at bounding box center [372, 169] width 234 height 10
paste input "32508"
drag, startPoint x: 372, startPoint y: 167, endPoint x: 296, endPoint y: 156, distance: 77.3
click at [297, 157] on div "Location * Company Alias * Company Name * Amentum / [PERSON_NAME] Address 1 * […" at bounding box center [372, 150] width 234 height 184
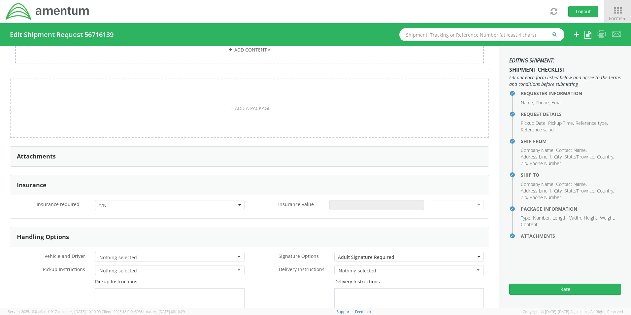
scroll to position [1088, 0]
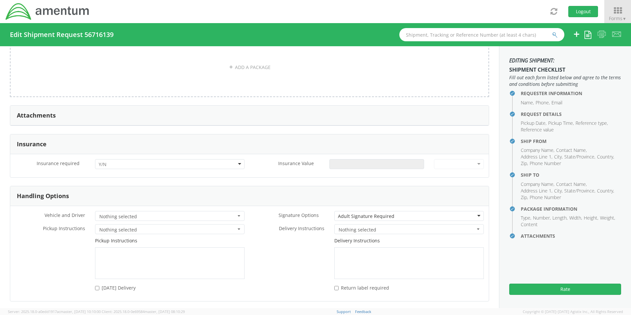
click at [110, 162] on div at bounding box center [169, 164] width 149 height 10
click at [346, 159] on input "Insurance Value *" at bounding box center [376, 164] width 95 height 10
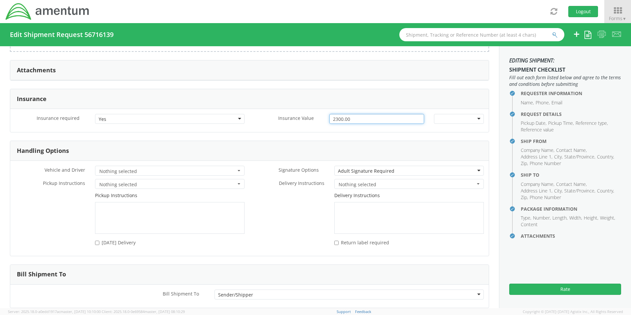
scroll to position [1164, 0]
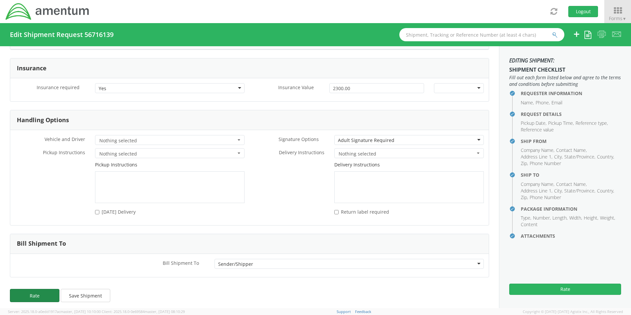
click at [18, 290] on button "Rate" at bounding box center [34, 295] width 49 height 13
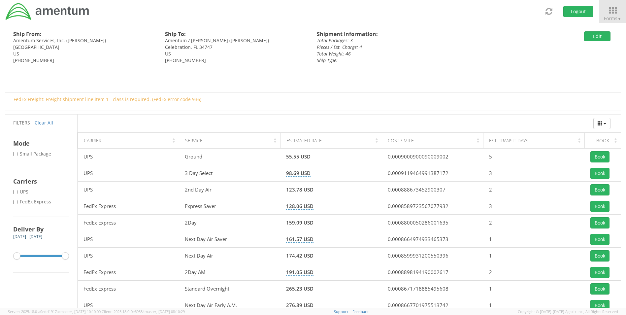
click at [29, 201] on label "* FedEx Express" at bounding box center [32, 201] width 39 height 7
click at [17, 201] on input "* FedEx Express" at bounding box center [15, 202] width 4 height 4
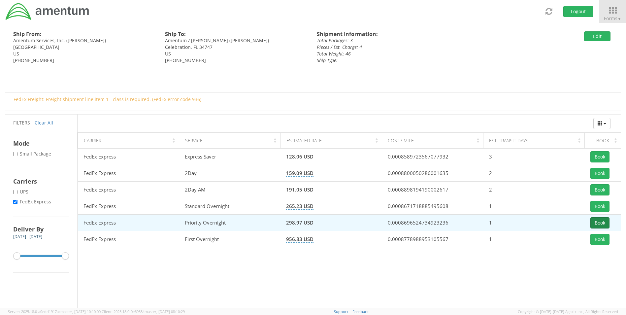
click at [600, 221] on button "Book" at bounding box center [599, 222] width 19 height 11
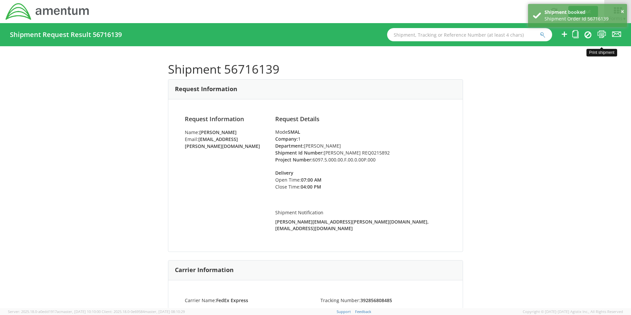
click at [601, 35] on icon at bounding box center [601, 34] width 9 height 8
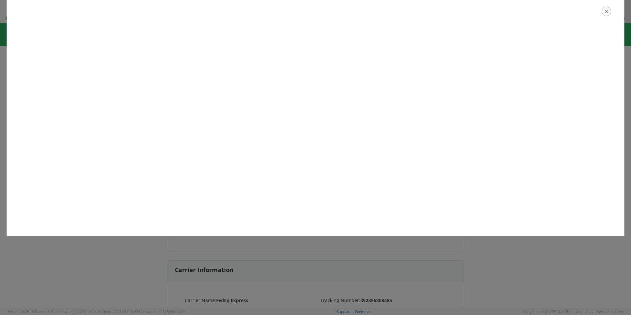
click at [609, 10] on icon "button" at bounding box center [606, 12] width 10 height 10
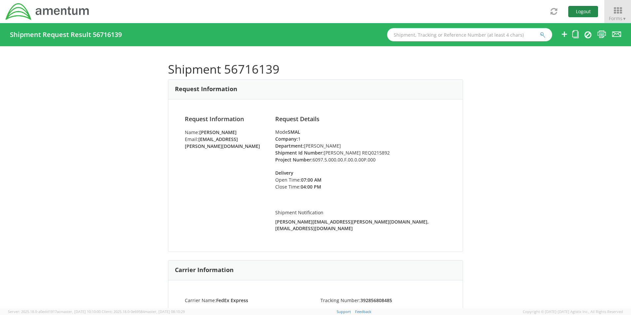
click at [583, 13] on button "Logout" at bounding box center [583, 11] width 30 height 11
